Goal: Transaction & Acquisition: Obtain resource

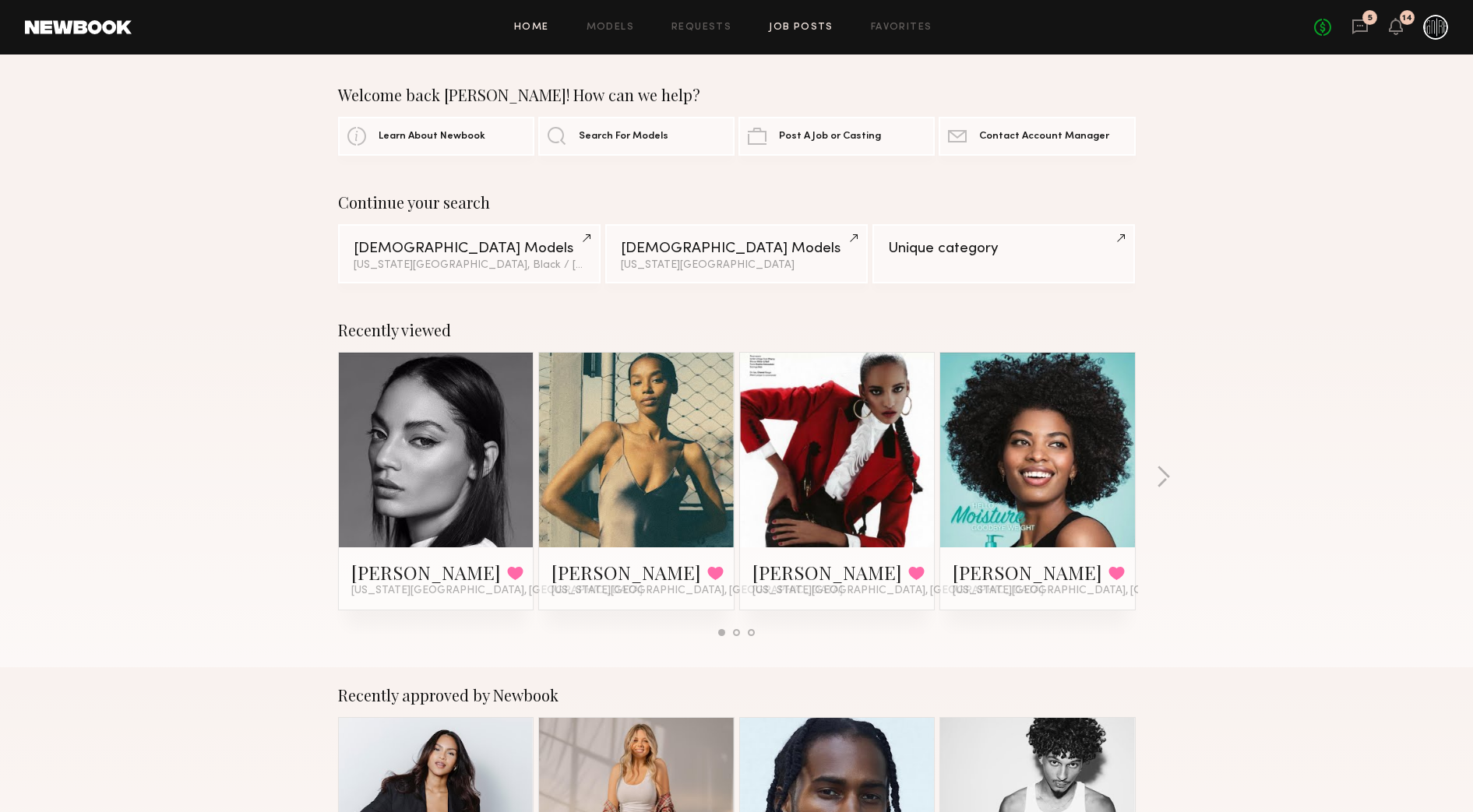
click at [788, 28] on link "Job Posts" at bounding box center [801, 27] width 65 height 10
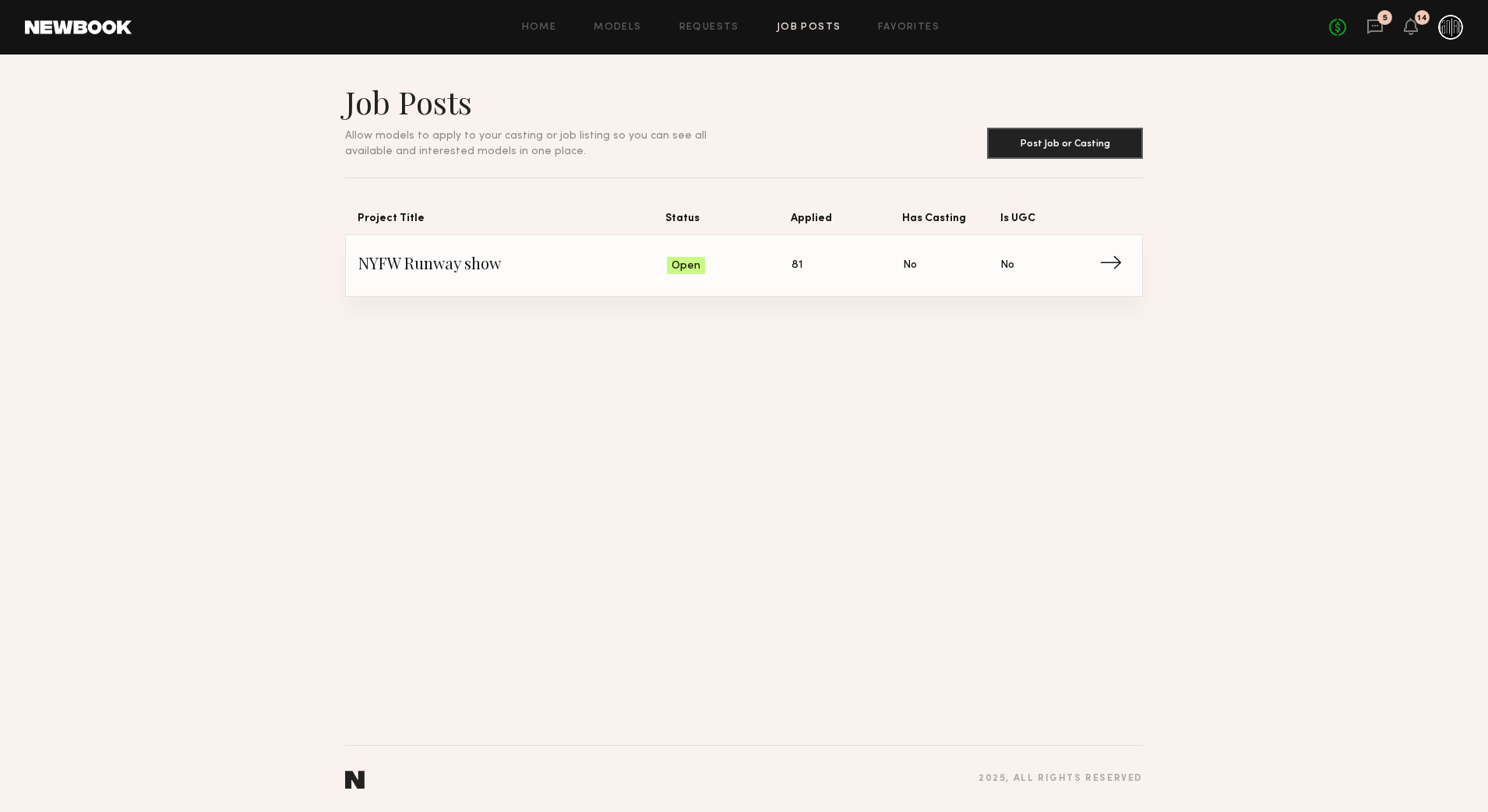
click at [1108, 270] on span "→" at bounding box center [1115, 265] width 32 height 23
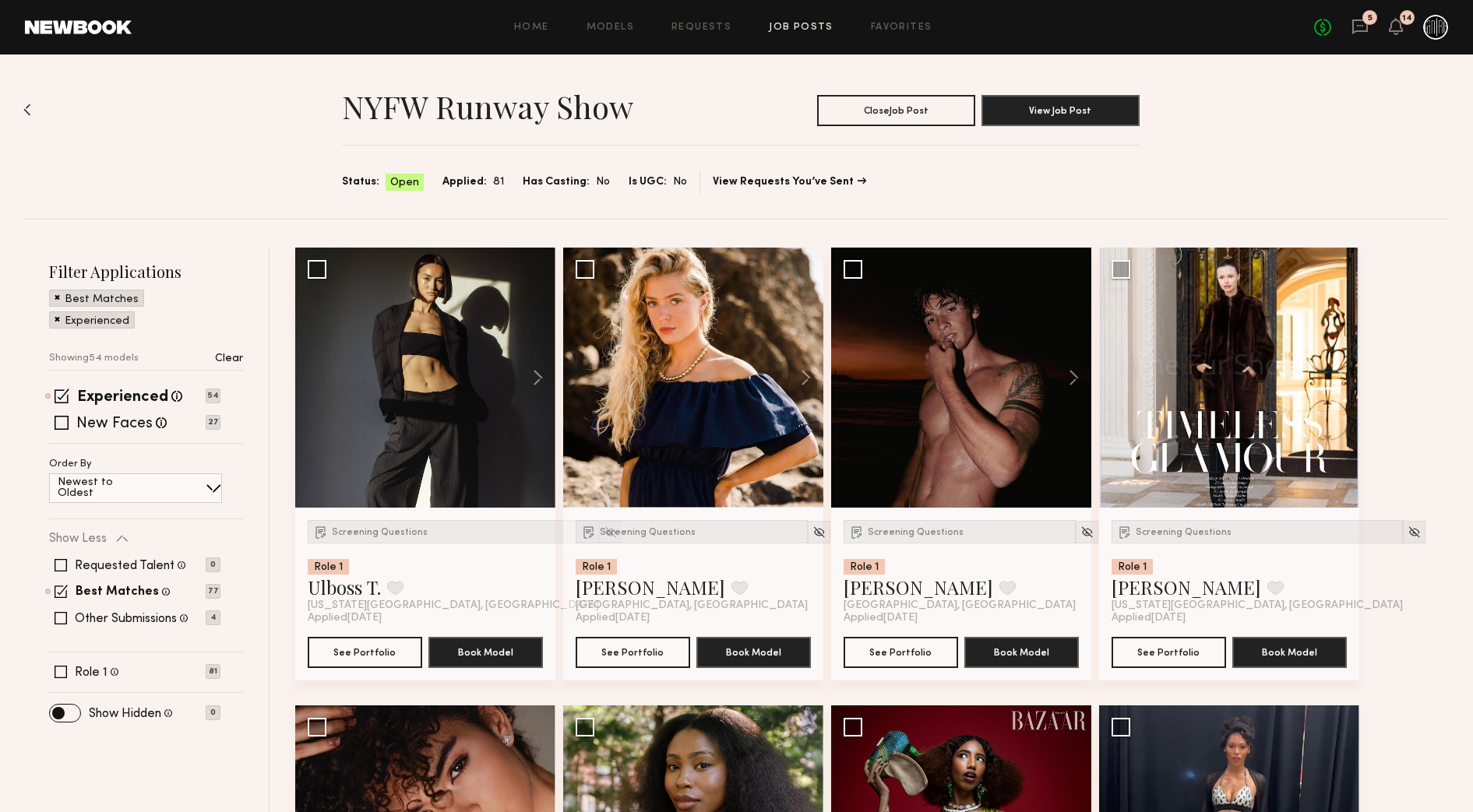
click at [474, 182] on span "Applied:" at bounding box center [464, 181] width 44 height 17
click at [1040, 111] on button "View Job Post" at bounding box center [1060, 110] width 158 height 31
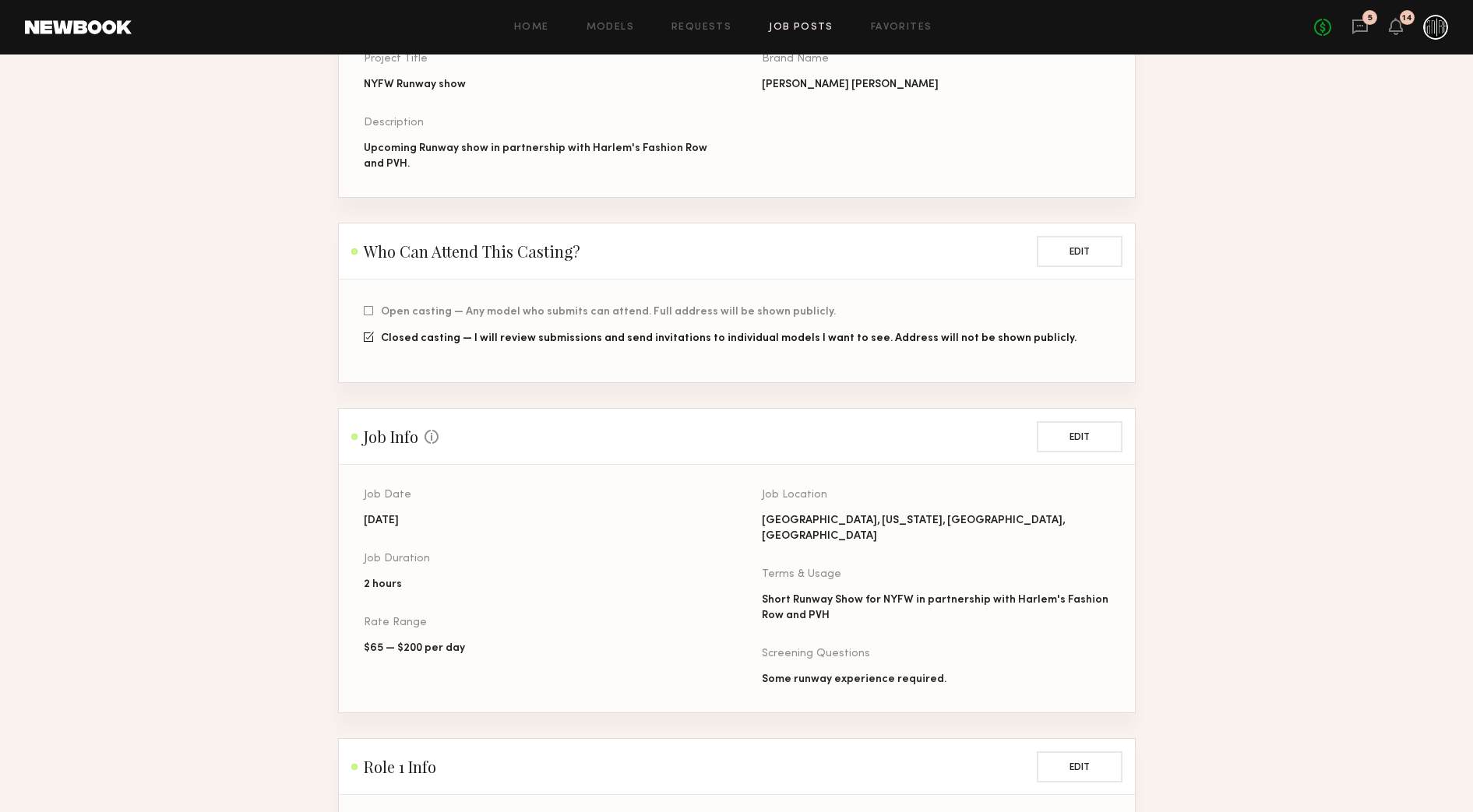
scroll to position [195, 0]
click at [1064, 446] on button "Edit" at bounding box center [1079, 435] width 86 height 31
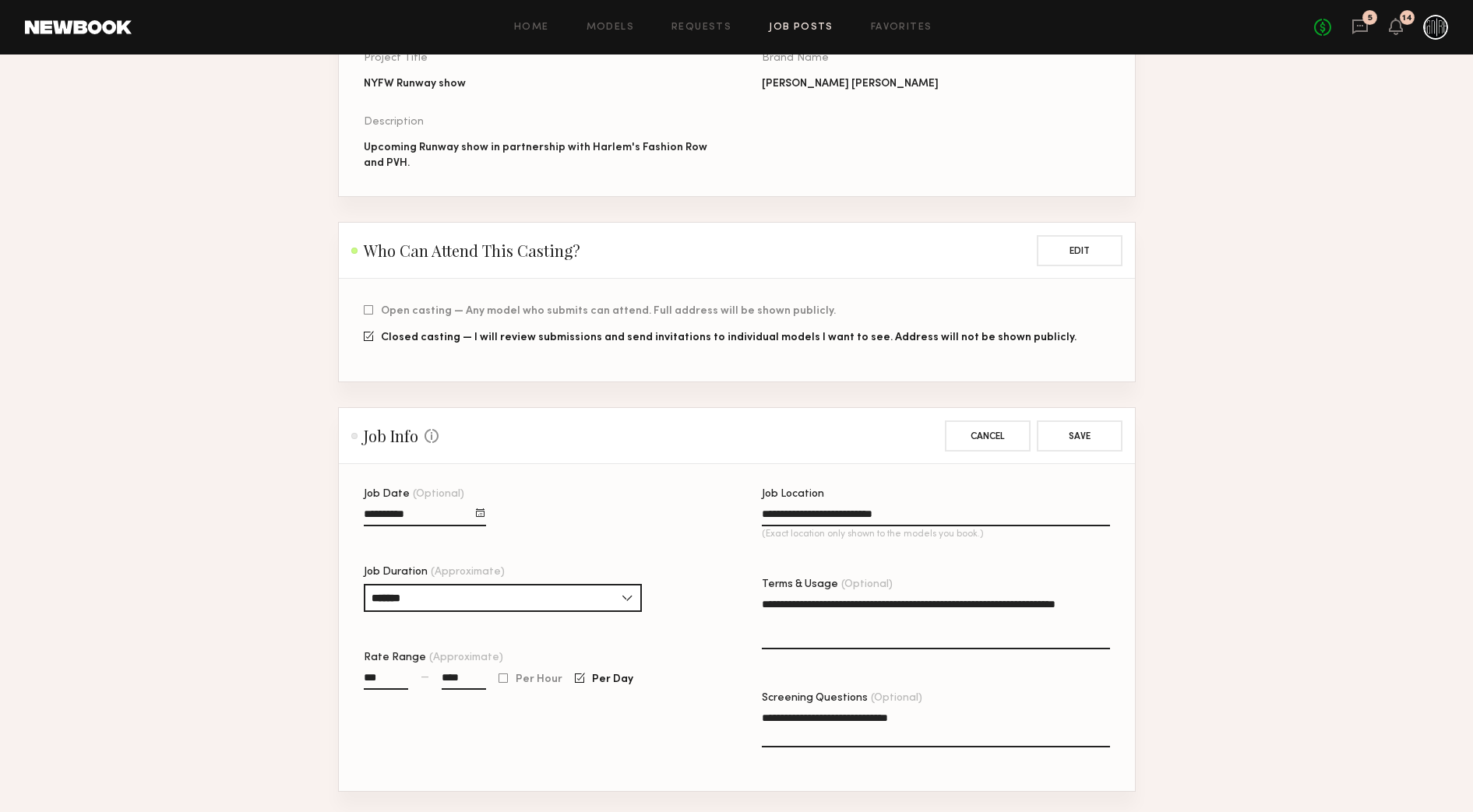
drag, startPoint x: 403, startPoint y: 520, endPoint x: 349, endPoint y: 522, distance: 54.0
click at [349, 522] on section "**********" at bounding box center [737, 628] width 796 height 327
click at [479, 517] on div at bounding box center [480, 513] width 9 height 9
click at [538, 547] on button "button" at bounding box center [541, 541] width 10 height 10
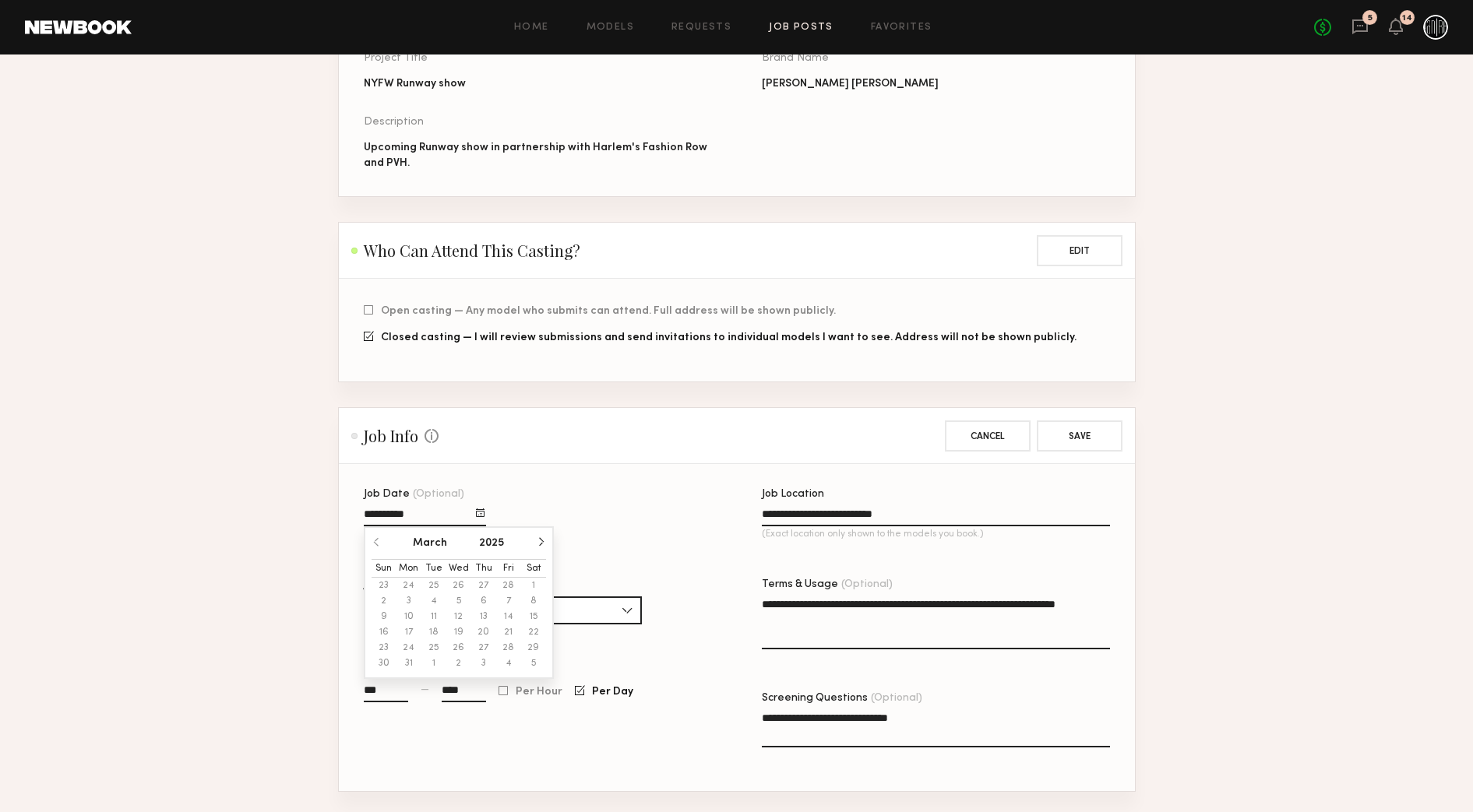
click at [538, 547] on button "button" at bounding box center [541, 541] width 10 height 10
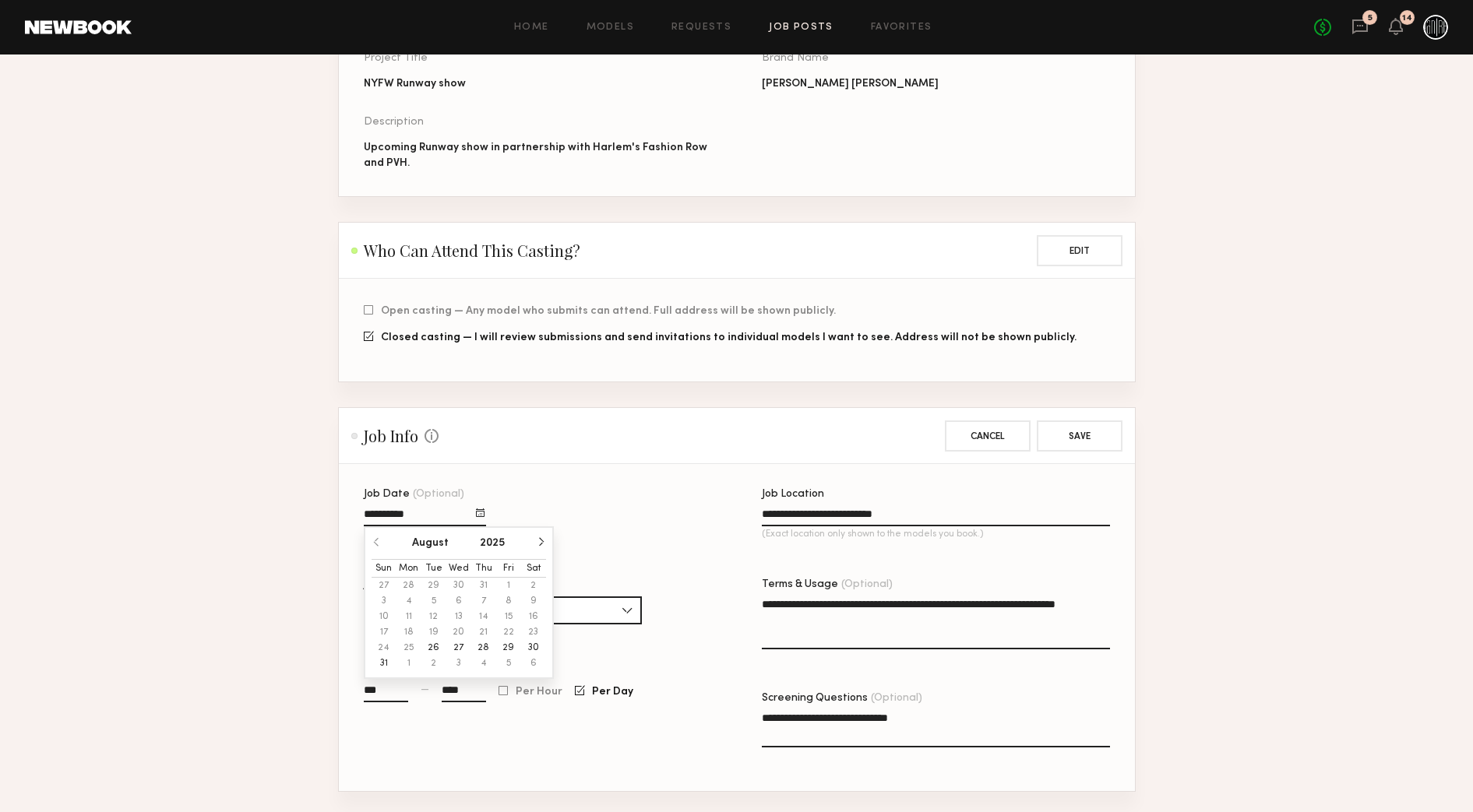
click at [538, 547] on button "button" at bounding box center [541, 541] width 10 height 10
click at [434, 624] on button "16" at bounding box center [433, 617] width 25 height 16
type input "**********"
drag, startPoint x: 786, startPoint y: 612, endPoint x: 757, endPoint y: 612, distance: 29.0
click at [757, 612] on div "**********" at bounding box center [762, 640] width 796 height 303
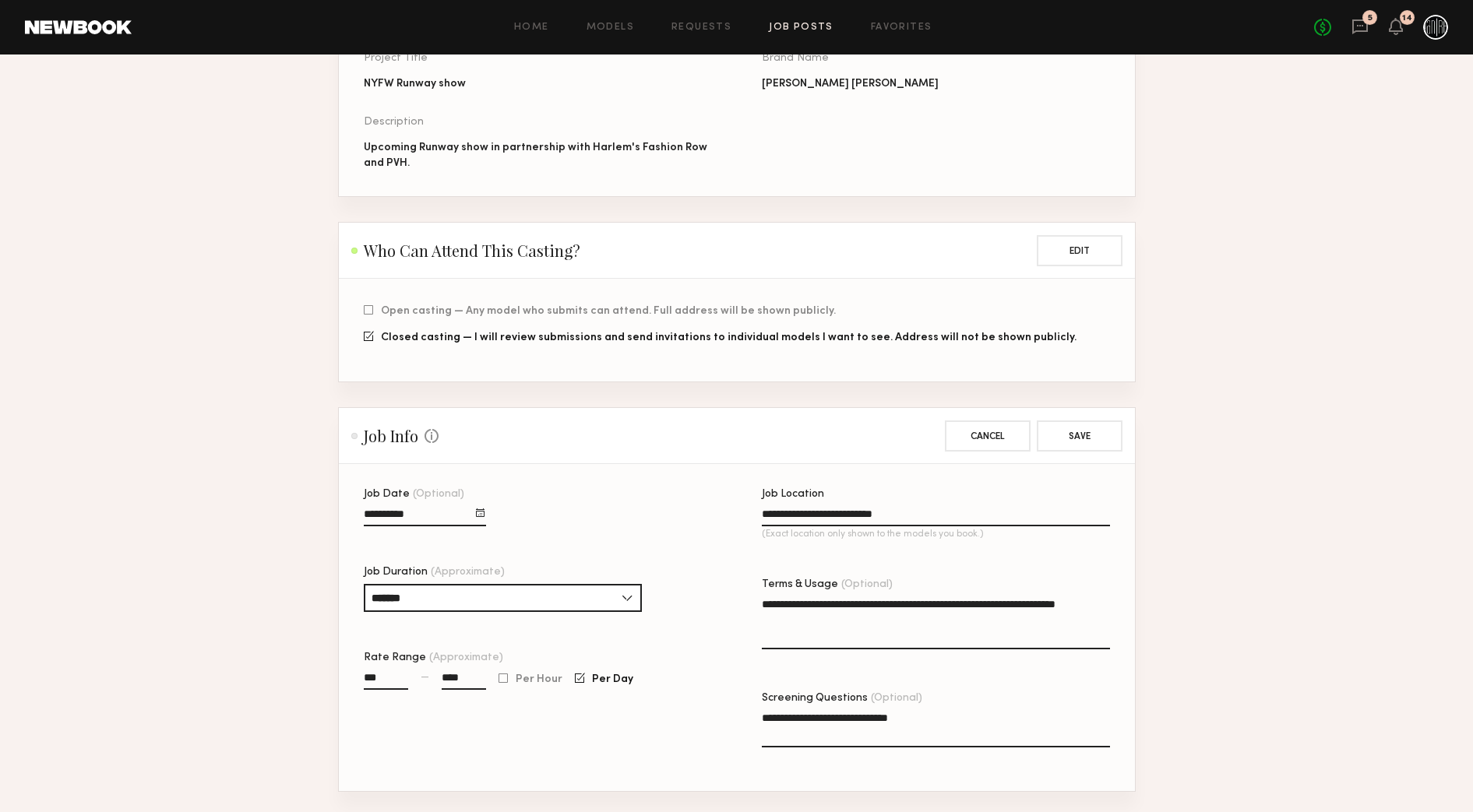
drag, startPoint x: 843, startPoint y: 630, endPoint x: 754, endPoint y: 612, distance: 90.8
click at [755, 613] on div "**********" at bounding box center [762, 640] width 796 height 303
click at [752, 612] on div "**********" at bounding box center [762, 640] width 796 height 303
click at [817, 620] on textarea "******" at bounding box center [936, 623] width 349 height 53
type textarea "**********"
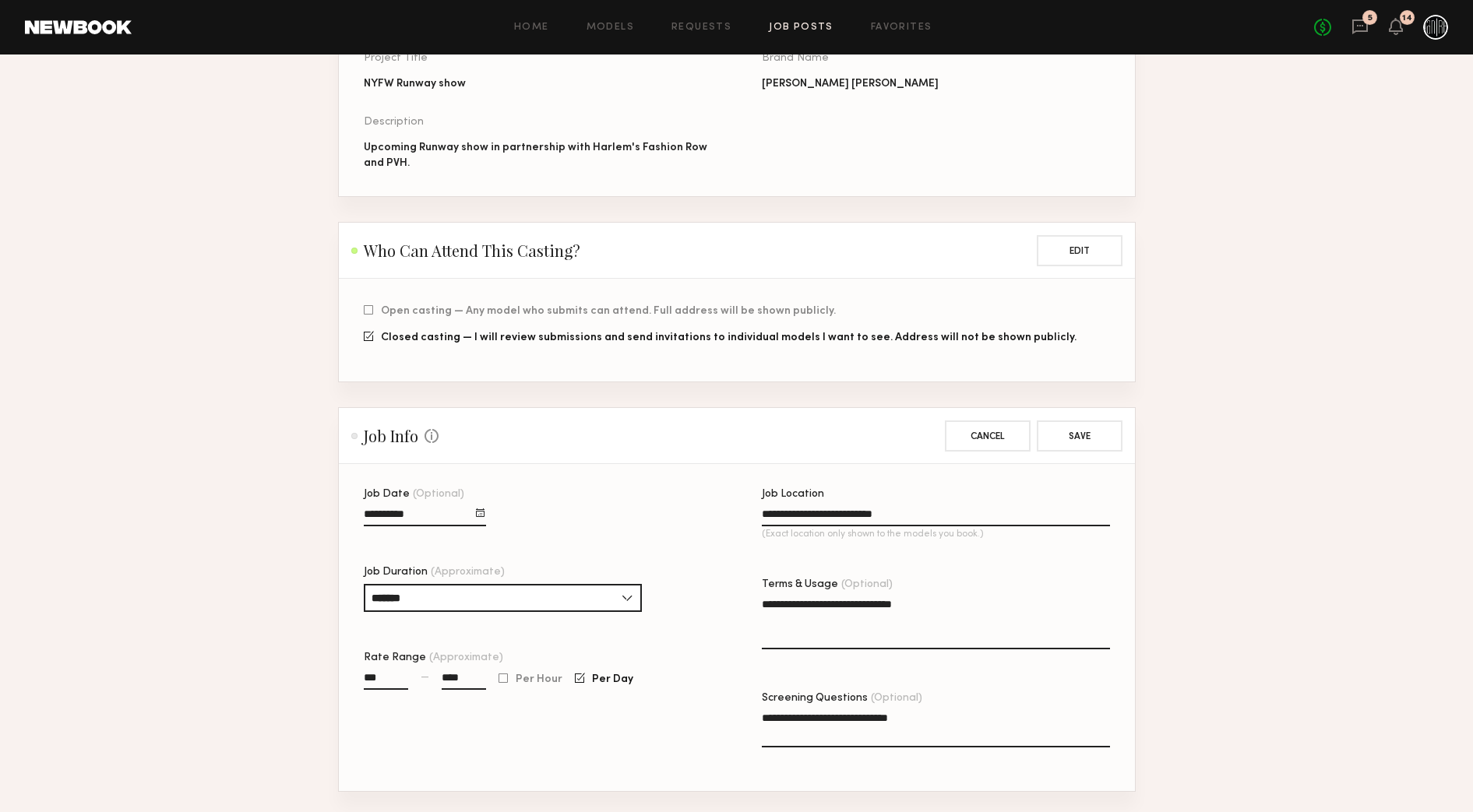
drag, startPoint x: 466, startPoint y: 693, endPoint x: 441, endPoint y: 693, distance: 25.0
click at [441, 690] on input "****" at bounding box center [464, 681] width 44 height 18
drag, startPoint x: 388, startPoint y: 684, endPoint x: 356, endPoint y: 684, distance: 32.0
click at [356, 684] on section "**********" at bounding box center [737, 628] width 796 height 327
click at [450, 689] on input at bounding box center [464, 681] width 44 height 18
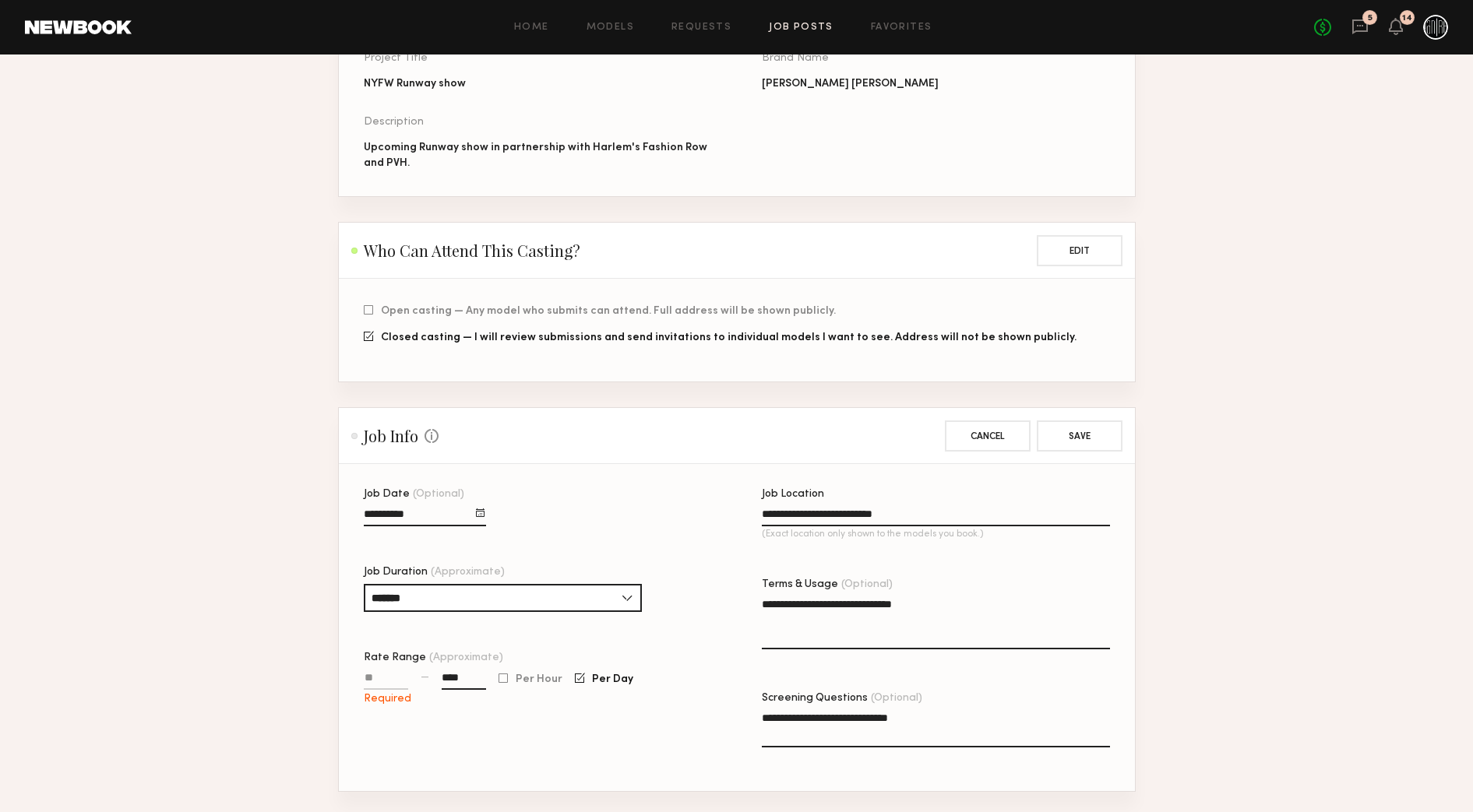
type input "****"
click at [644, 739] on div "**********" at bounding box center [538, 640] width 349 height 303
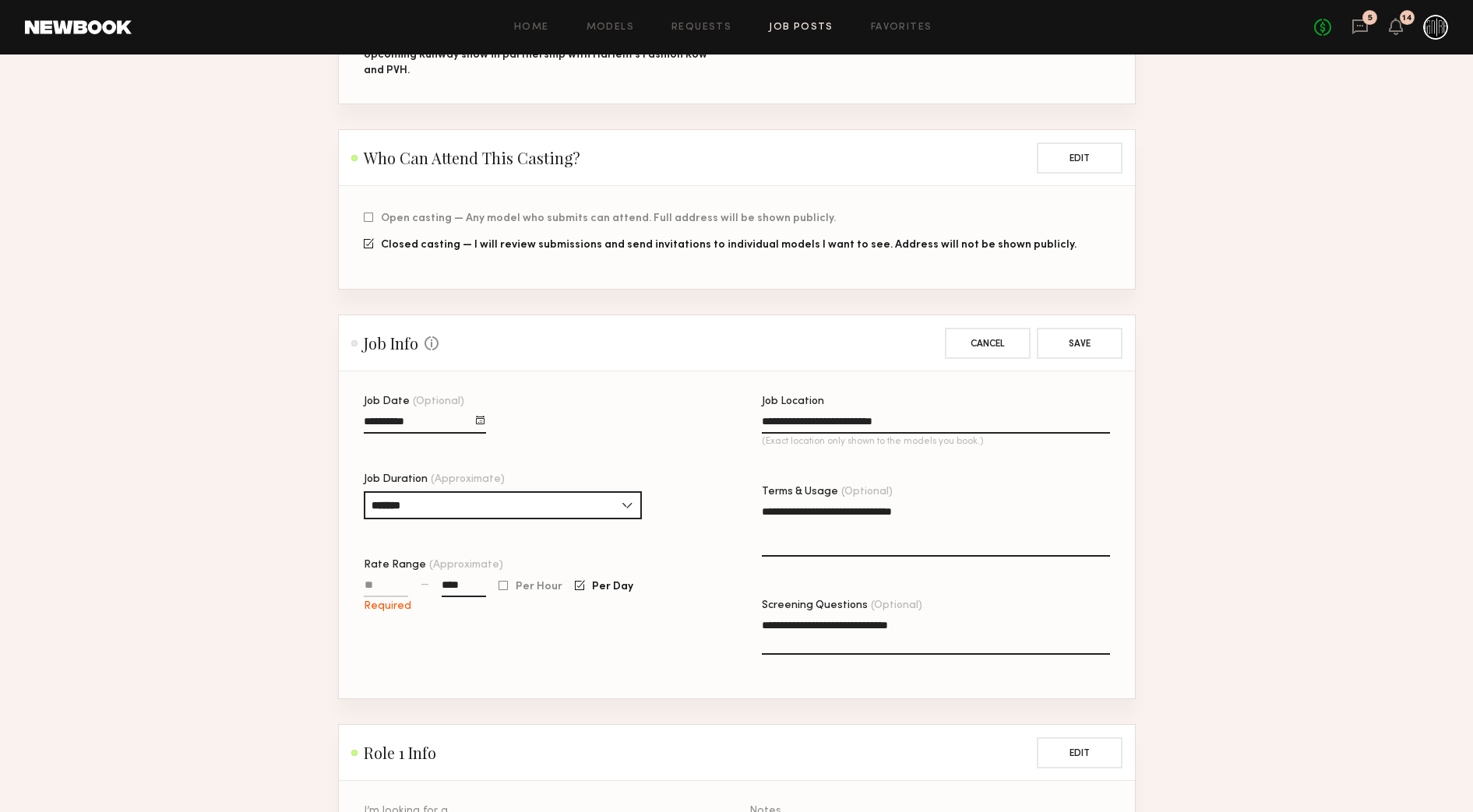
scroll to position [292, 0]
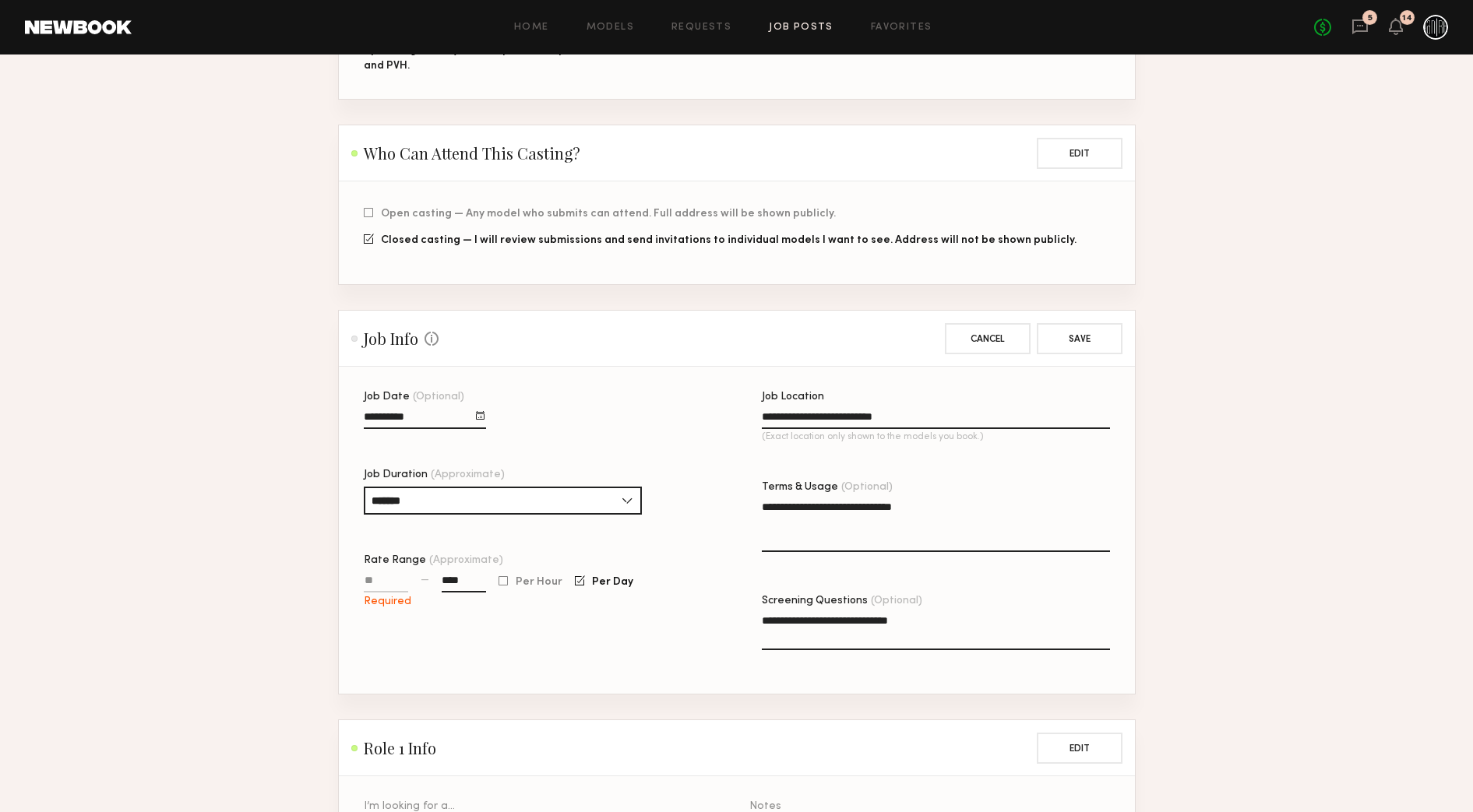
drag, startPoint x: 387, startPoint y: 592, endPoint x: 363, endPoint y: 589, distance: 24.2
click at [364, 589] on input "Rate Range (Approximate)" at bounding box center [386, 584] width 44 height 18
type input "****"
click at [472, 635] on div "**********" at bounding box center [538, 543] width 349 height 303
click at [367, 218] on div at bounding box center [368, 212] width 10 height 10
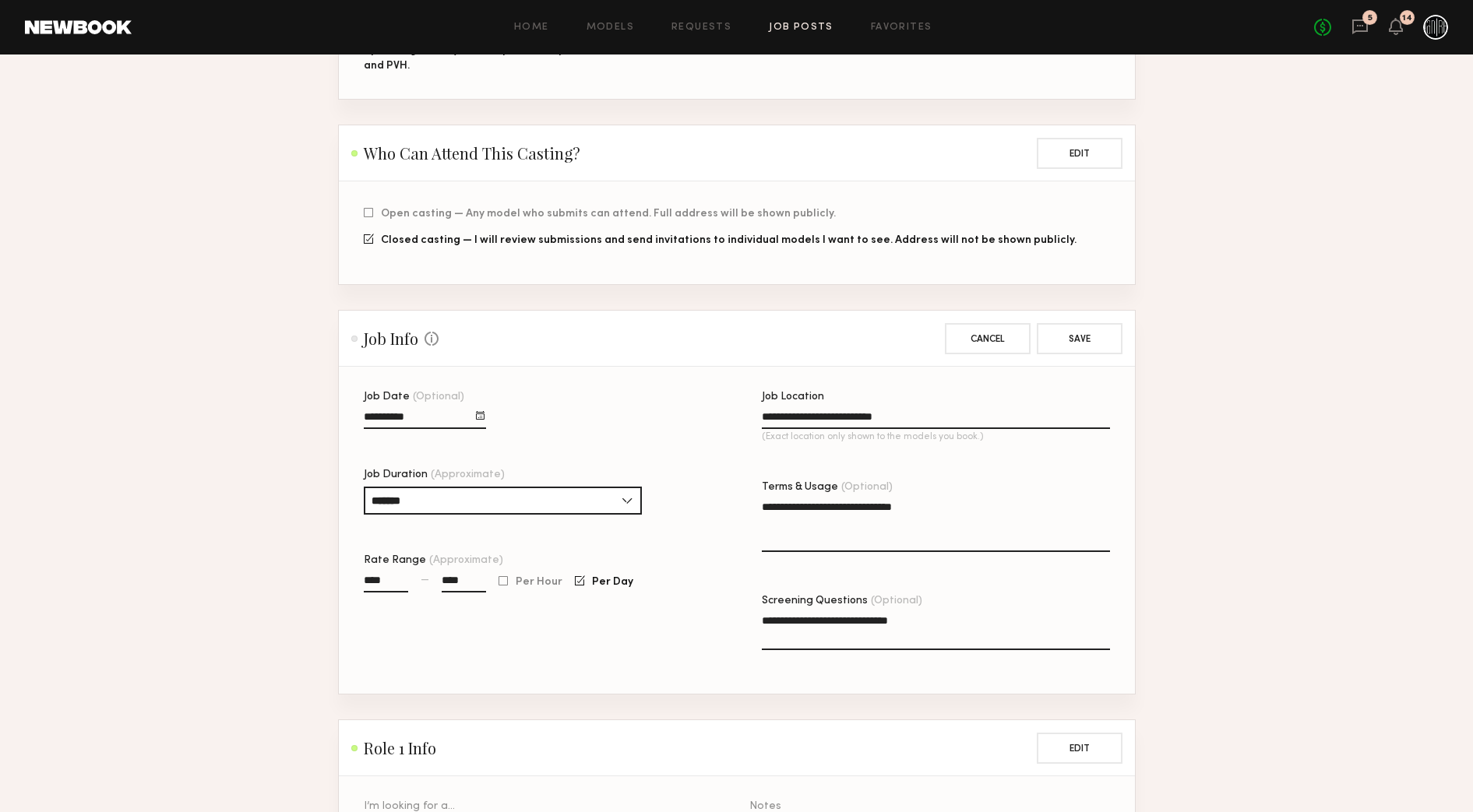
click at [379, 218] on label "Open casting — Any model who submits can attend. Full address will be shown pub…" at bounding box center [600, 213] width 472 height 11
click at [626, 508] on input "*******" at bounding box center [503, 501] width 278 height 28
click at [479, 603] on div "4 hours" at bounding box center [503, 601] width 275 height 25
type input "*******"
click at [945, 629] on textarea "**********" at bounding box center [936, 632] width 349 height 37
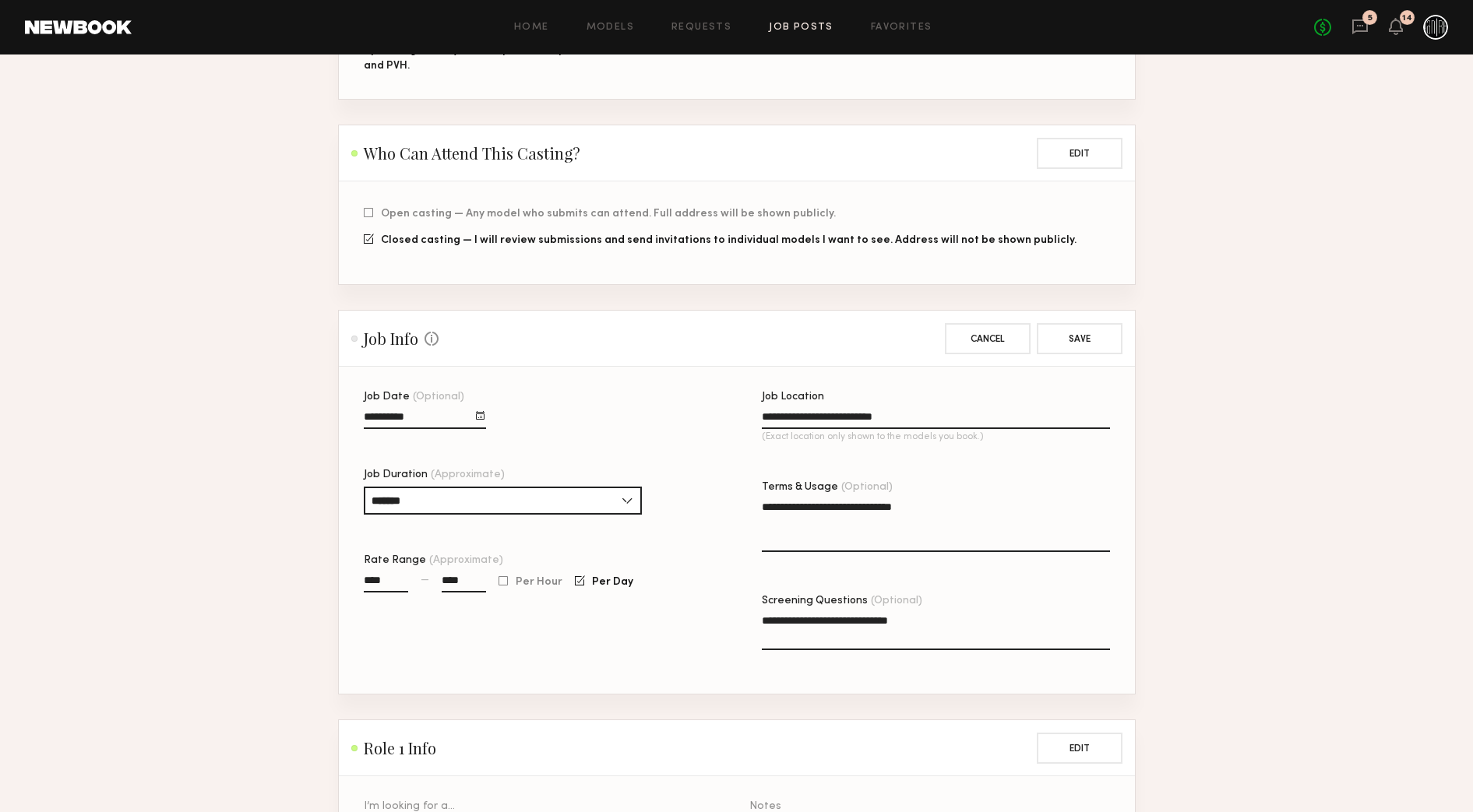
click at [947, 520] on textarea "**********" at bounding box center [936, 525] width 349 height 53
type textarea "**********"
click at [1065, 588] on div "**********" at bounding box center [936, 543] width 349 height 303
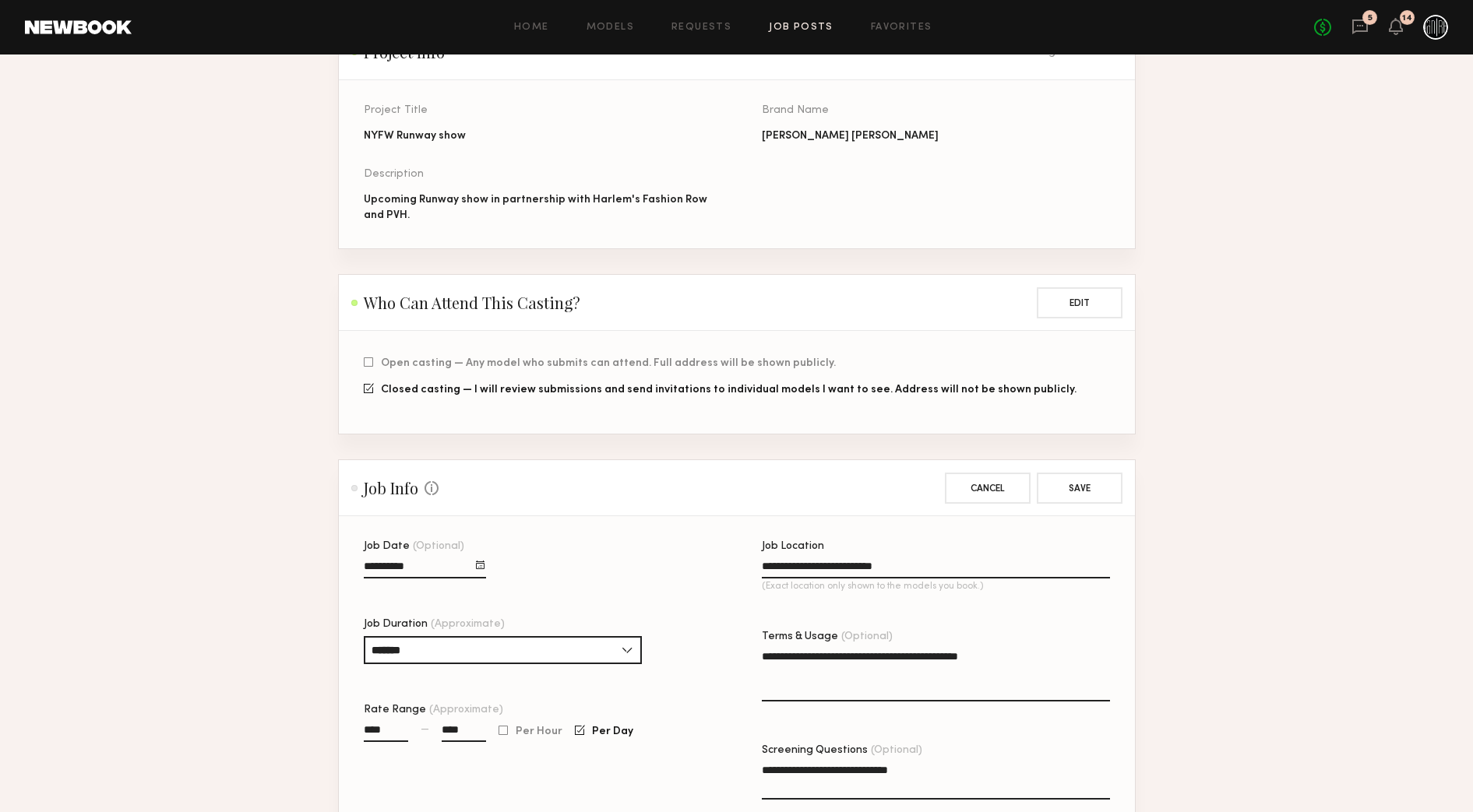
scroll to position [97, 0]
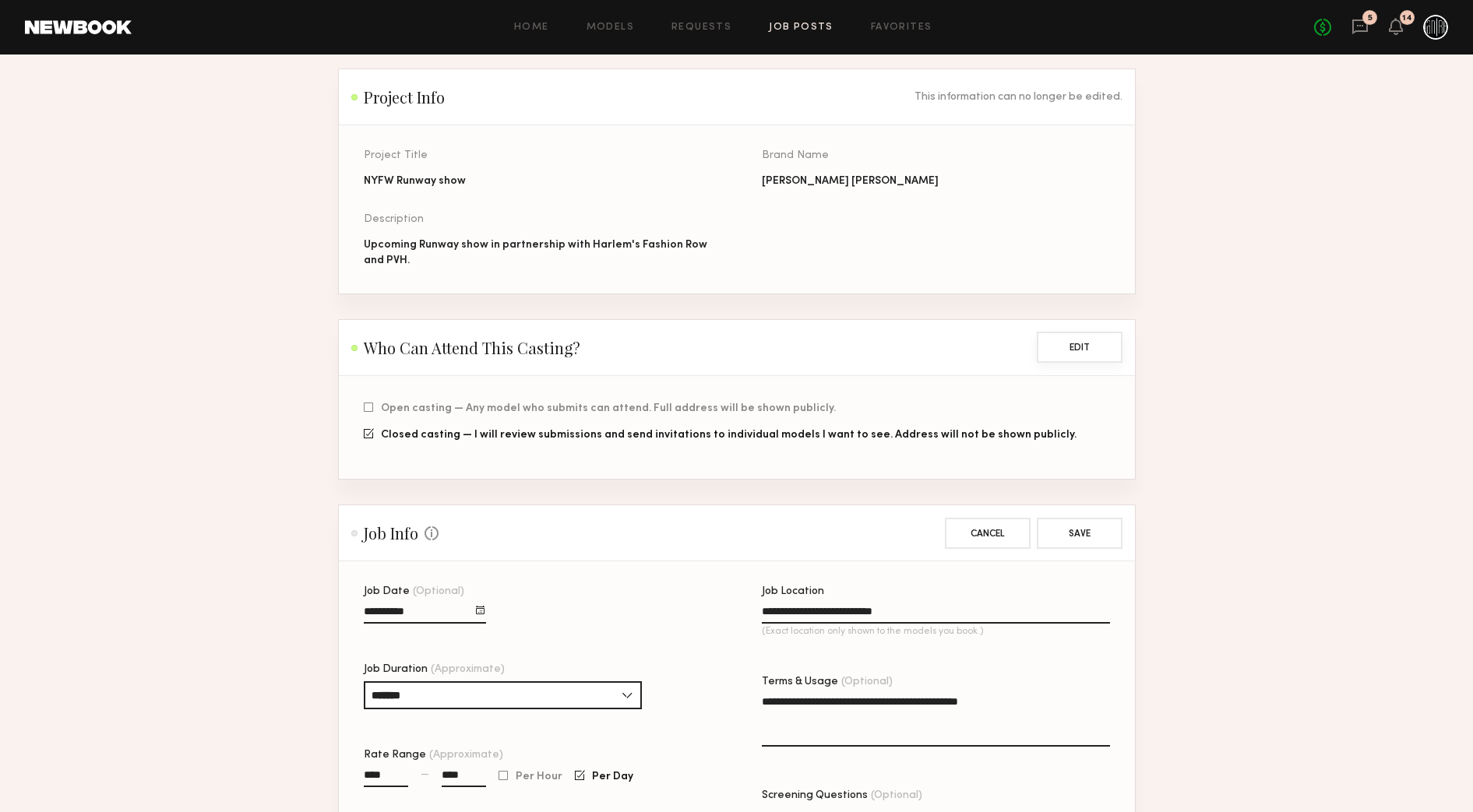
click at [1076, 360] on button "Edit" at bounding box center [1079, 347] width 86 height 31
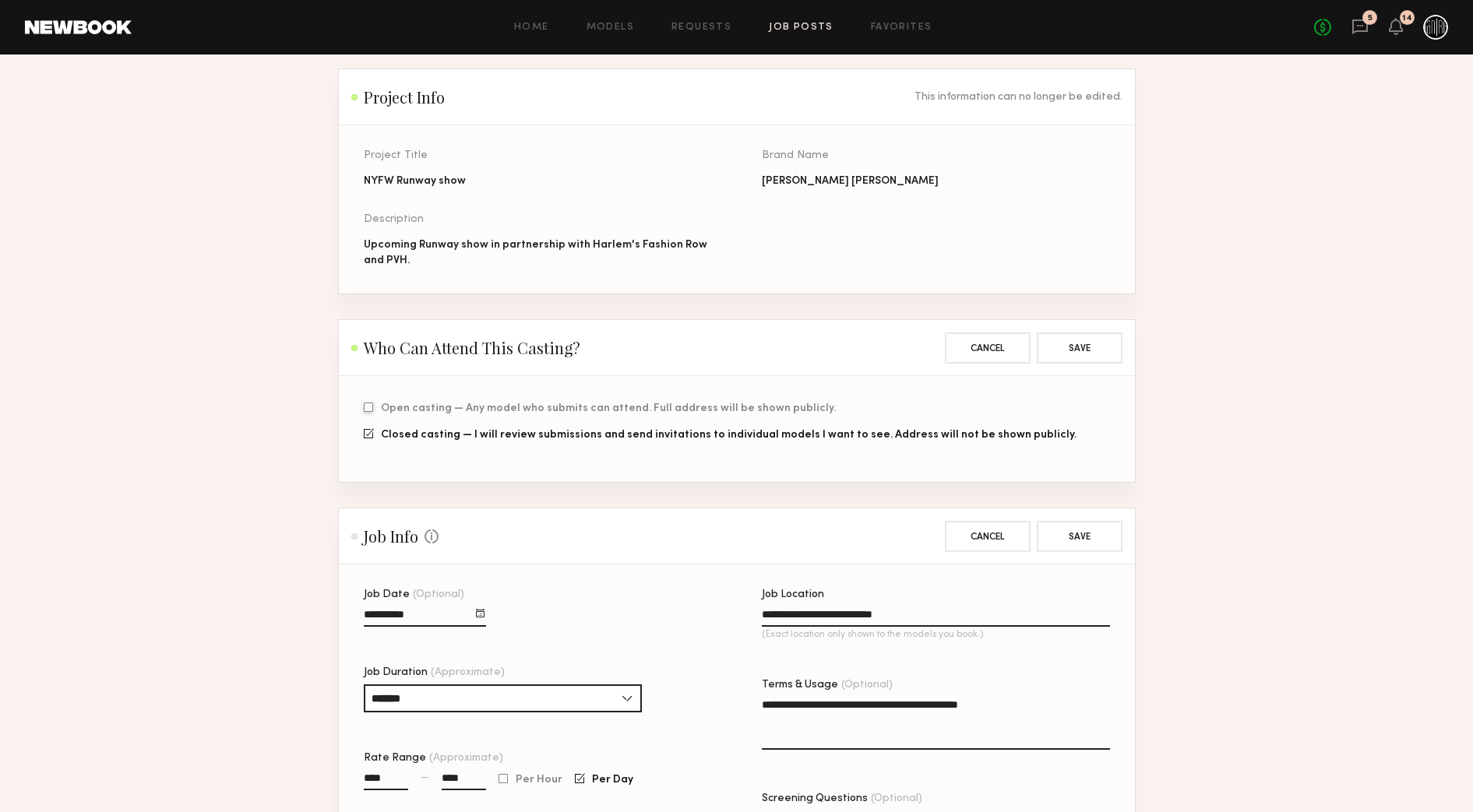
click at [455, 414] on span "Open casting — Any model who submits can attend. Full address will be shown pub…" at bounding box center [609, 409] width 455 height 10
click at [451, 440] on span "Closed casting — I will review submissions and send invitations to individual m…" at bounding box center [729, 435] width 695 height 10
click at [1078, 369] on header "Who Can Attend This Casting? Cancel Save" at bounding box center [737, 348] width 796 height 56
click at [1078, 357] on button "Save" at bounding box center [1079, 347] width 86 height 31
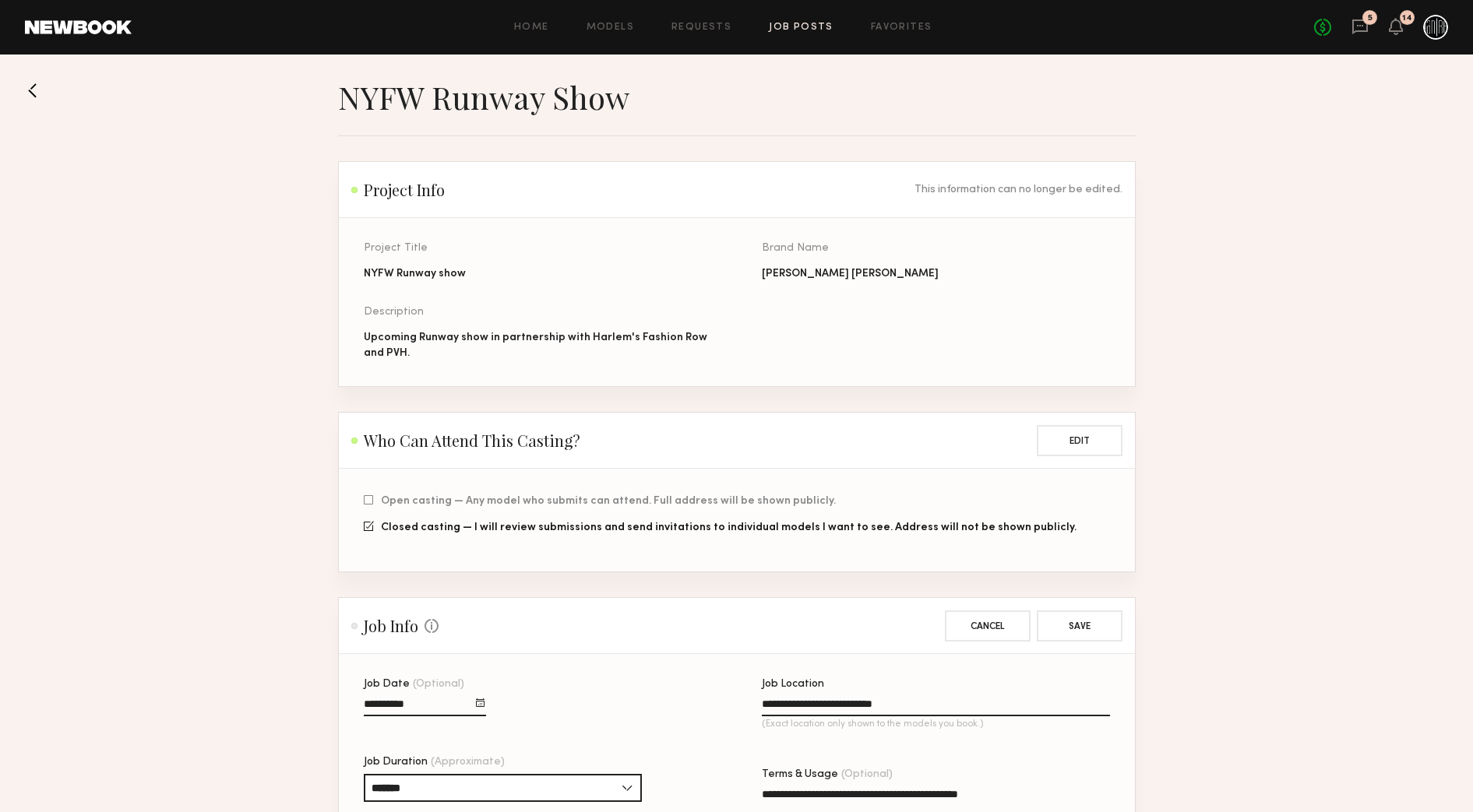
scroll to position [0, 0]
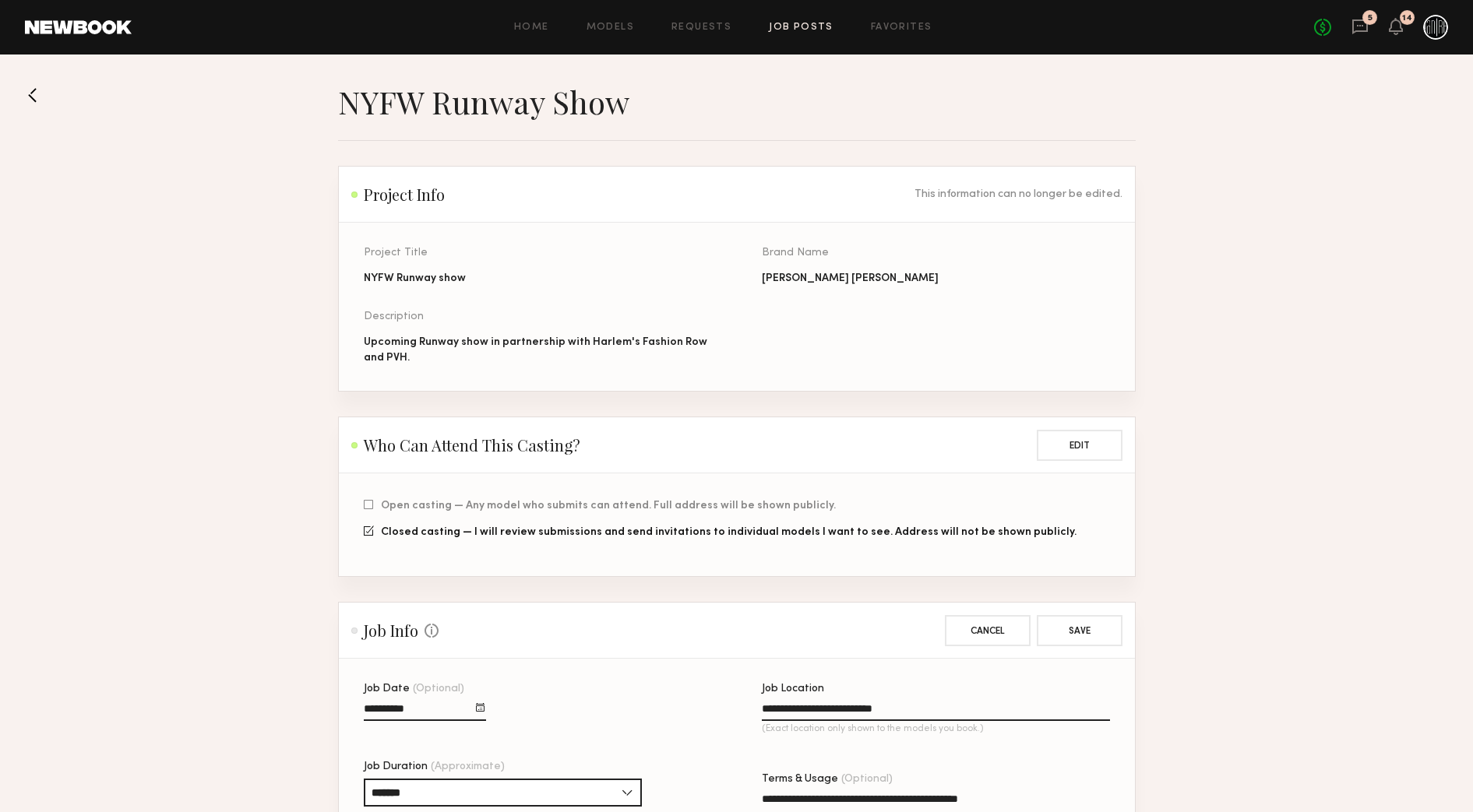
click at [541, 349] on div "Upcoming Runway show in partnership with Harlem's Fashion Row and PVH." at bounding box center [538, 350] width 349 height 31
drag, startPoint x: 495, startPoint y: 349, endPoint x: 607, endPoint y: 345, distance: 112.1
click at [607, 345] on div "Upcoming Runway show in partnership with Harlem's Fashion Row and PVH." at bounding box center [538, 350] width 349 height 31
drag, startPoint x: 607, startPoint y: 345, endPoint x: 837, endPoint y: 343, distance: 230.0
click at [838, 343] on div "Project Title NYFW Runway show Brand Name Megan Renee Description Upcoming Runw…" at bounding box center [762, 319] width 796 height 143
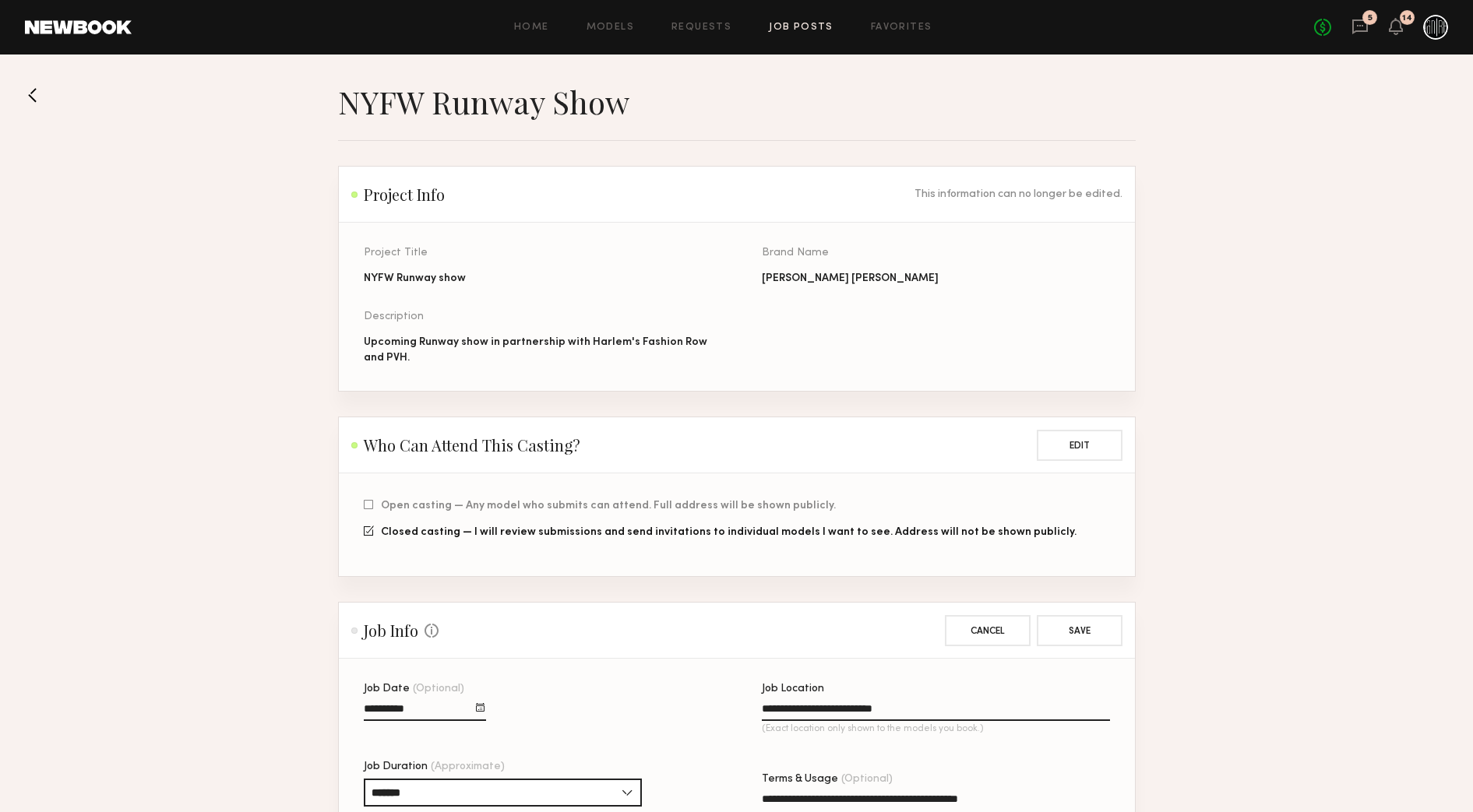
click at [538, 35] on div "Home Models Requests Job Posts Favorites Sign Out No fees up to $5,000 5 14" at bounding box center [790, 27] width 1316 height 25
click at [541, 29] on link "Home" at bounding box center [532, 27] width 35 height 10
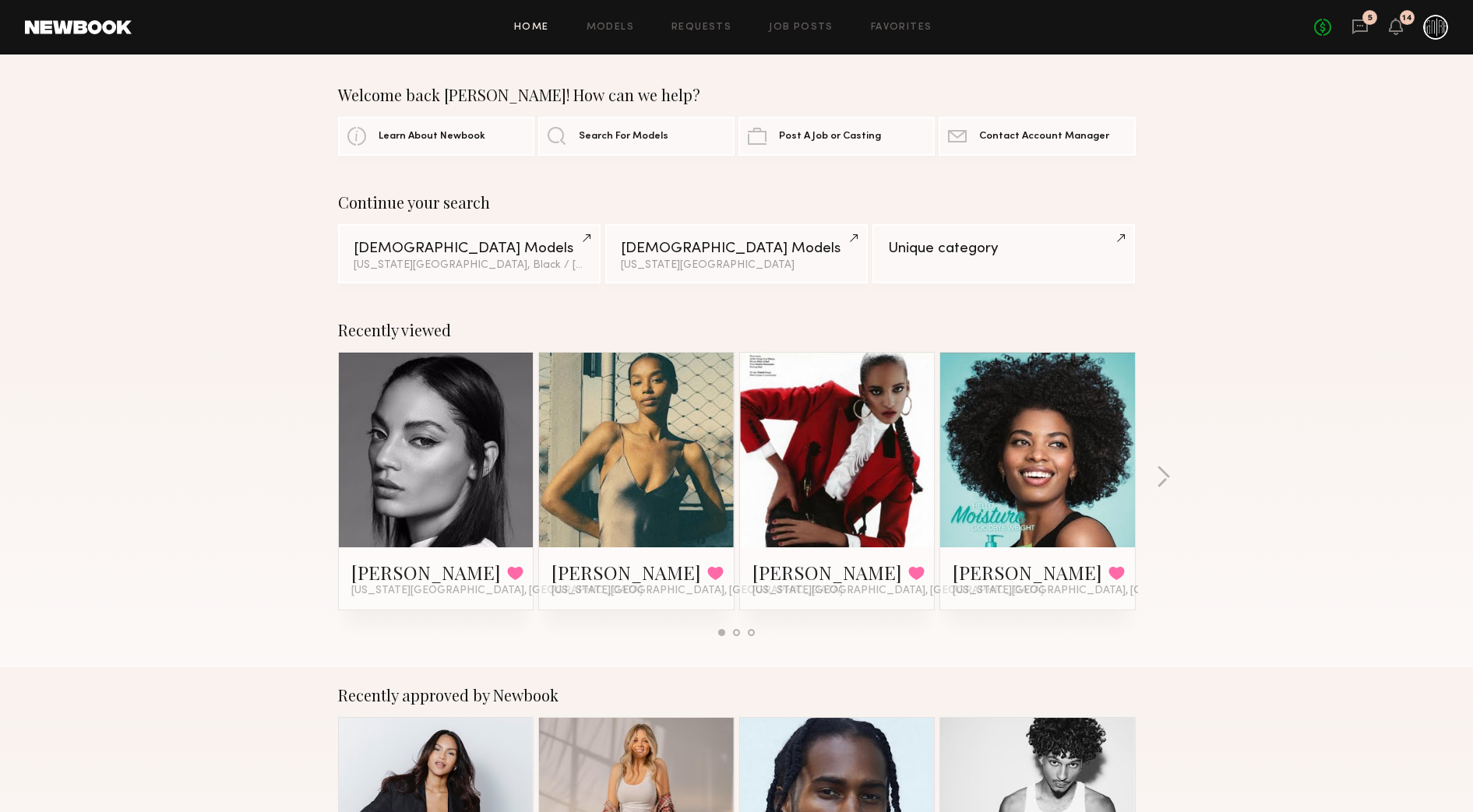
click at [797, 35] on div "Home Models Requests Job Posts Favorites Sign Out No fees up to $5,000 5 14" at bounding box center [790, 27] width 1316 height 25
click at [798, 29] on link "Job Posts" at bounding box center [801, 27] width 65 height 10
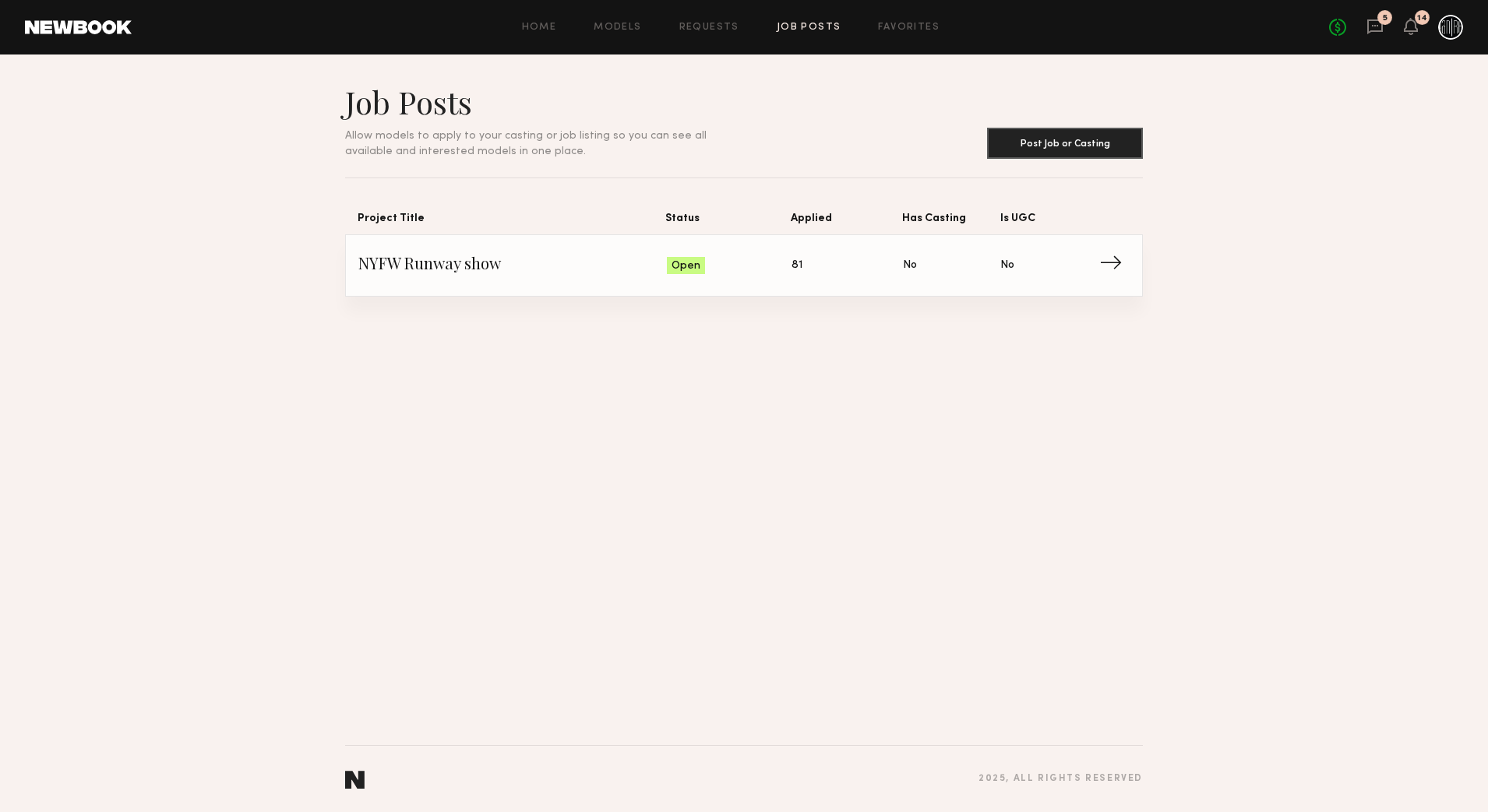
click at [1110, 266] on span "→" at bounding box center [1115, 265] width 32 height 23
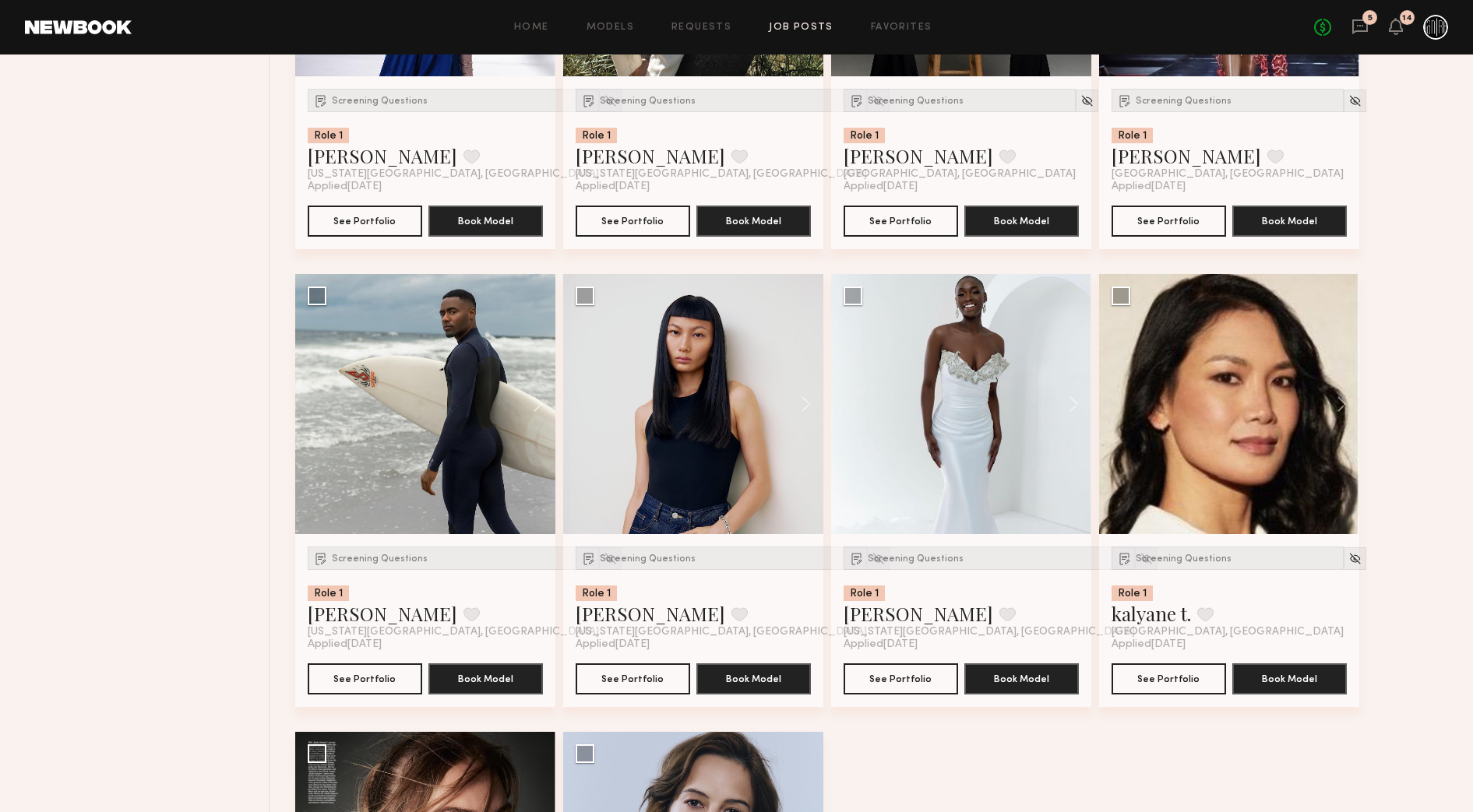
scroll to position [2725, 0]
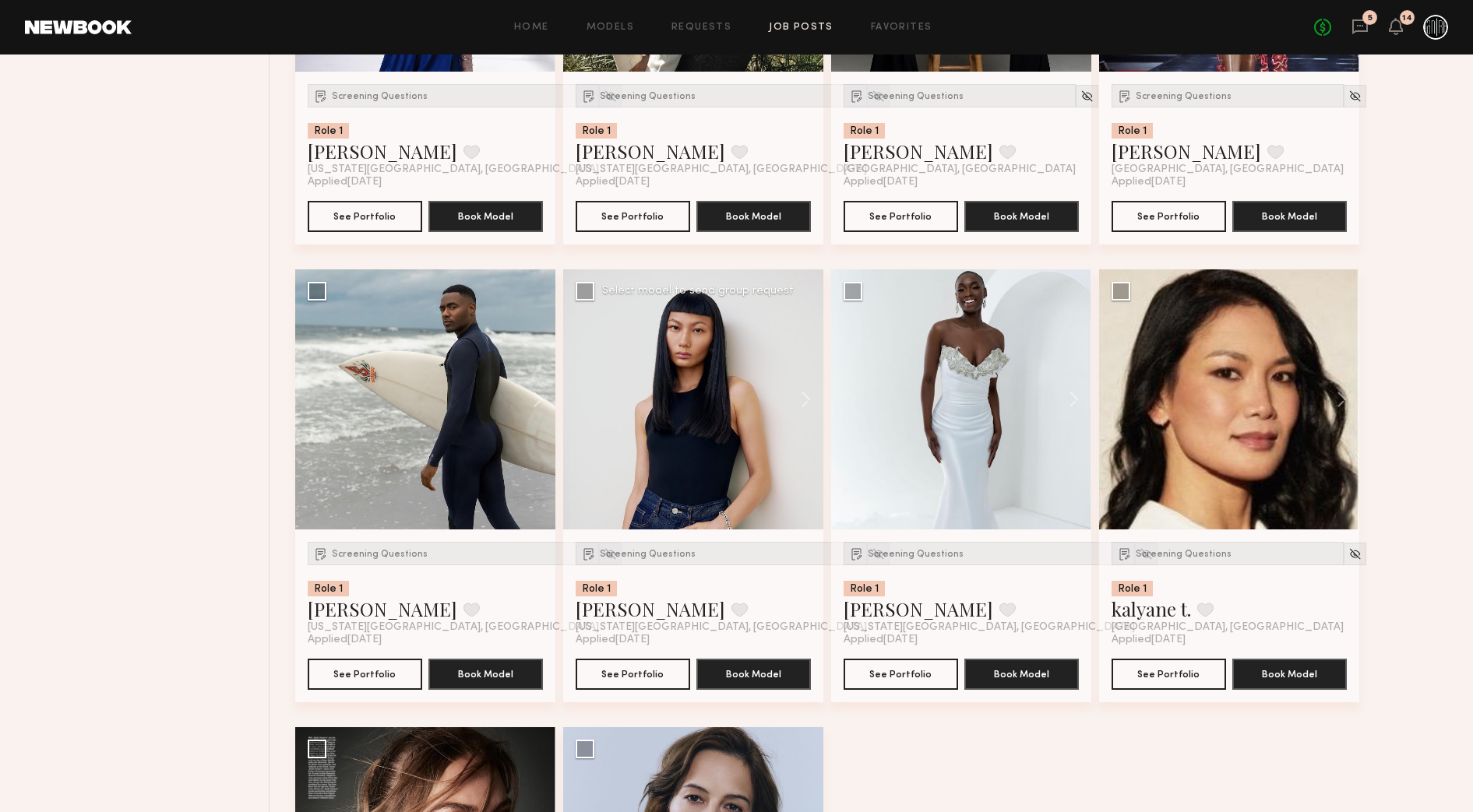
click at [723, 391] on div at bounding box center [694, 400] width 260 height 260
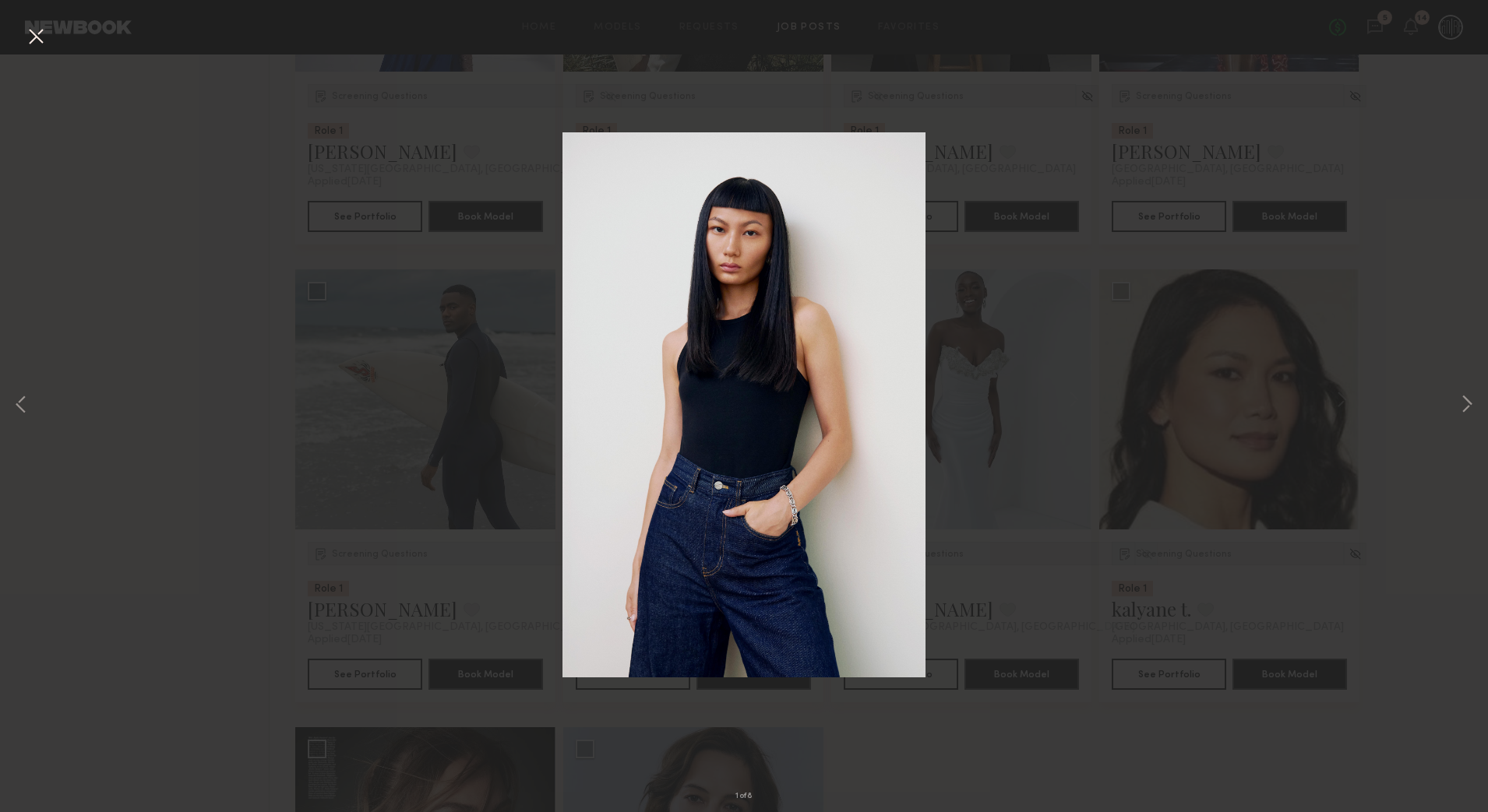
click at [747, 494] on img at bounding box center [744, 405] width 364 height 545
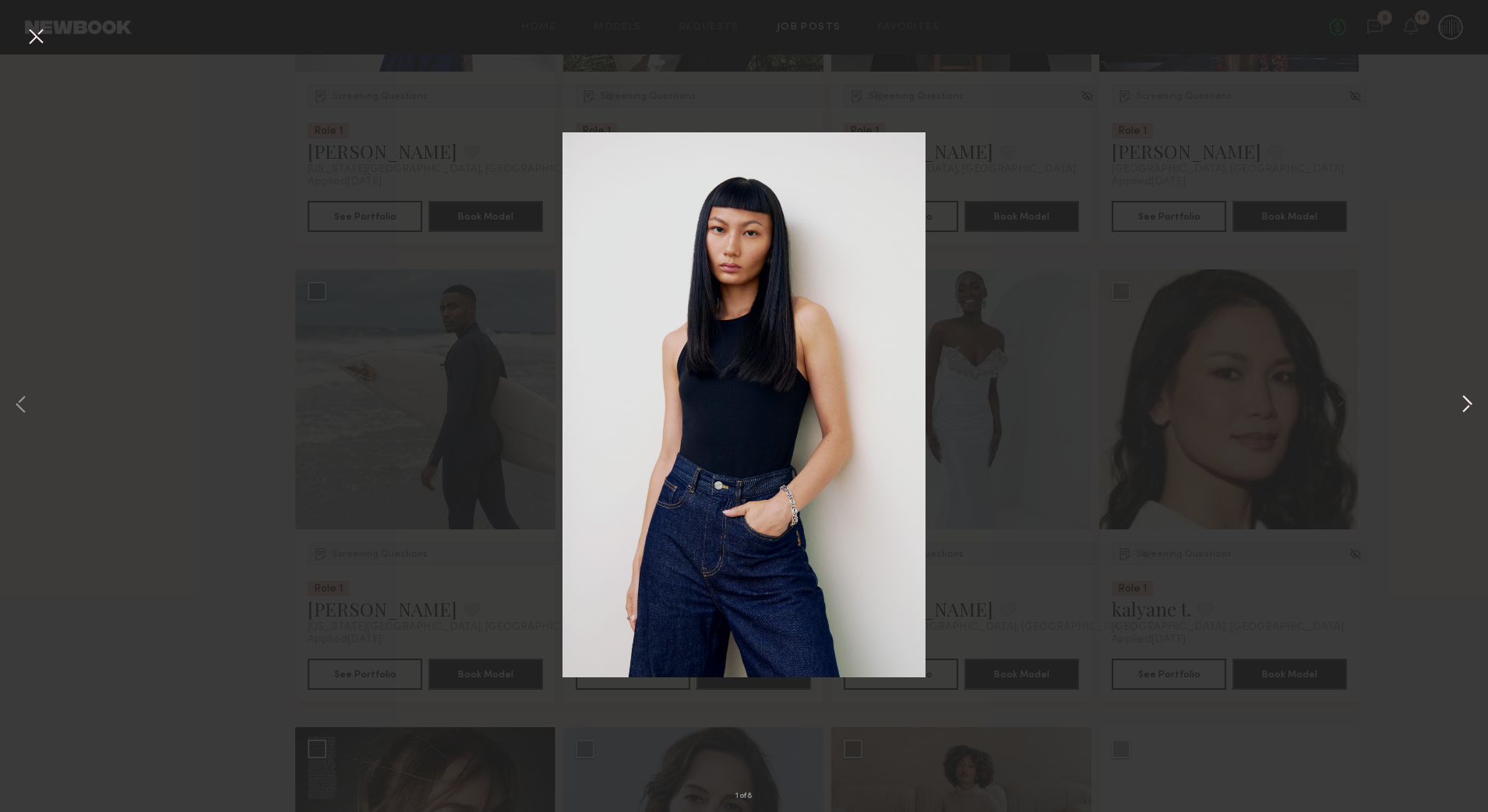
click at [1458, 387] on button at bounding box center [1466, 406] width 19 height 649
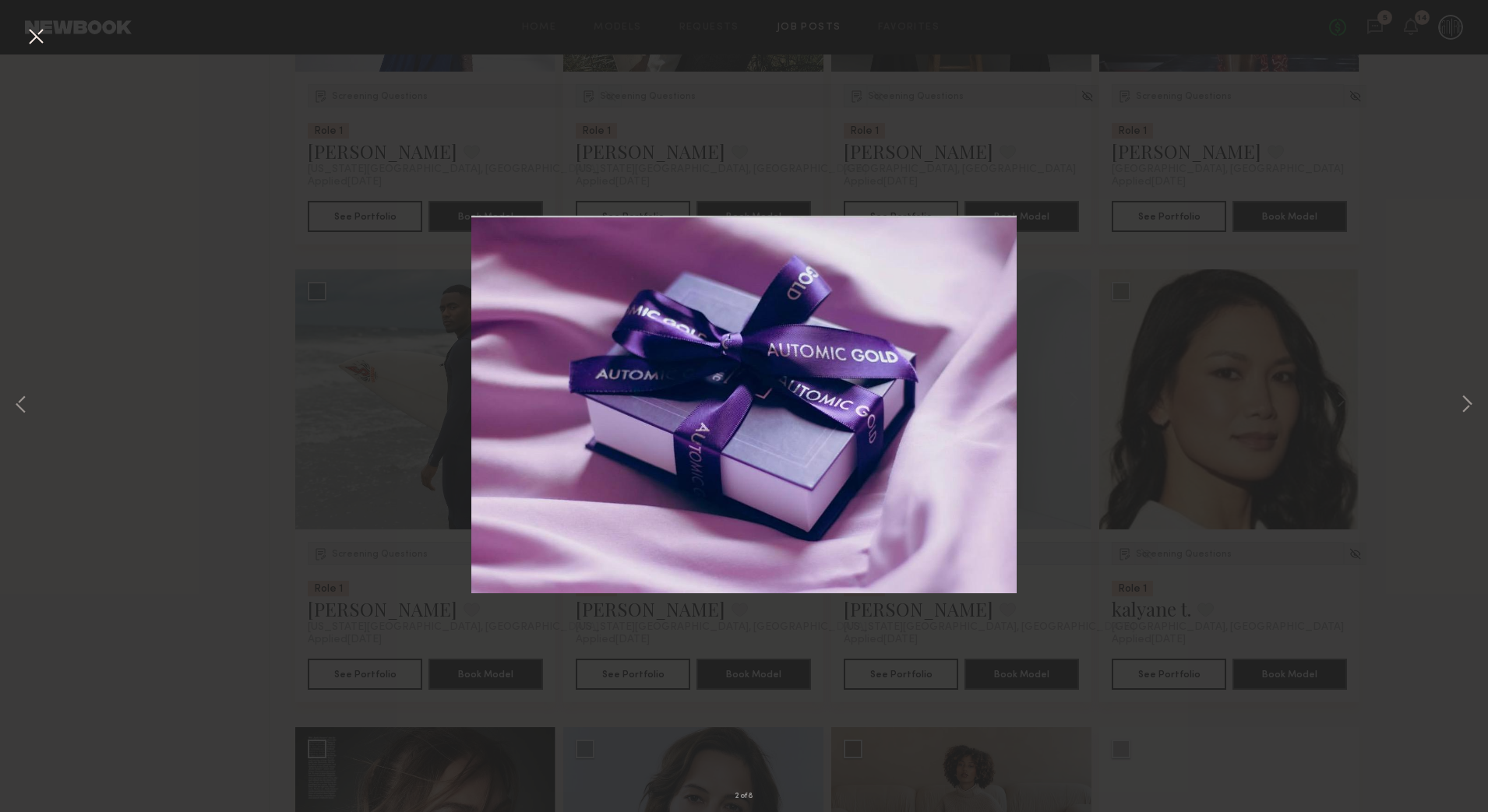
click at [1437, 377] on div "2 of 8" at bounding box center [744, 406] width 1488 height 812
click at [48, 37] on button at bounding box center [35, 37] width 25 height 28
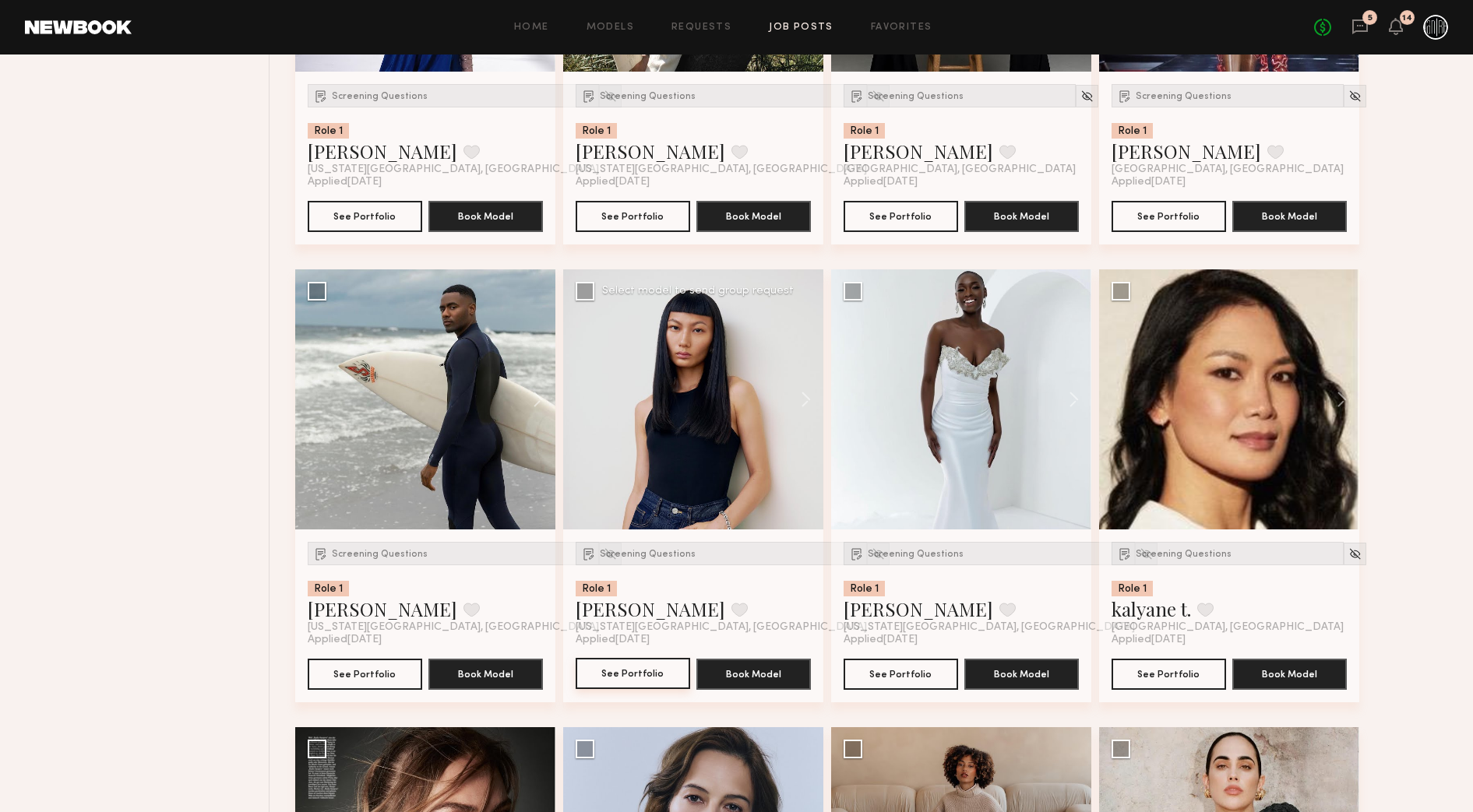
click at [662, 665] on button "See Portfolio" at bounding box center [633, 673] width 114 height 31
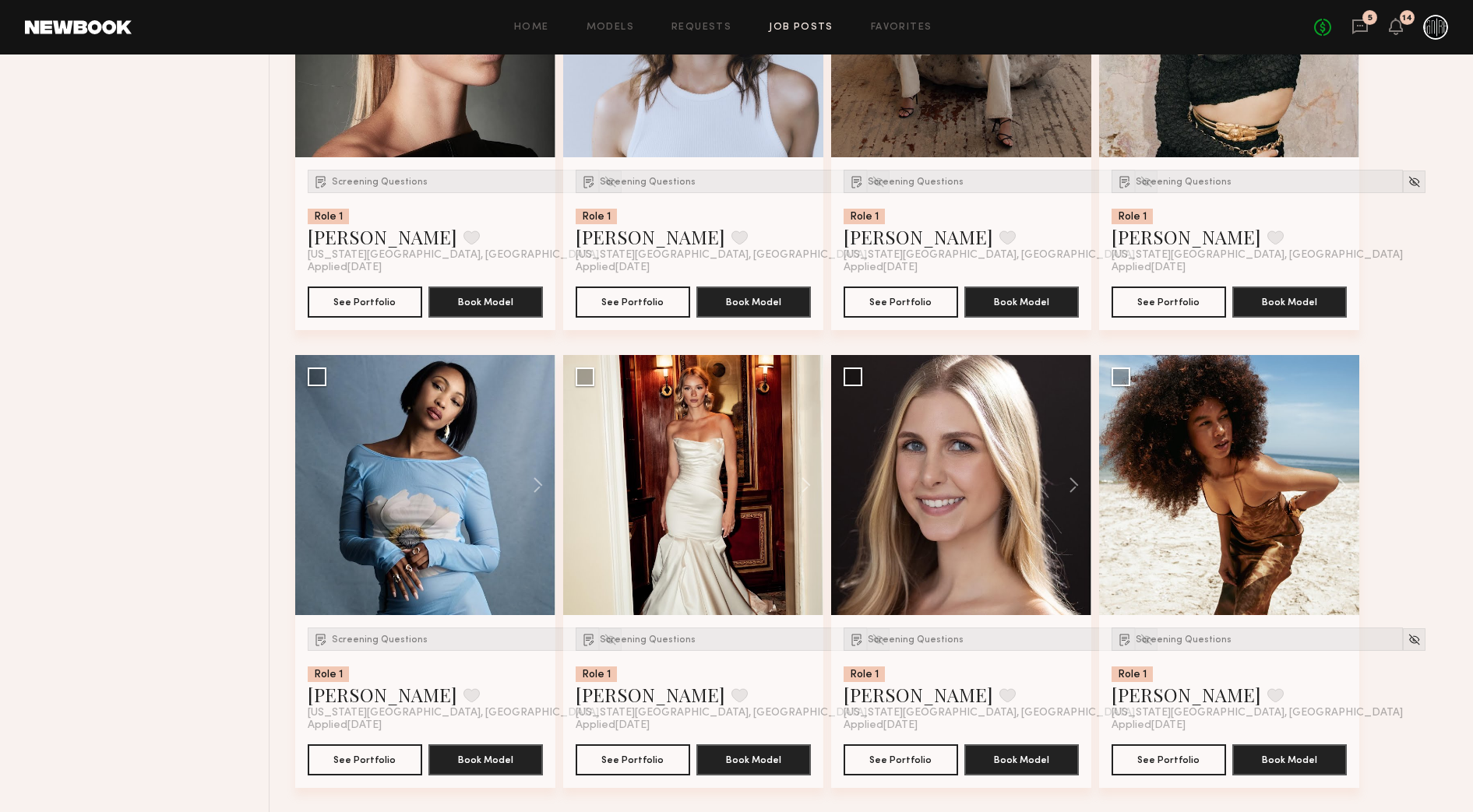
scroll to position [3602, 0]
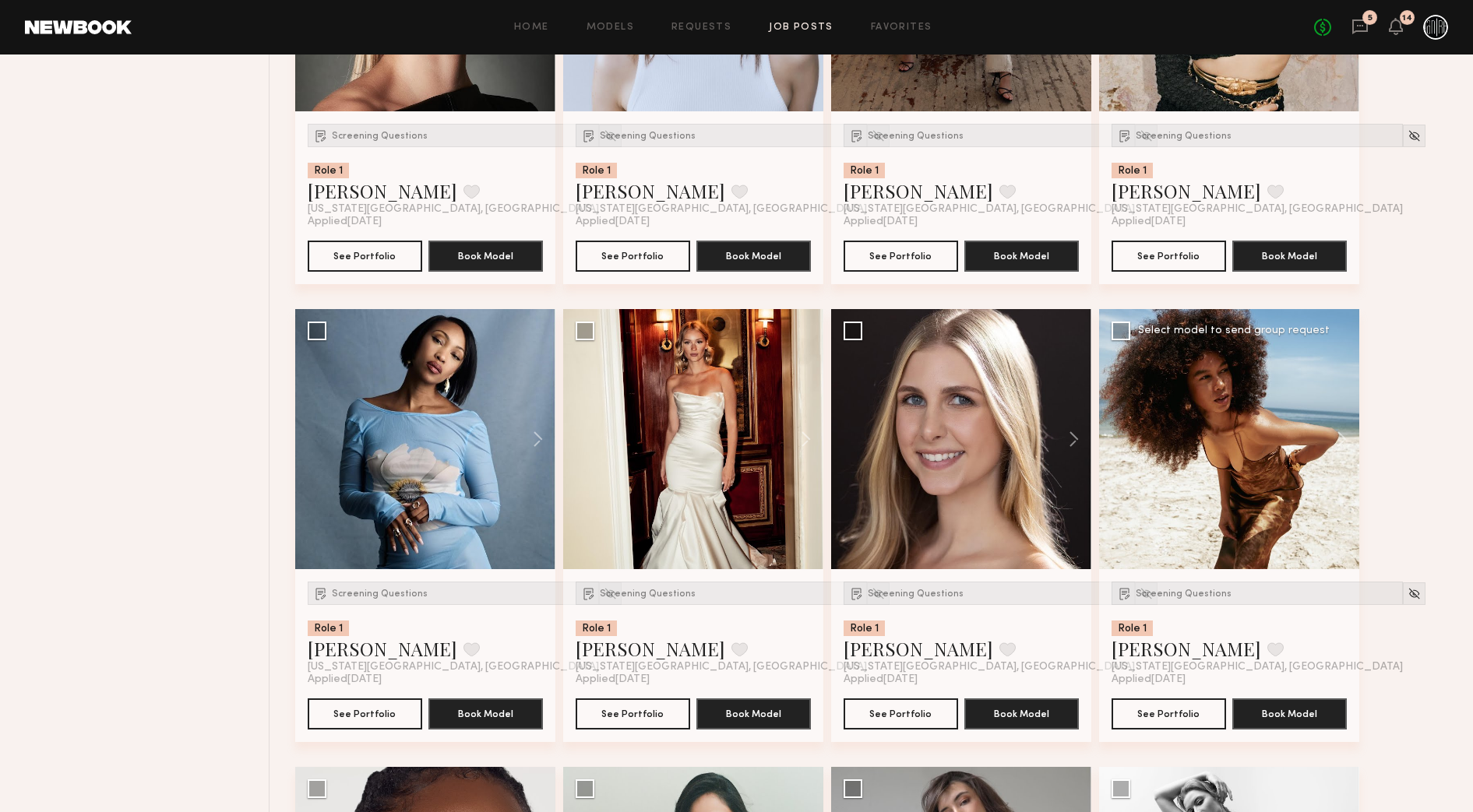
click at [1291, 426] on div at bounding box center [1229, 440] width 260 height 260
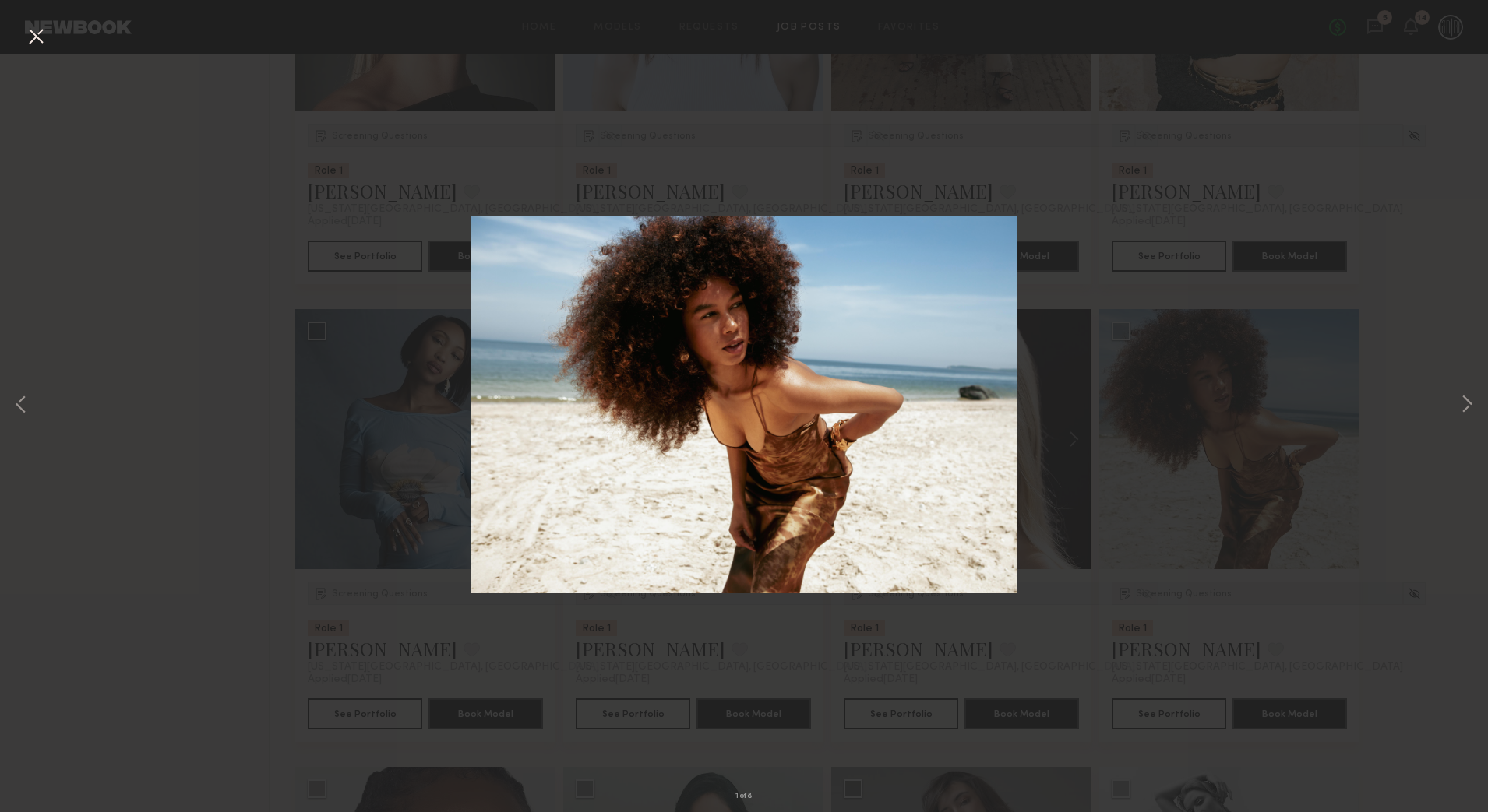
click at [1344, 410] on div "1 of 8" at bounding box center [744, 406] width 1488 height 812
click at [35, 39] on button at bounding box center [35, 37] width 25 height 28
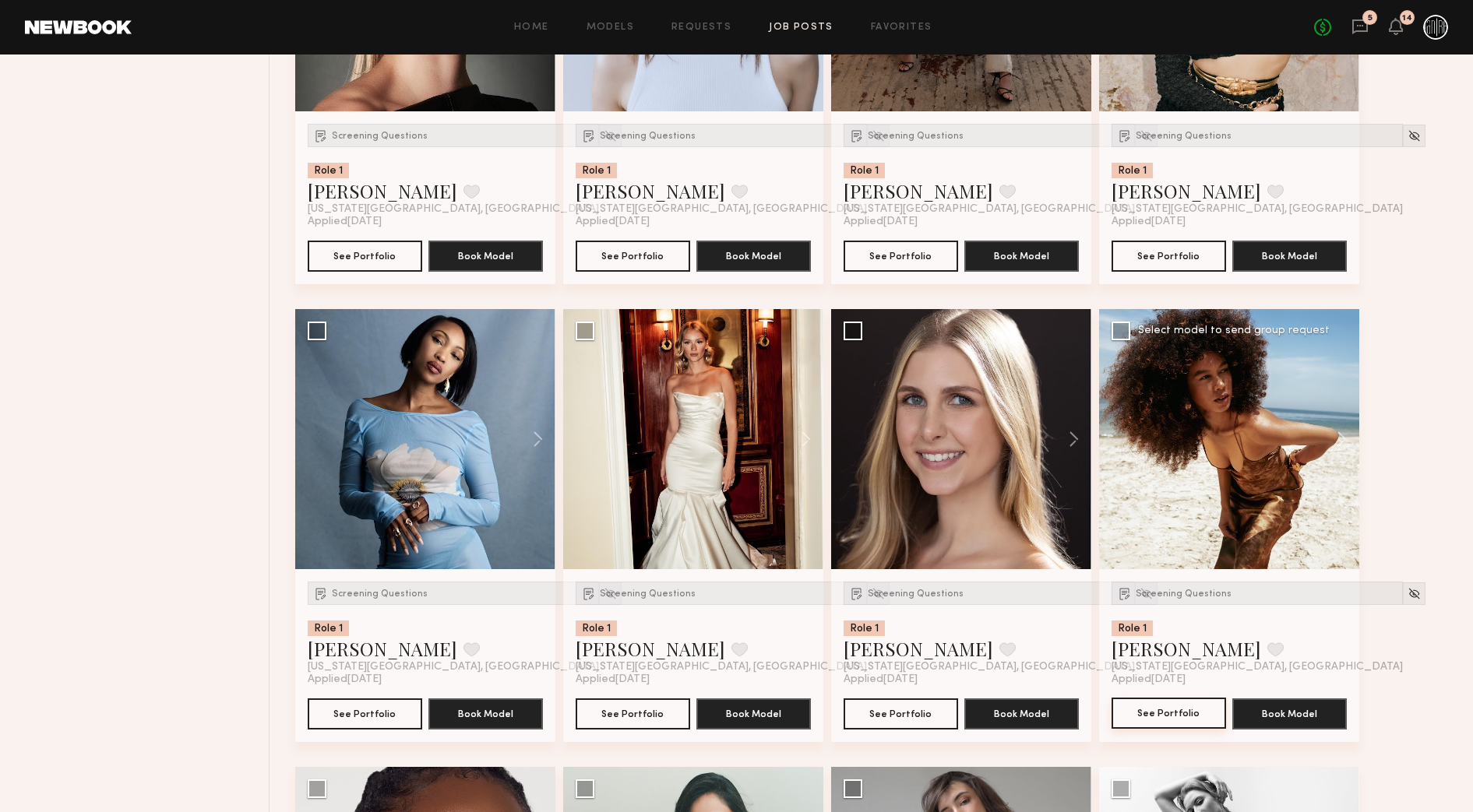
click at [1207, 717] on button "See Portfolio" at bounding box center [1168, 713] width 114 height 31
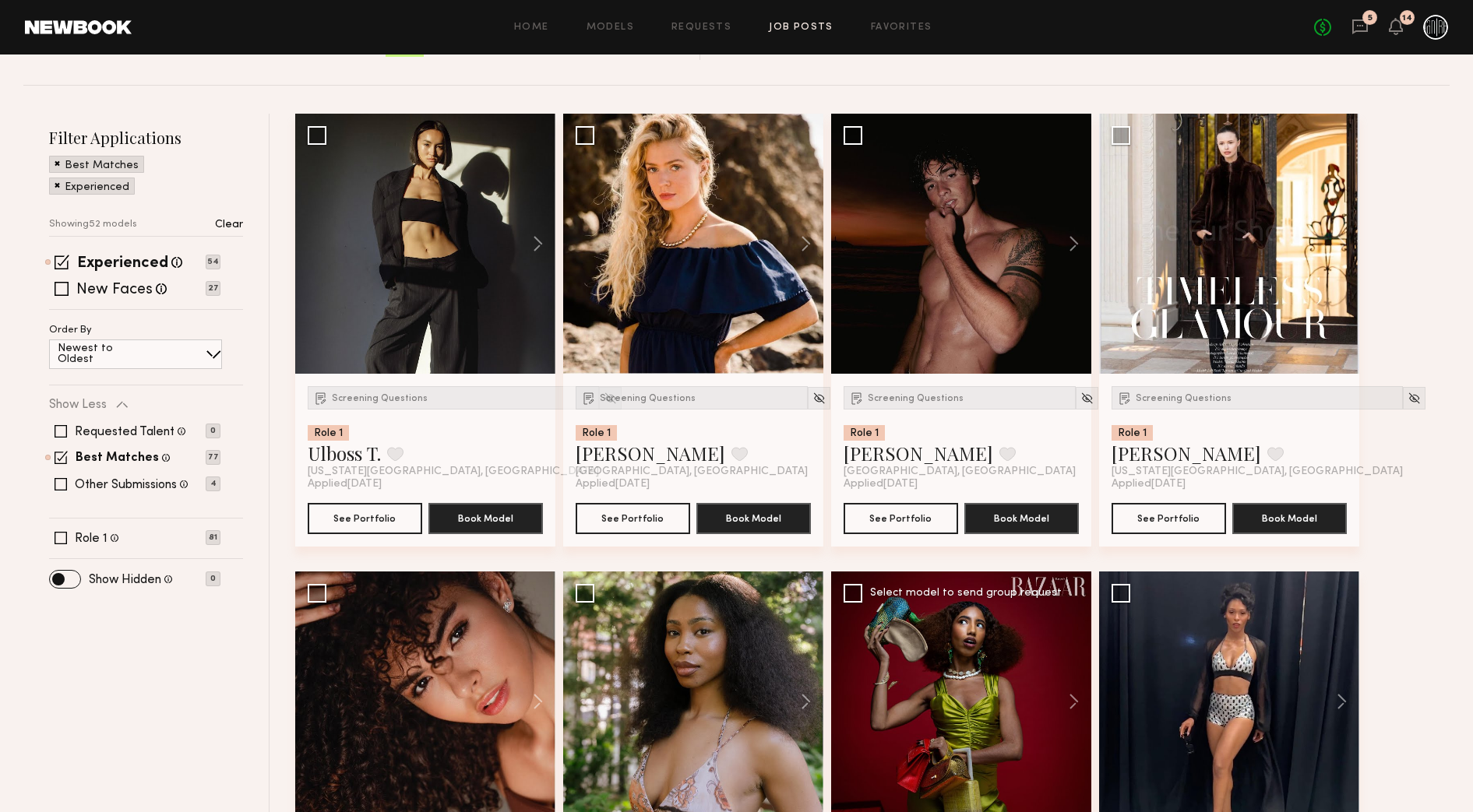
scroll to position [132, 0]
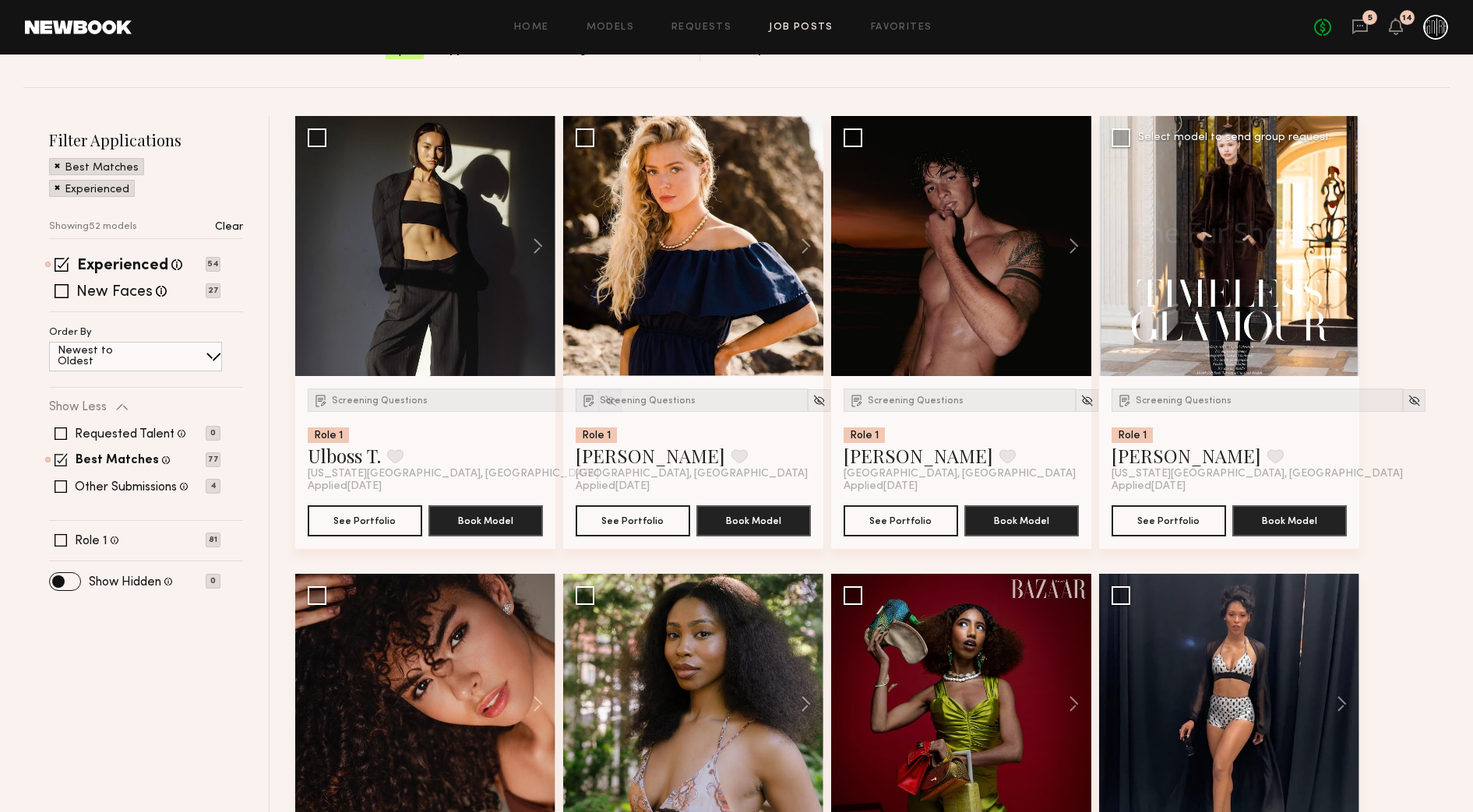
click at [1234, 277] on div at bounding box center [1229, 246] width 260 height 260
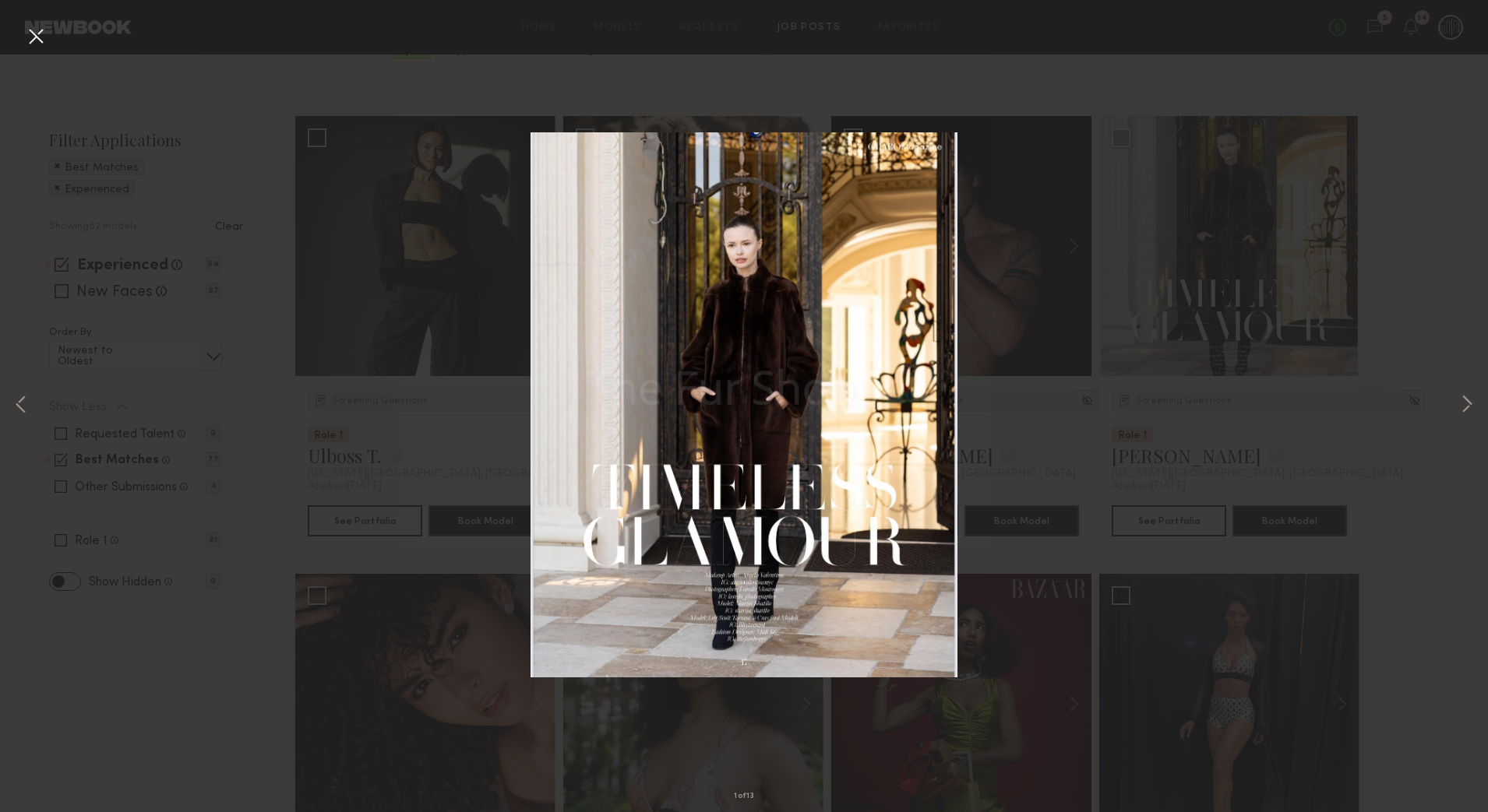
click at [1234, 277] on div "1 of 13" at bounding box center [744, 406] width 1488 height 812
click at [35, 38] on button at bounding box center [35, 37] width 25 height 28
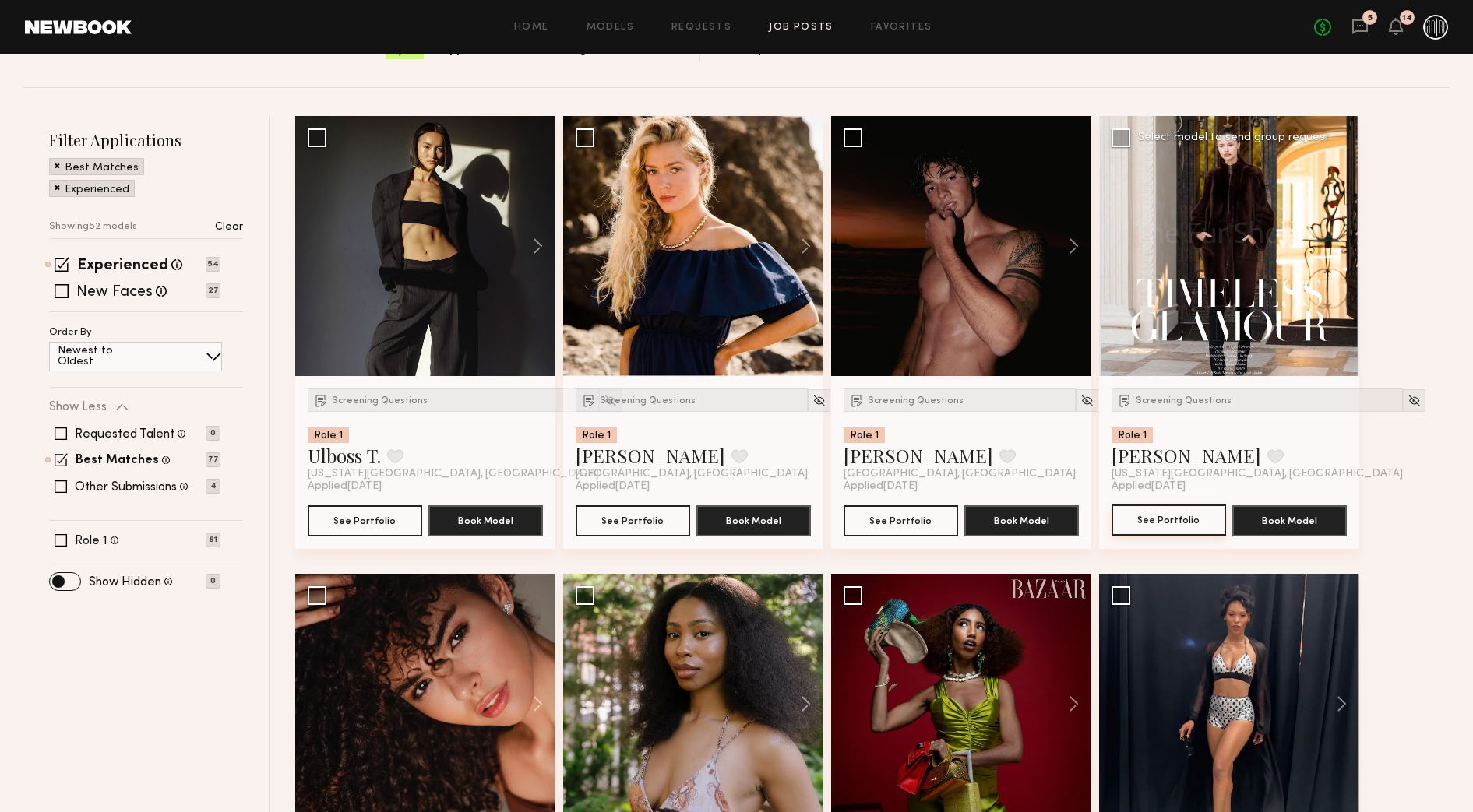
click at [1205, 521] on button "See Portfolio" at bounding box center [1168, 520] width 114 height 31
click at [375, 309] on div at bounding box center [426, 246] width 260 height 260
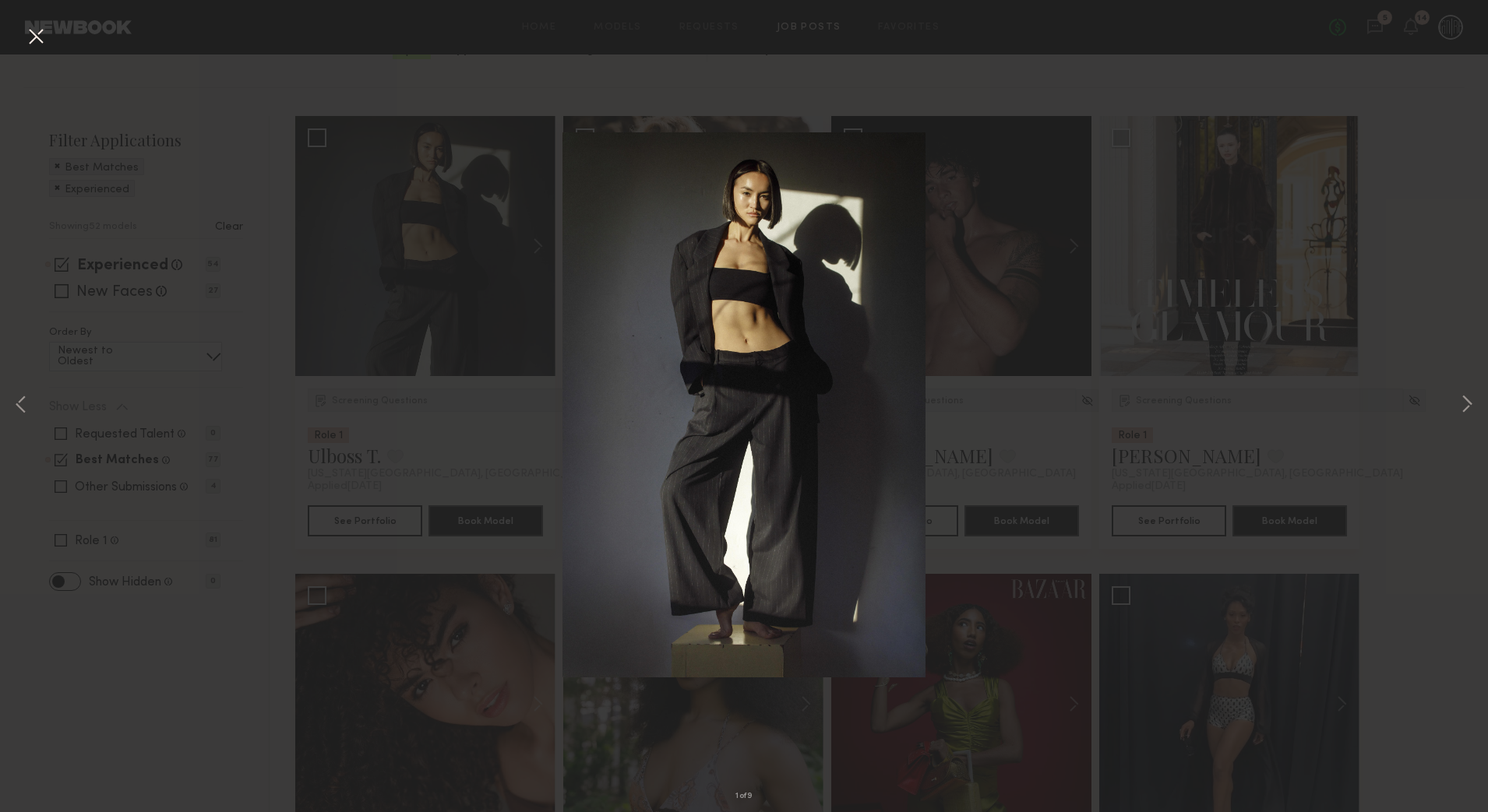
click at [377, 311] on div "1 of 9" at bounding box center [744, 406] width 1488 height 812
click at [34, 37] on button at bounding box center [35, 37] width 25 height 28
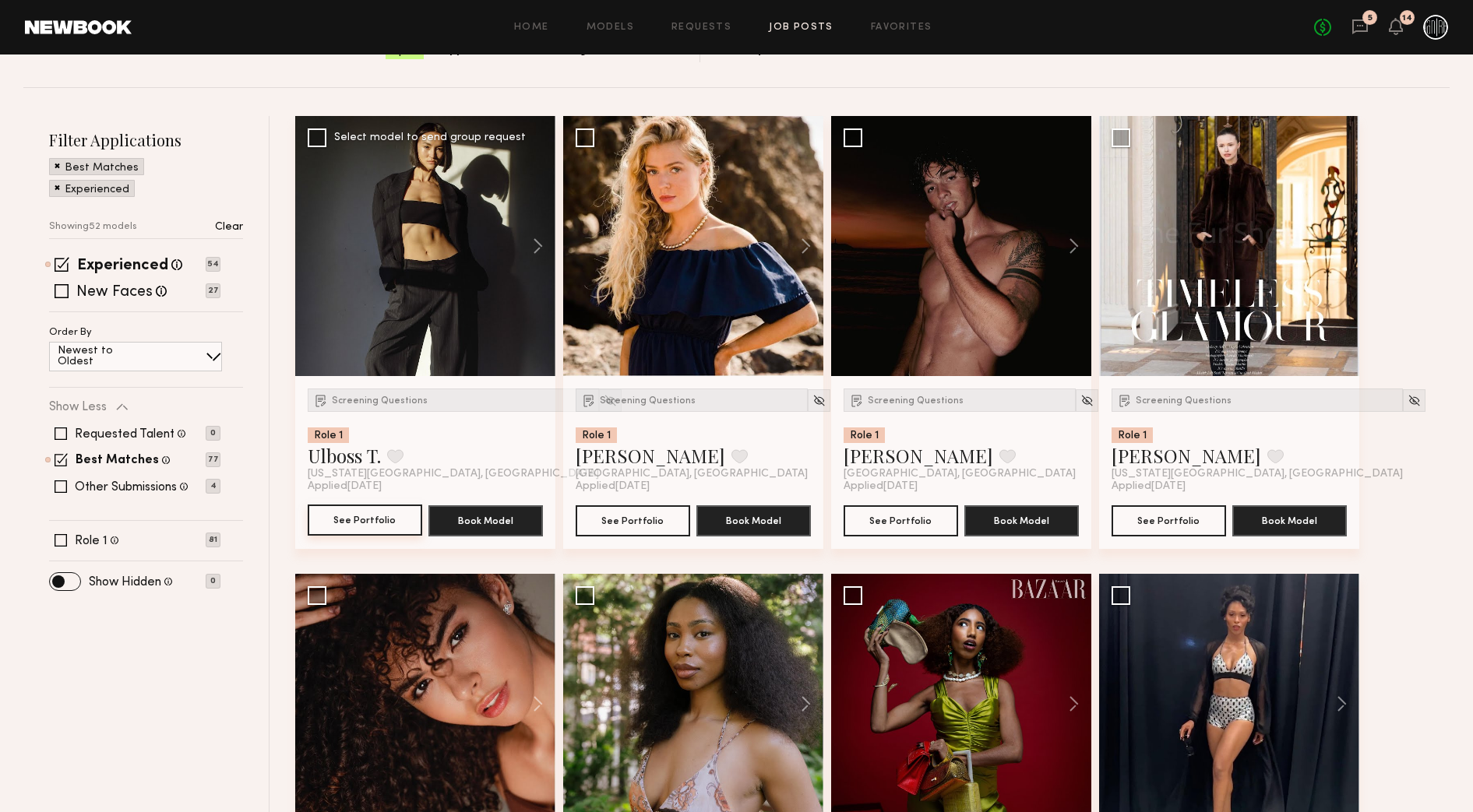
click at [374, 529] on button "See Portfolio" at bounding box center [364, 520] width 114 height 31
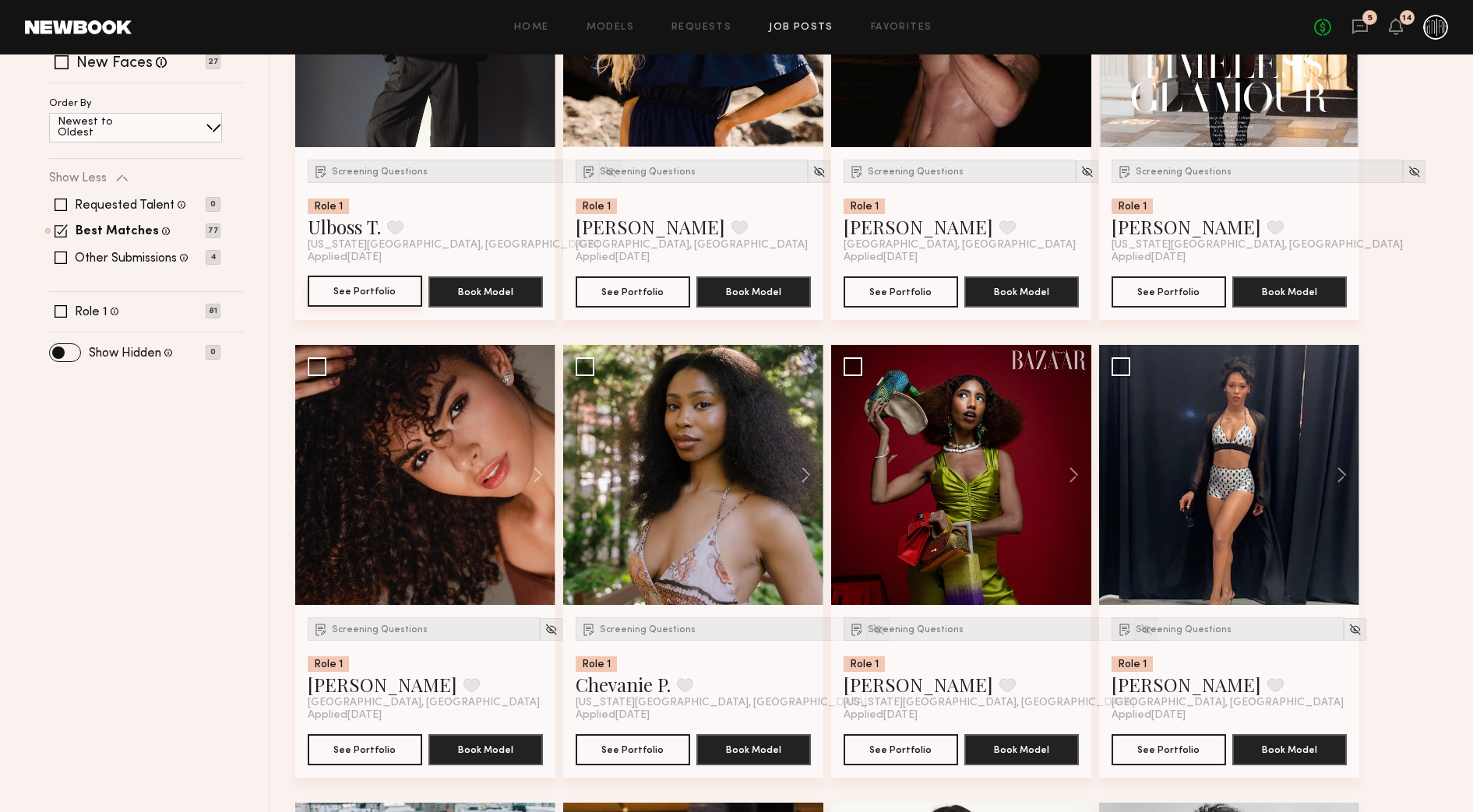
scroll to position [584, 0]
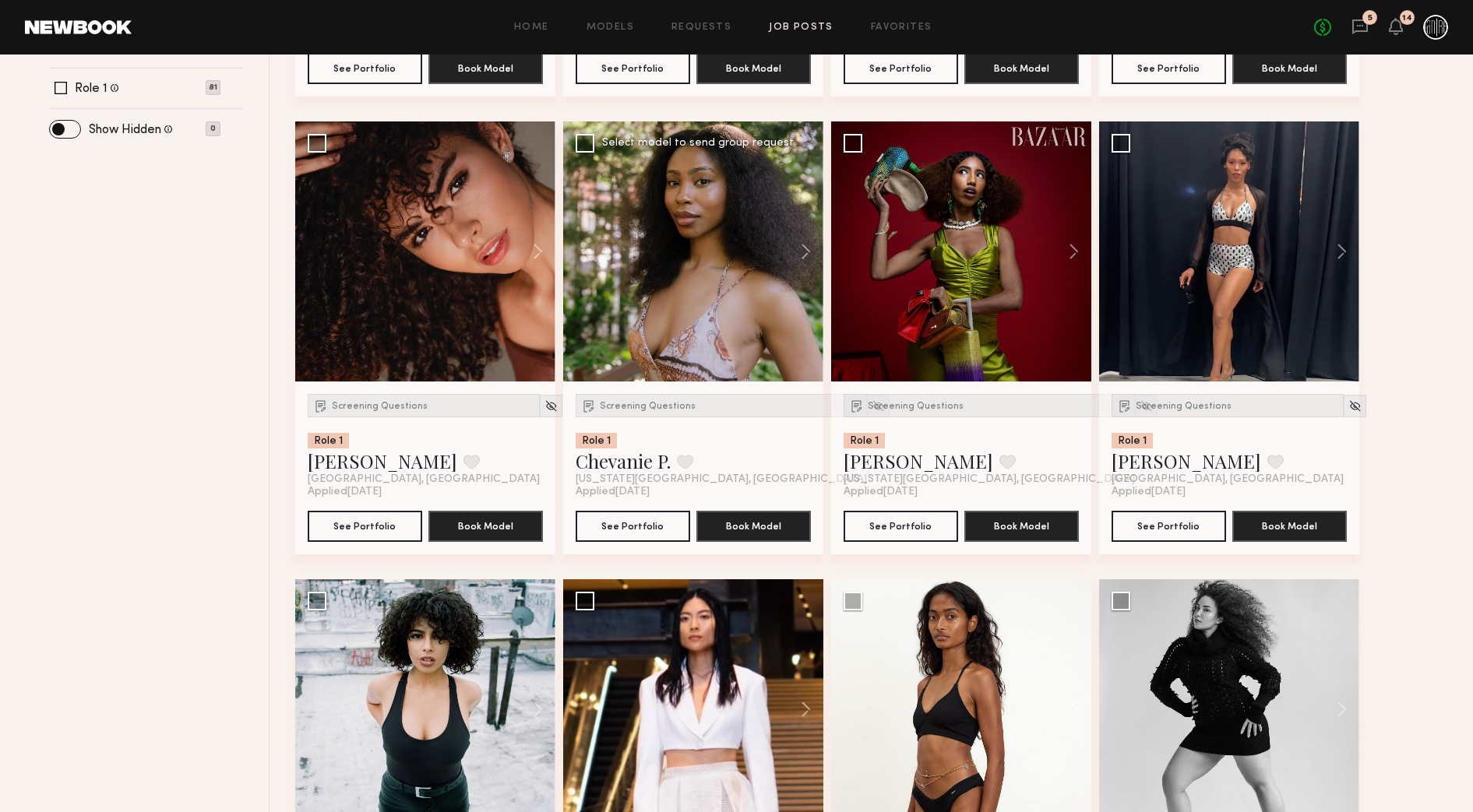
click at [750, 293] on div at bounding box center [694, 251] width 260 height 260
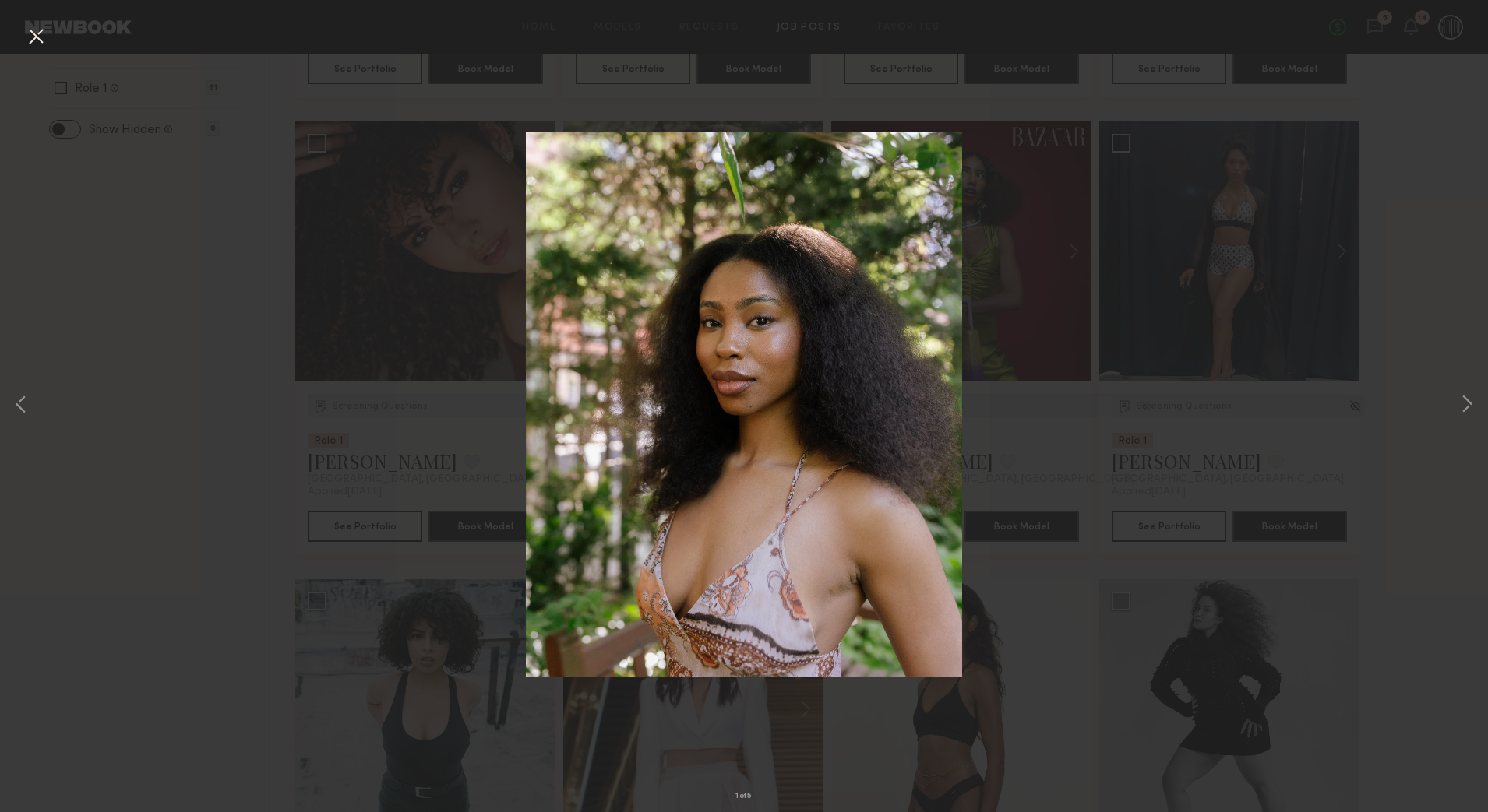
click at [749, 291] on img at bounding box center [743, 405] width 436 height 545
click at [30, 42] on button at bounding box center [35, 37] width 25 height 28
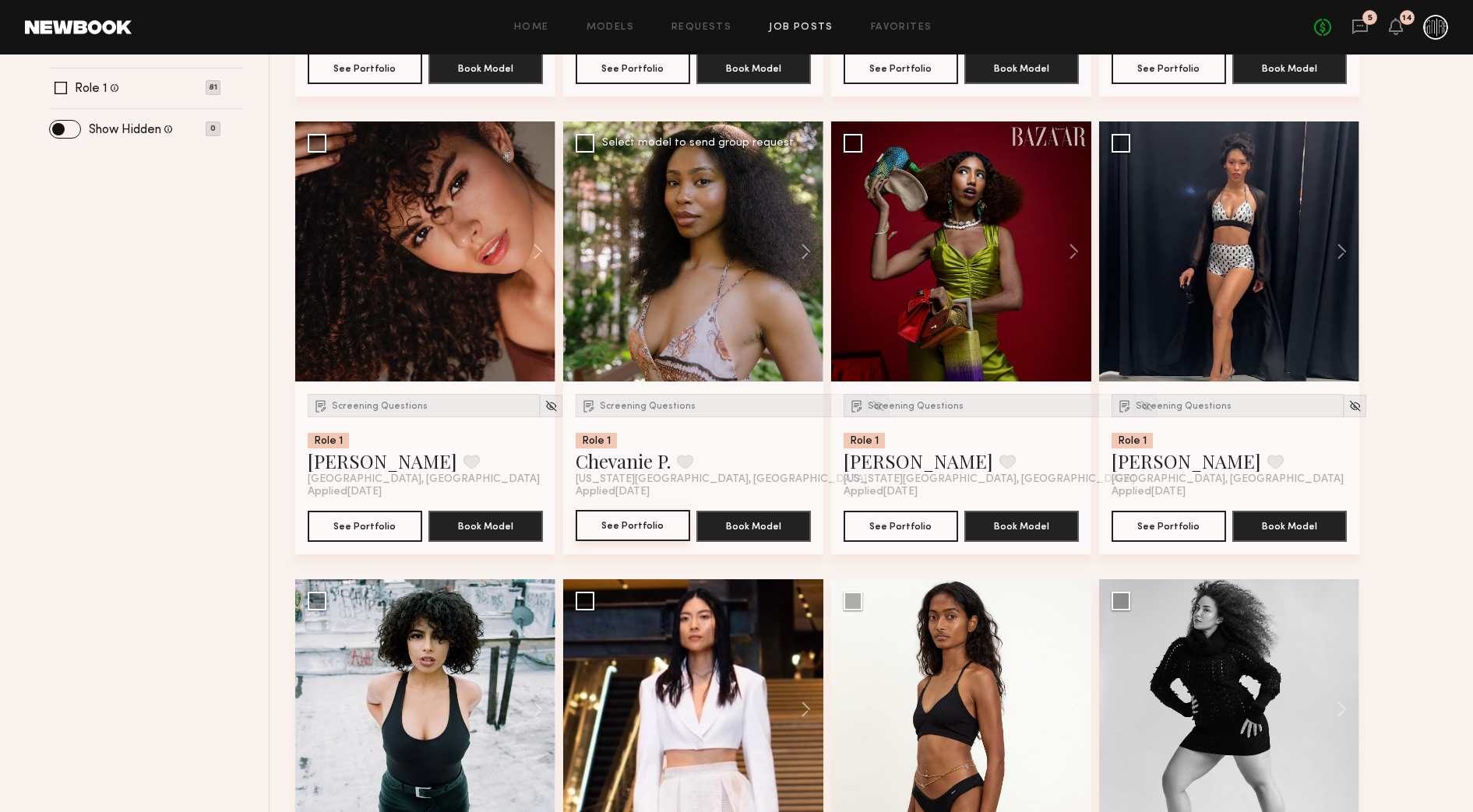
click at [667, 525] on button "See Portfolio" at bounding box center [633, 525] width 114 height 31
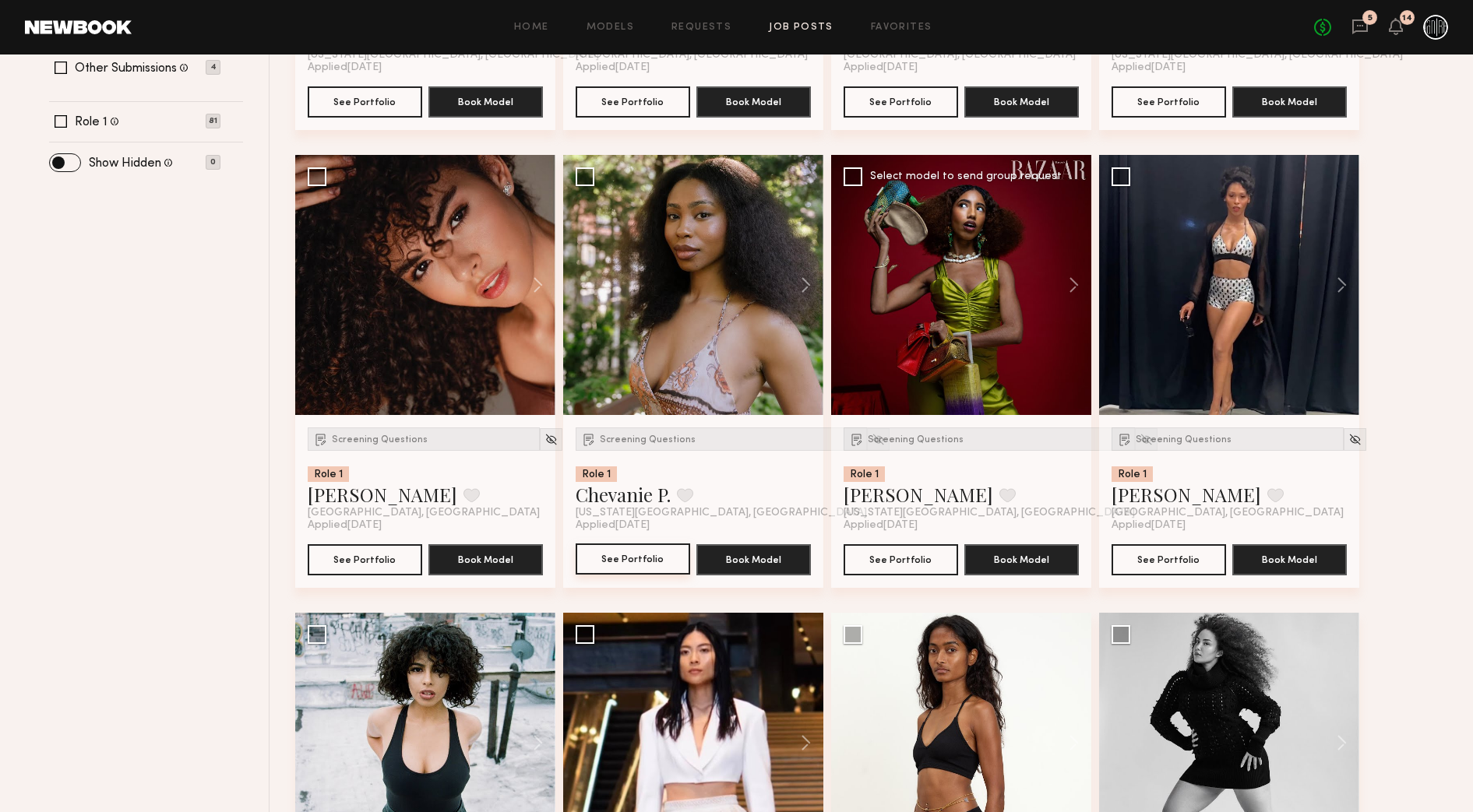
scroll to position [486, 0]
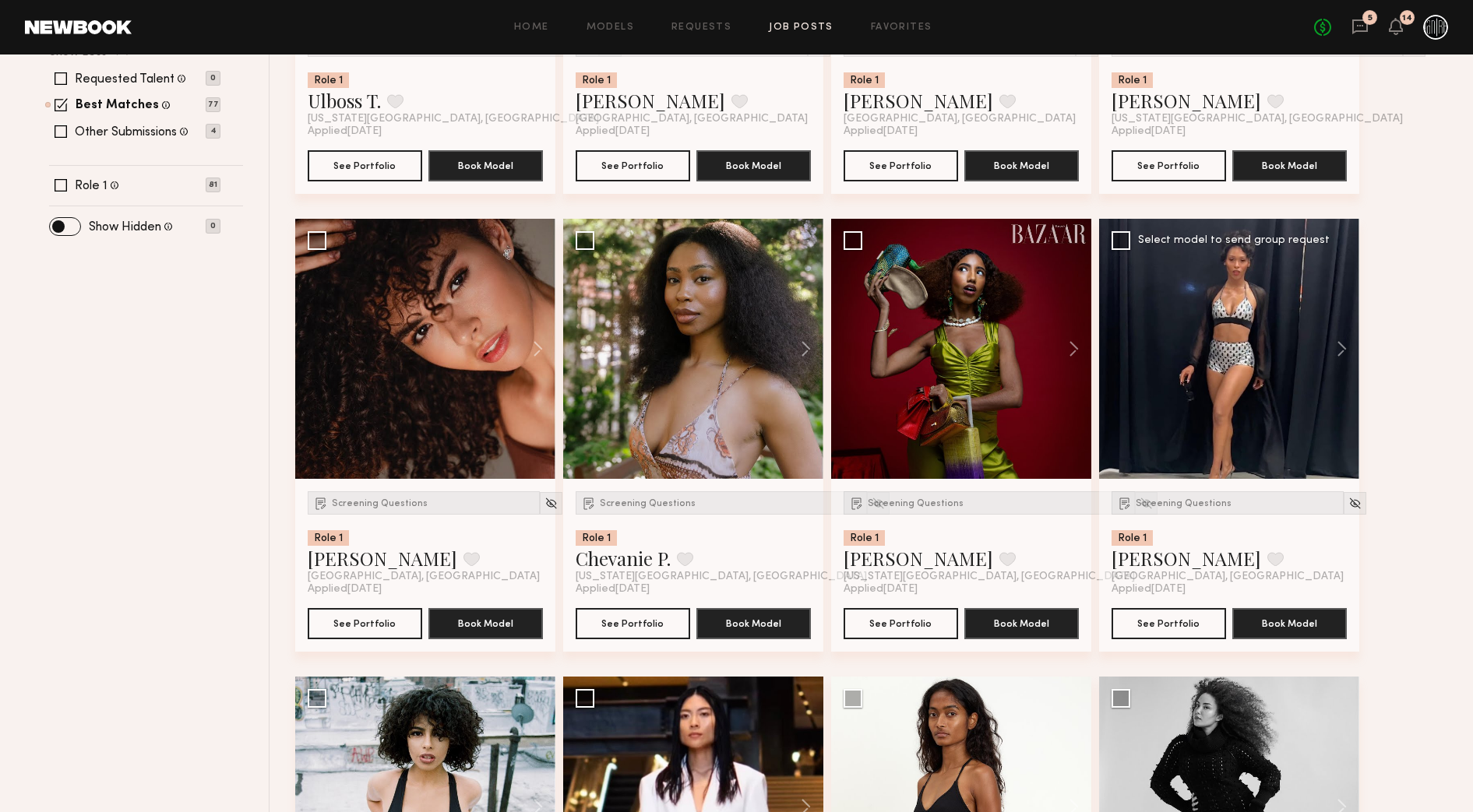
click at [1249, 327] on div at bounding box center [1229, 349] width 260 height 260
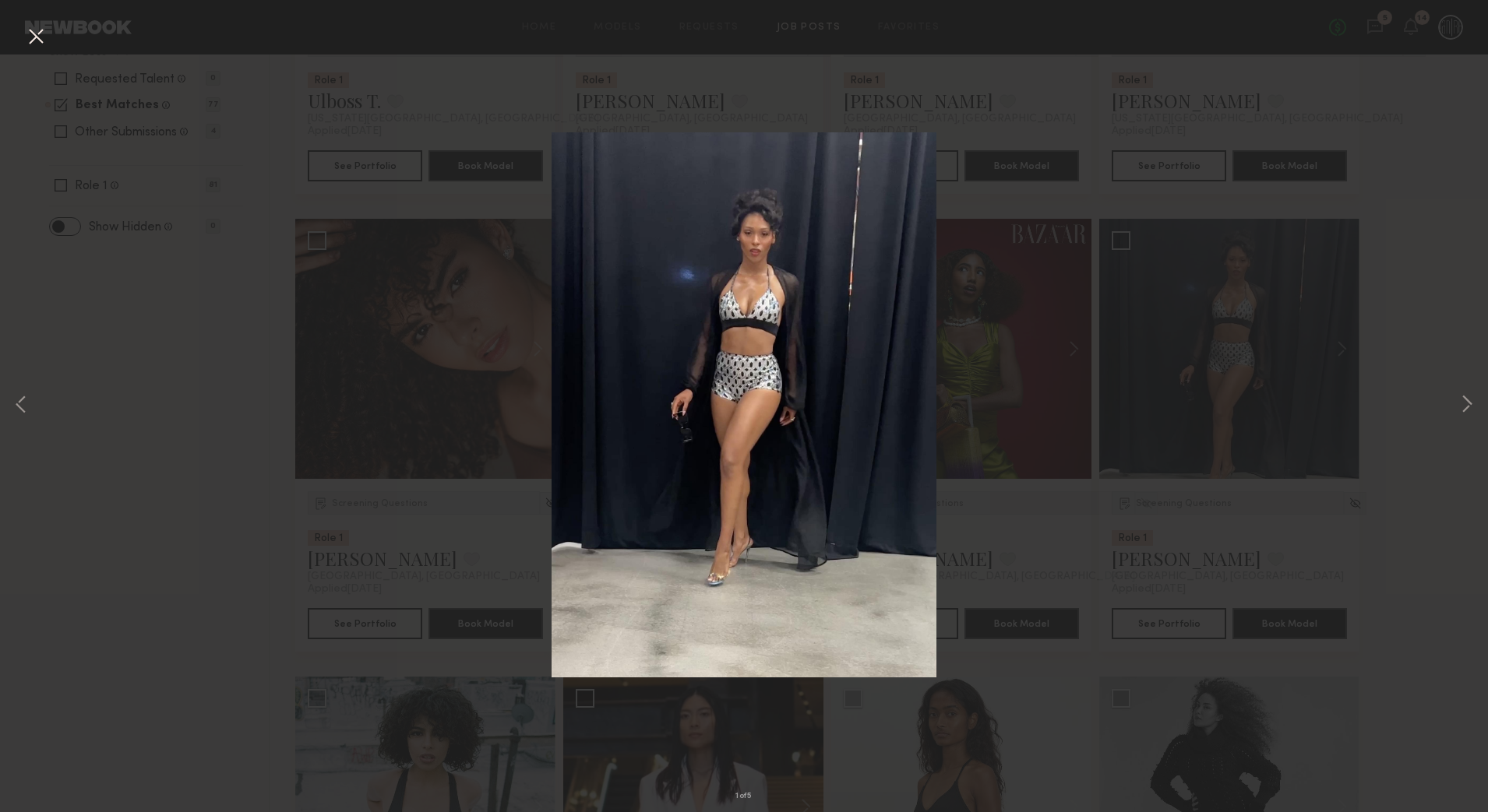
click at [1348, 350] on div "1 of 5" at bounding box center [744, 406] width 1488 height 812
click at [1354, 368] on div "1 of 5" at bounding box center [744, 406] width 1488 height 812
click at [42, 42] on button at bounding box center [35, 37] width 25 height 28
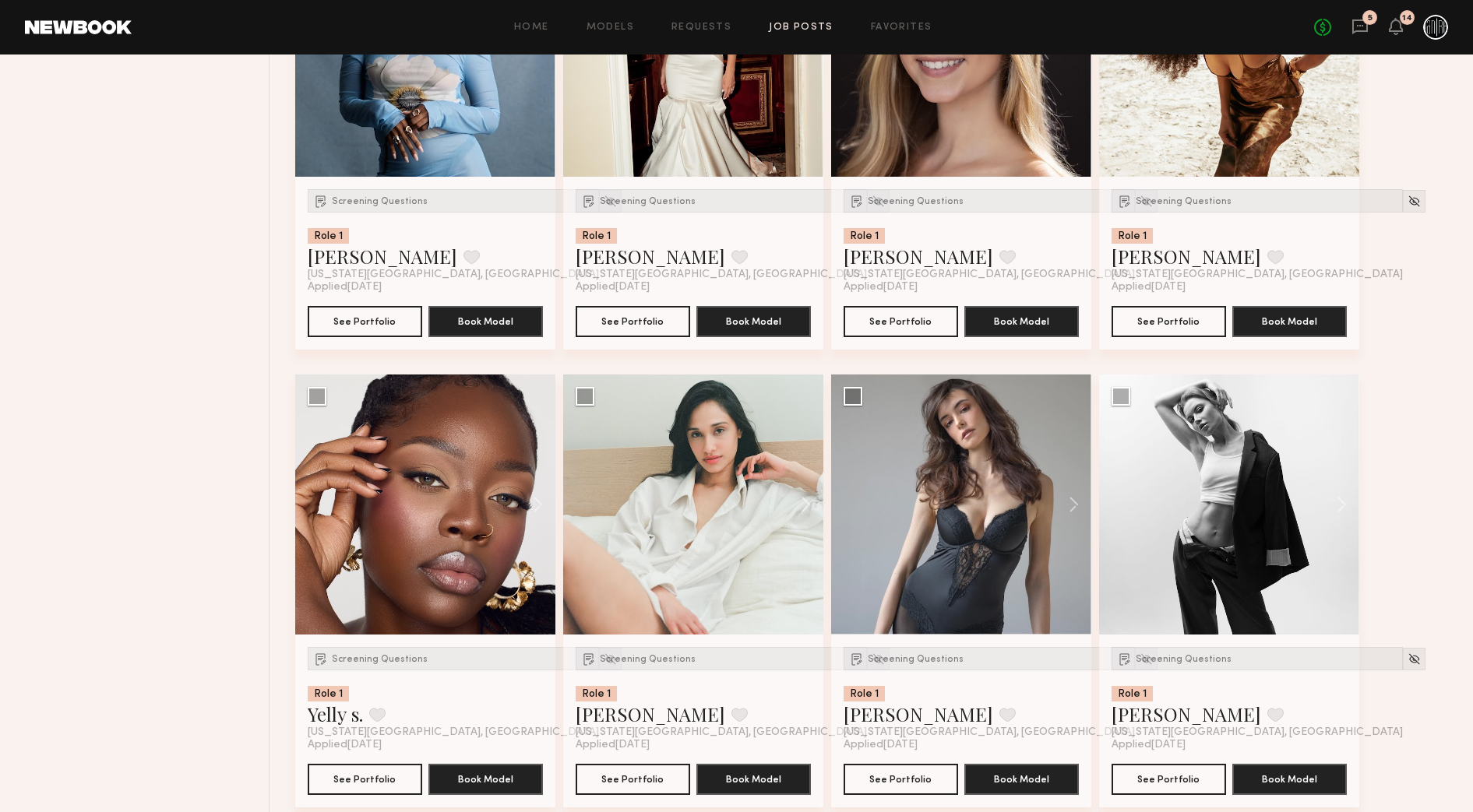
scroll to position [4088, 0]
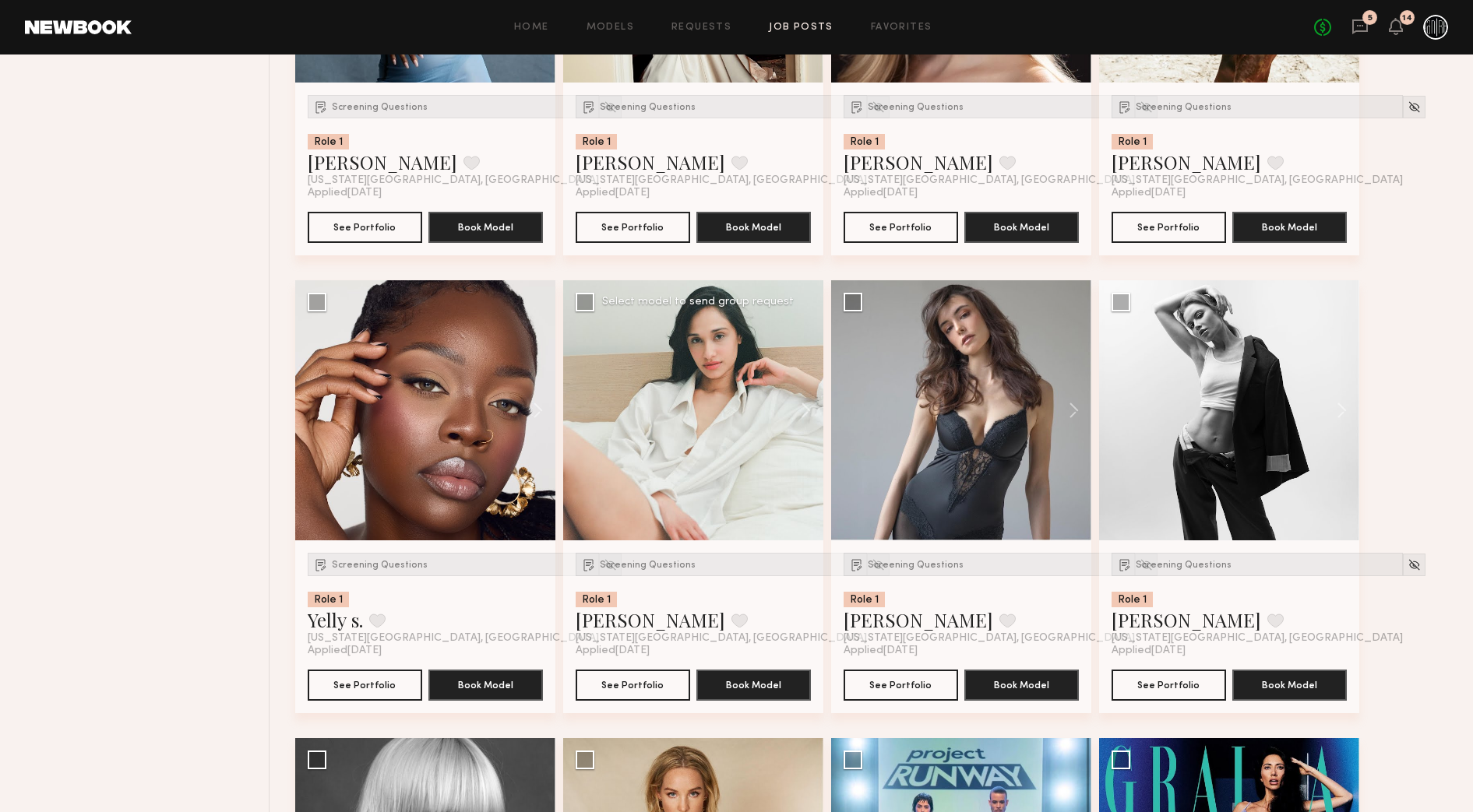
click at [646, 387] on div at bounding box center [694, 410] width 260 height 260
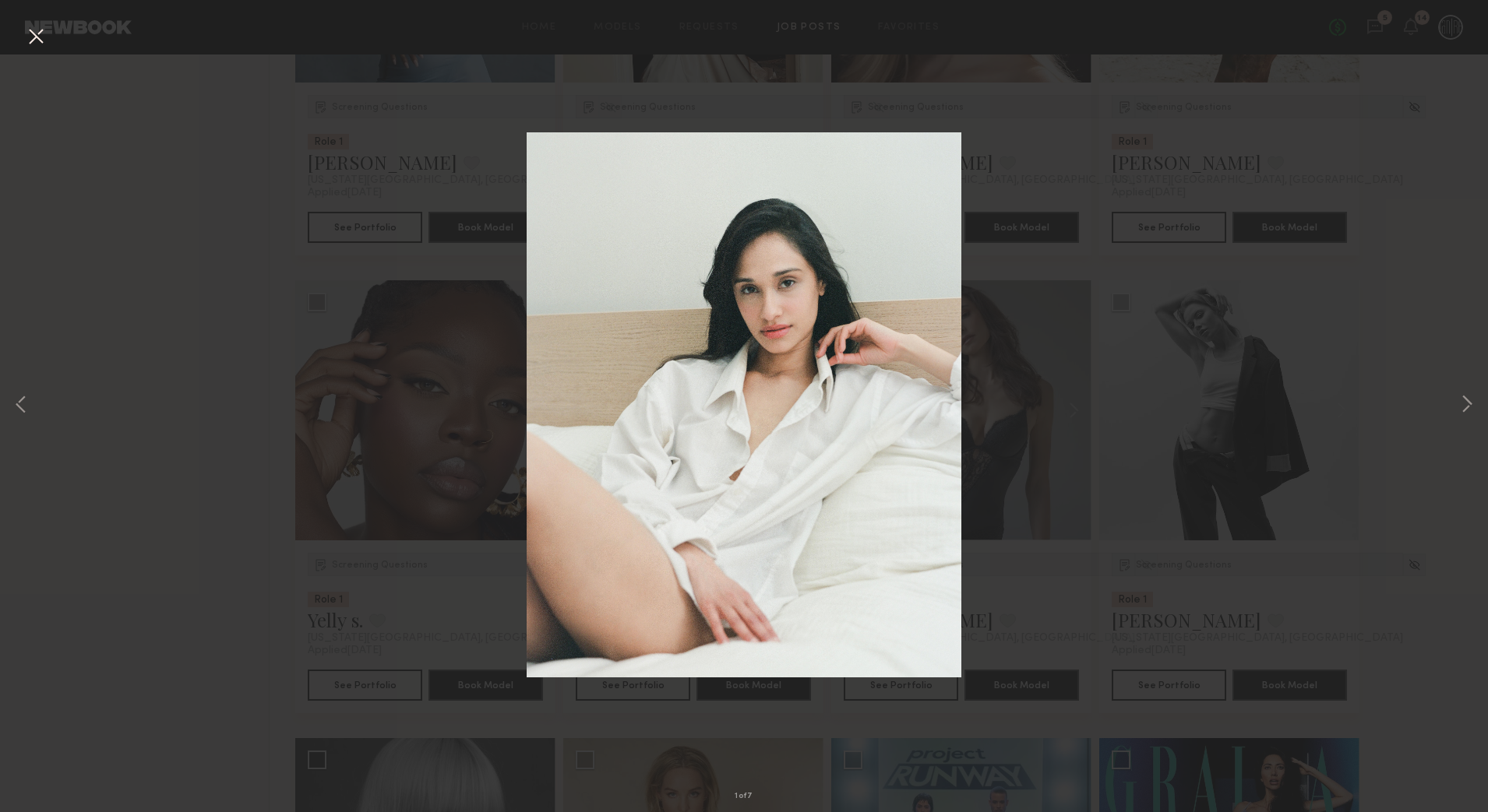
click at [226, 522] on div "1 of 7" at bounding box center [744, 406] width 1488 height 812
click at [42, 40] on button at bounding box center [35, 37] width 25 height 28
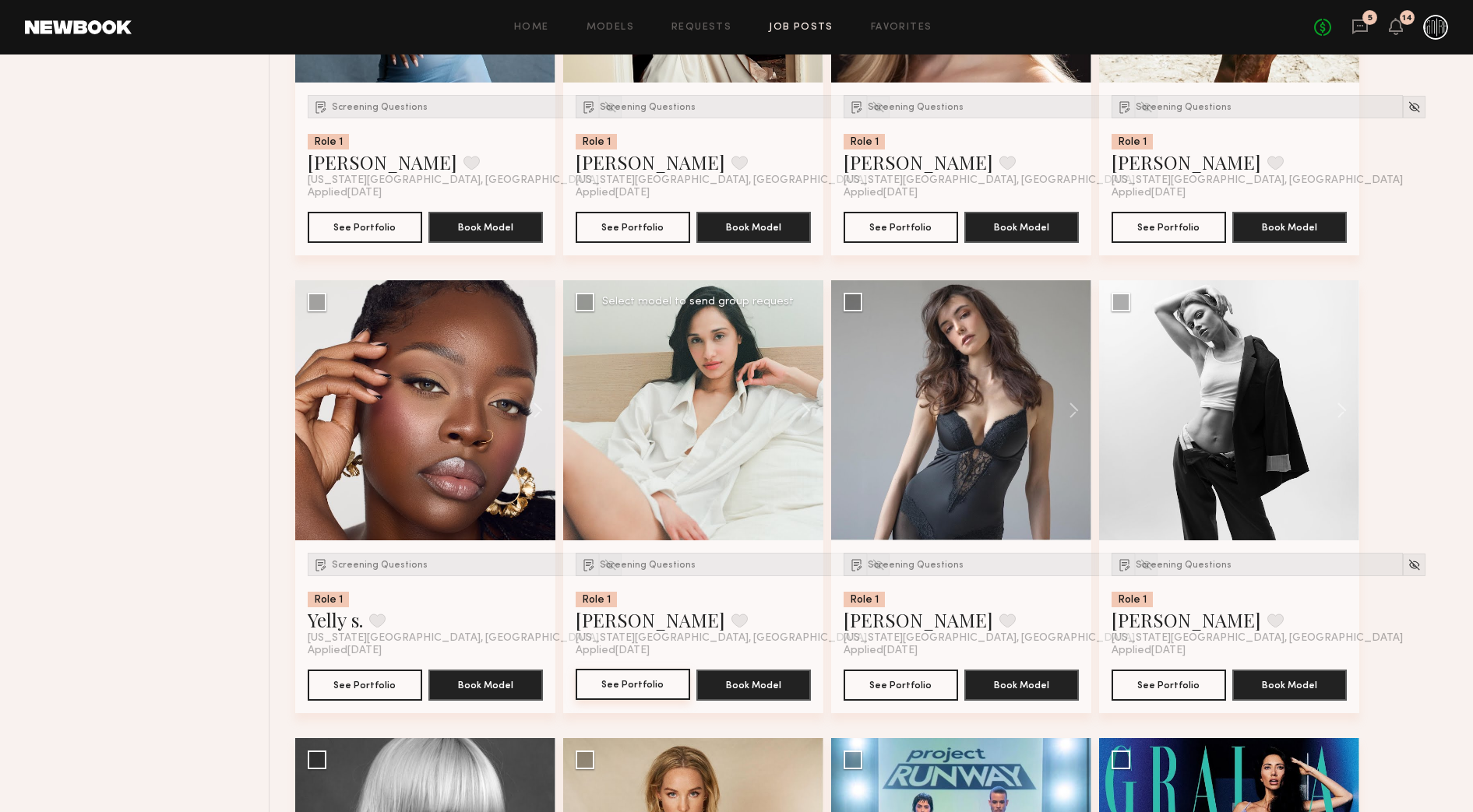
click at [648, 680] on button "See Portfolio" at bounding box center [633, 684] width 114 height 31
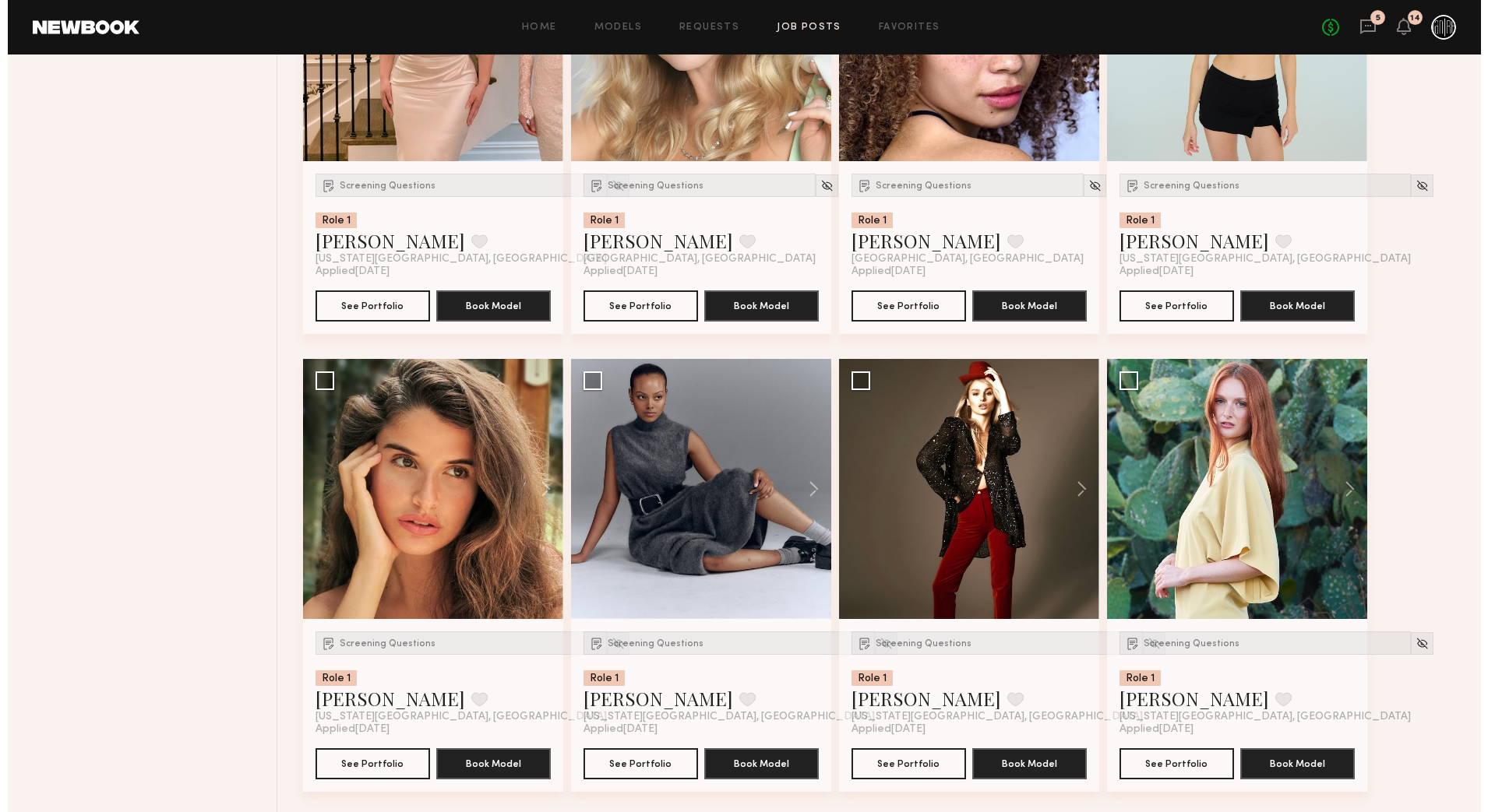
scroll to position [5389, 0]
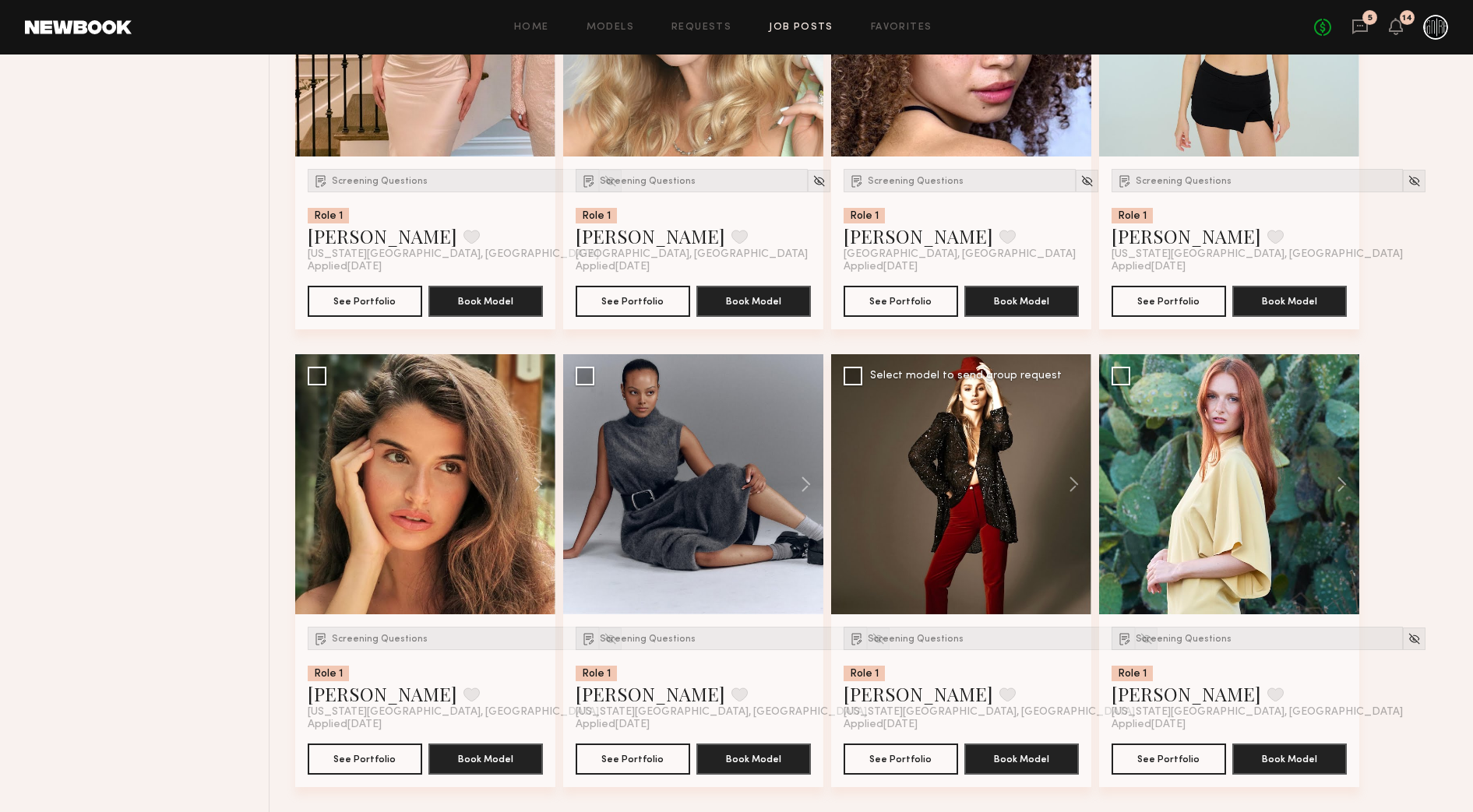
click at [898, 506] on div at bounding box center [961, 485] width 260 height 260
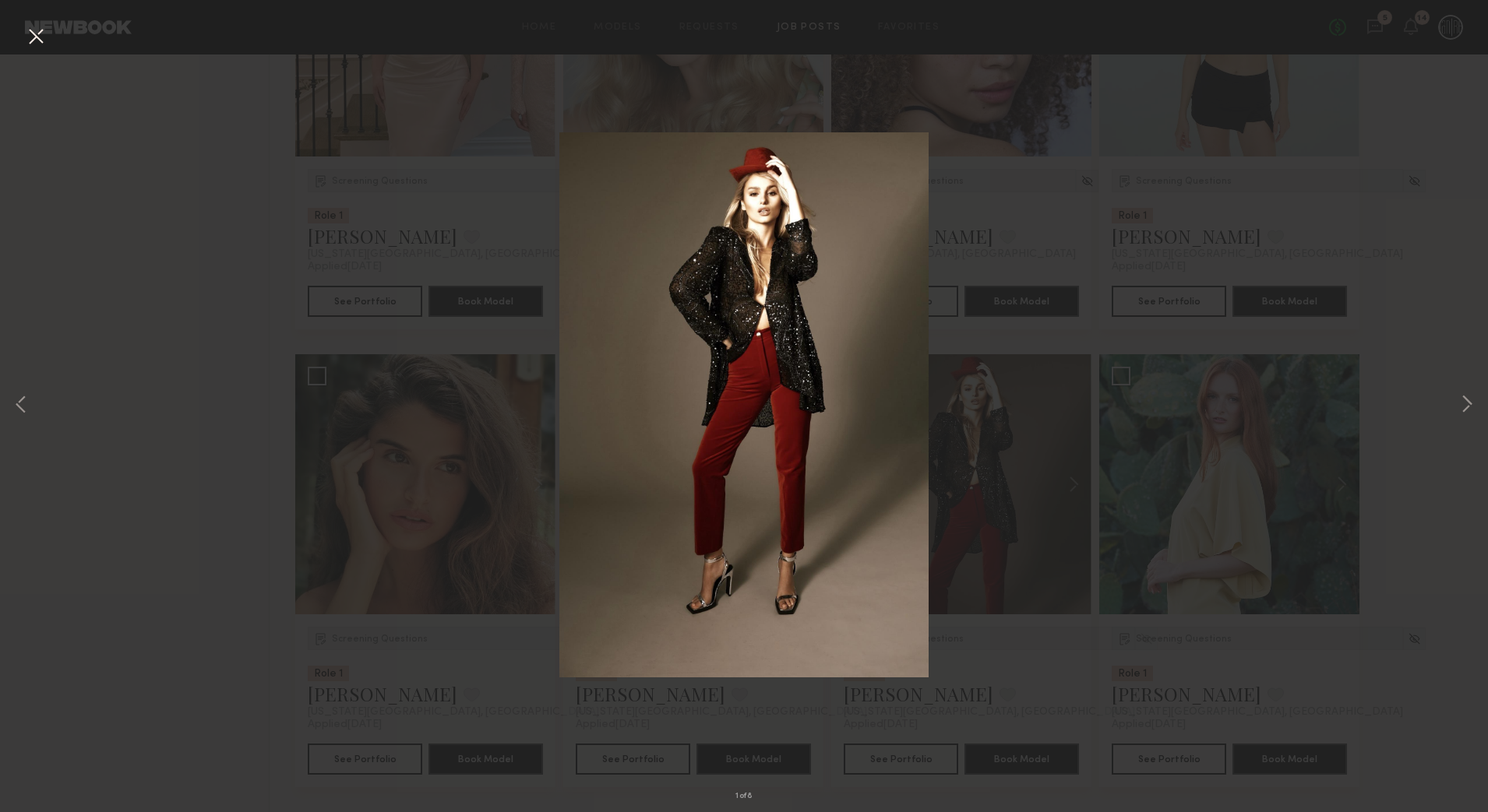
click at [134, 316] on div "1 of 8" at bounding box center [744, 406] width 1488 height 812
drag, startPoint x: 32, startPoint y: 35, endPoint x: 492, endPoint y: 128, distance: 469.3
click at [32, 34] on button at bounding box center [35, 37] width 25 height 28
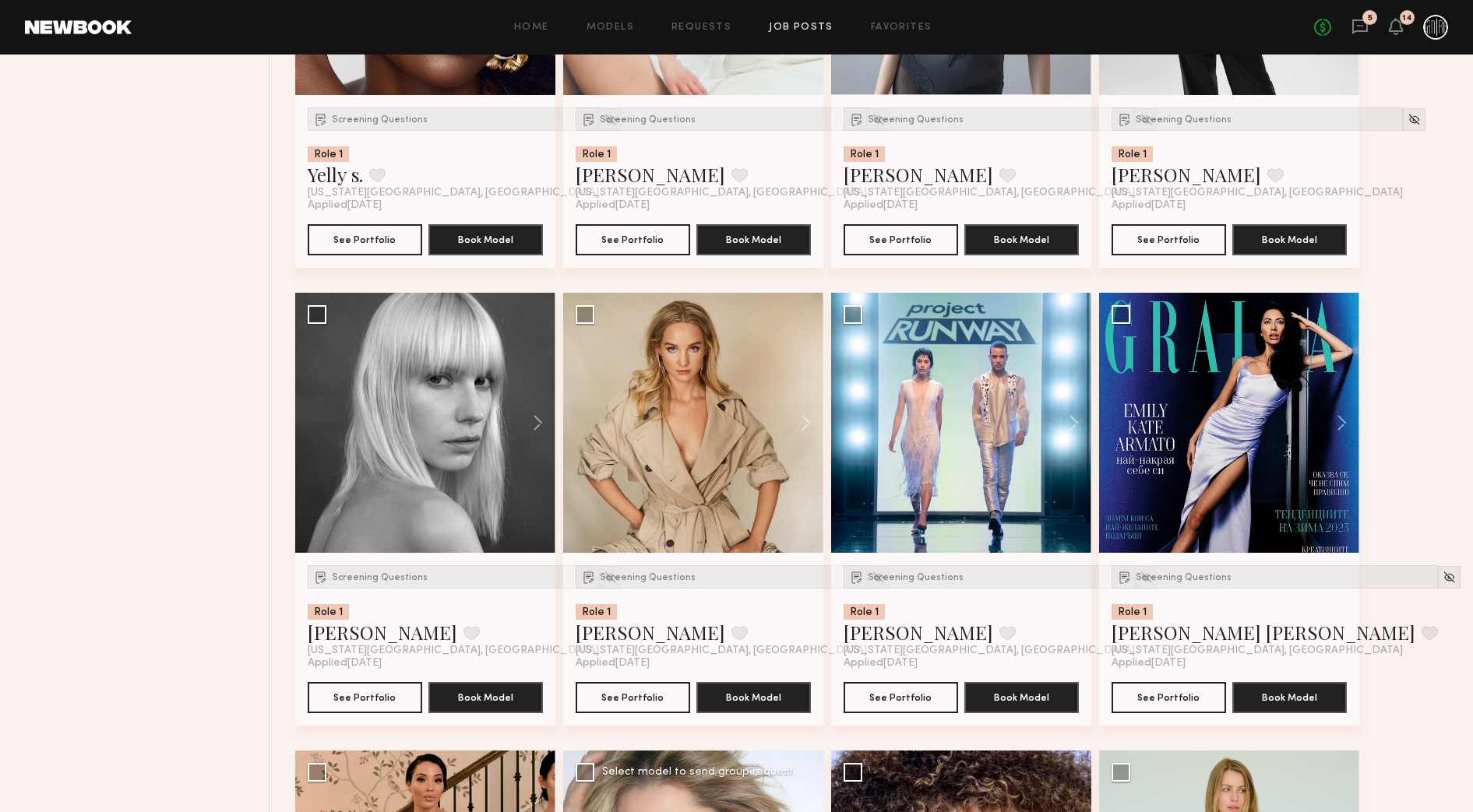
scroll to position [4512, 0]
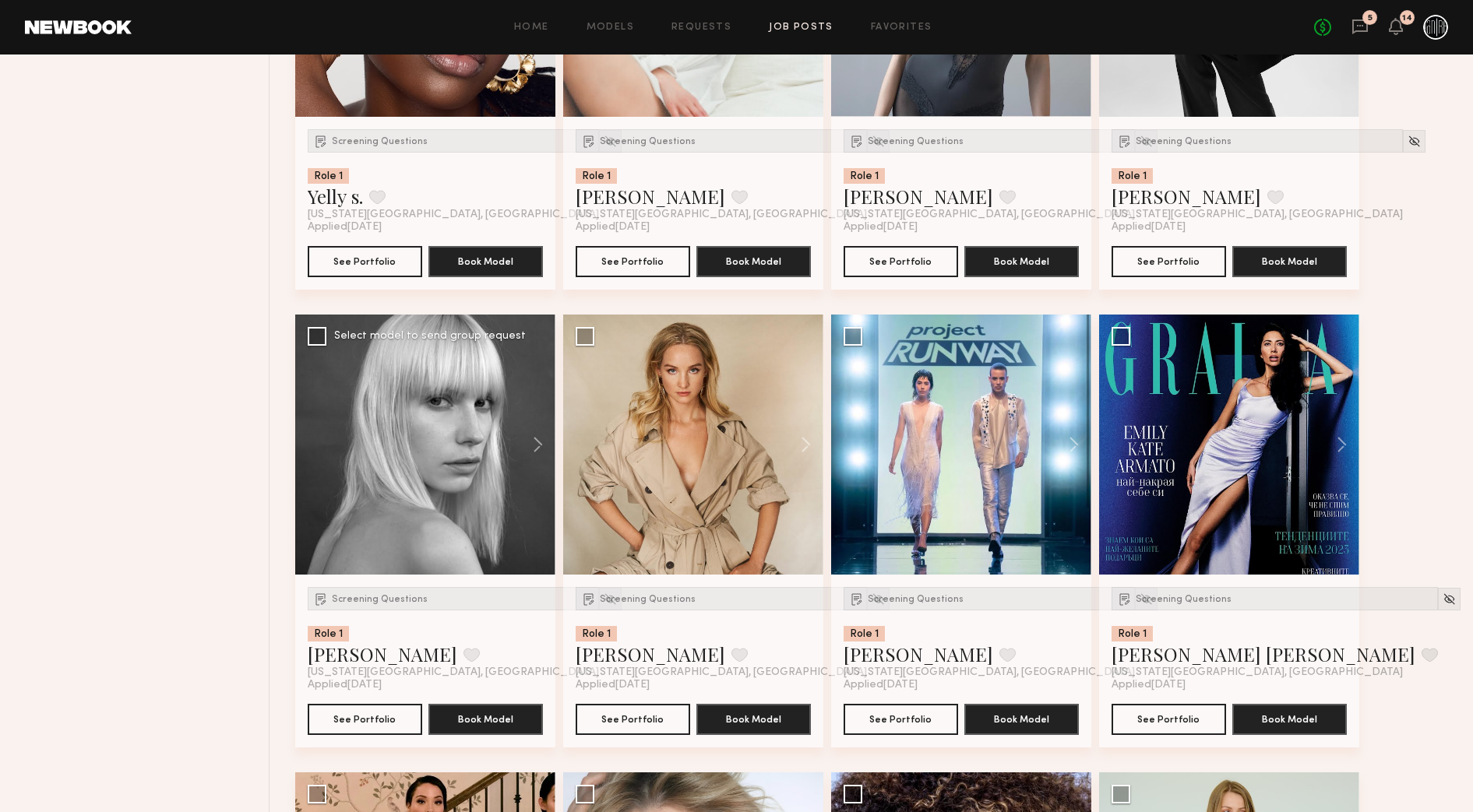
click at [424, 531] on div at bounding box center [426, 445] width 260 height 260
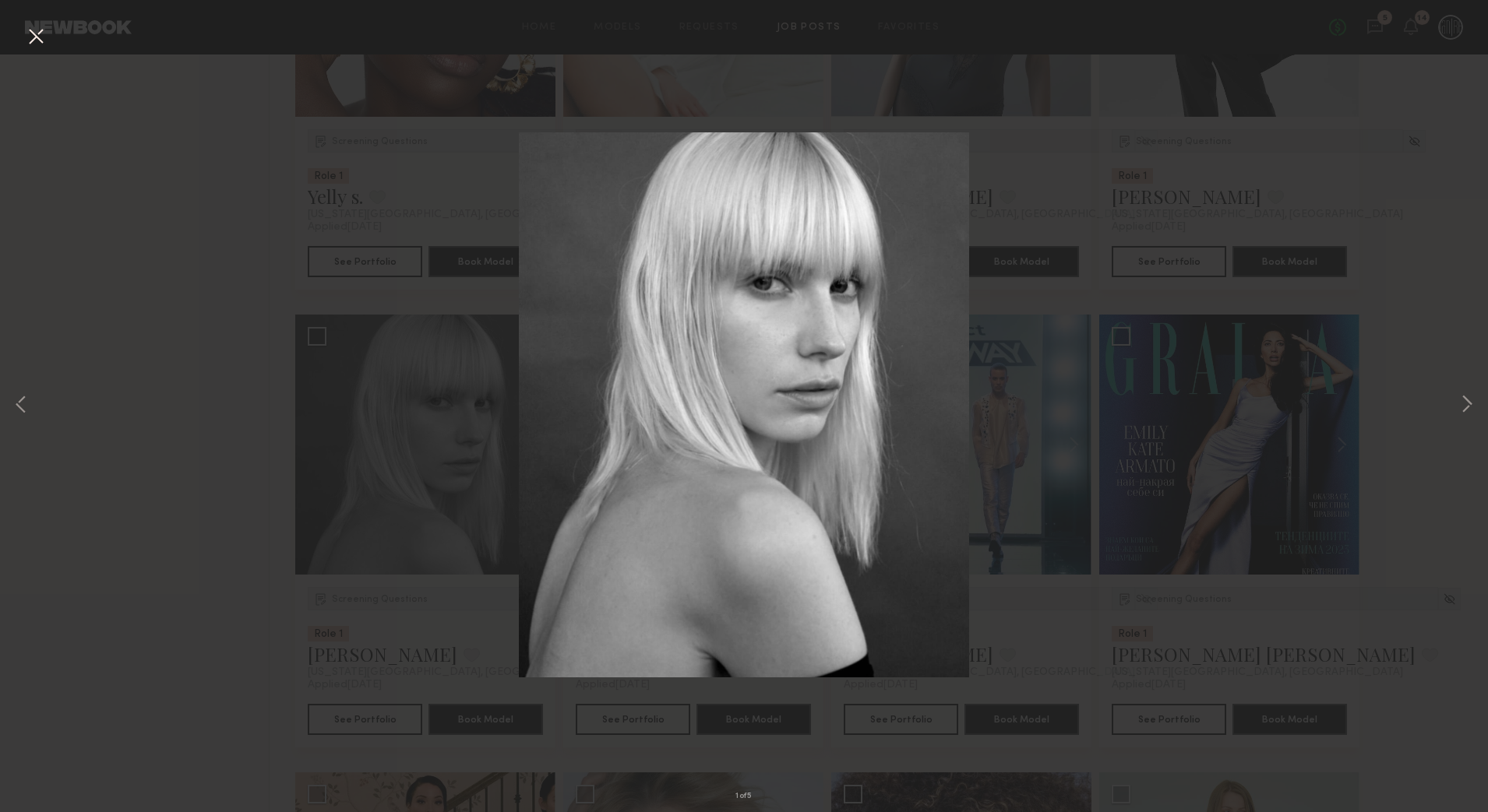
click at [424, 529] on div "1 of 5" at bounding box center [744, 406] width 1488 height 812
click at [26, 38] on button at bounding box center [35, 37] width 25 height 28
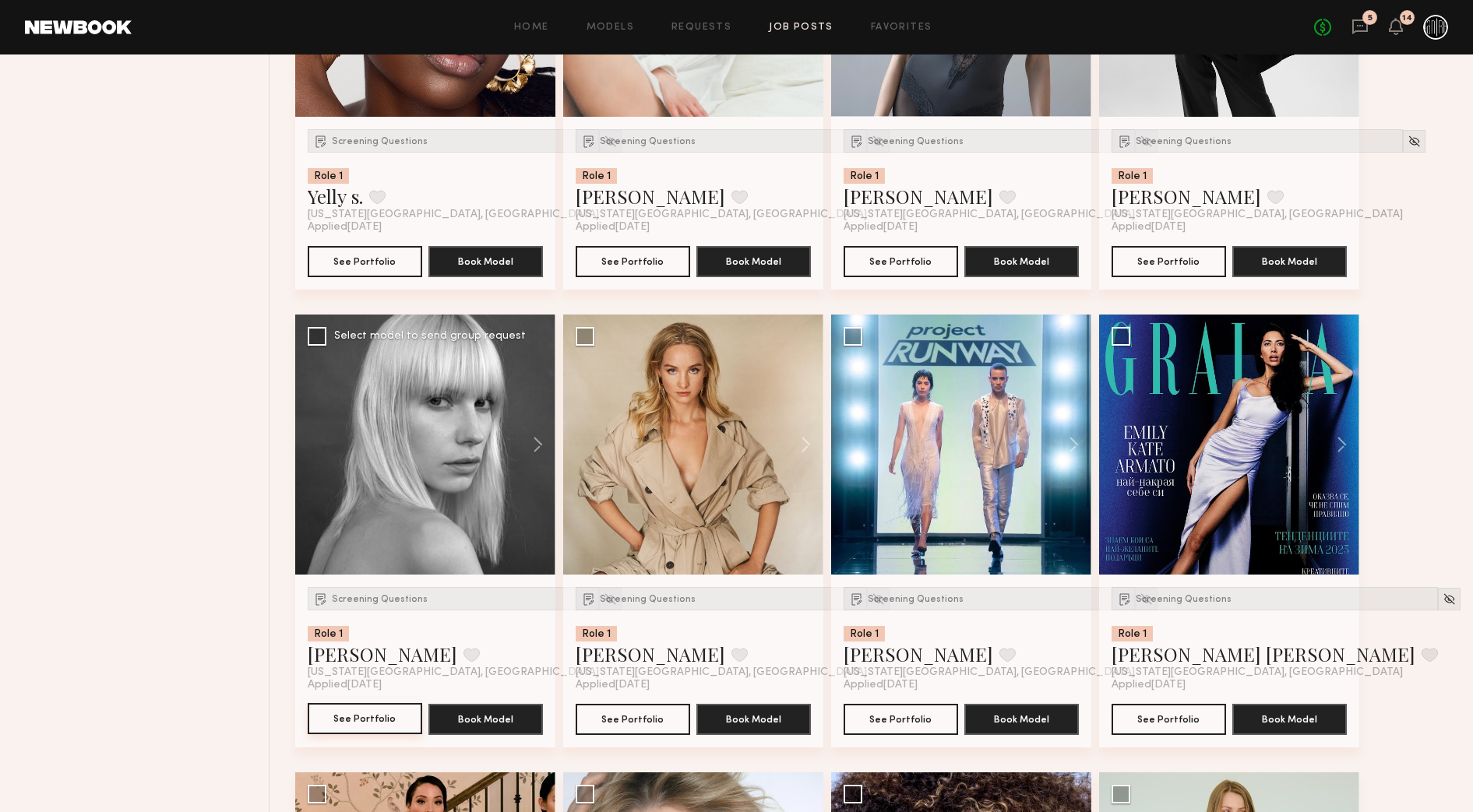
click at [372, 709] on button "See Portfolio" at bounding box center [364, 718] width 114 height 31
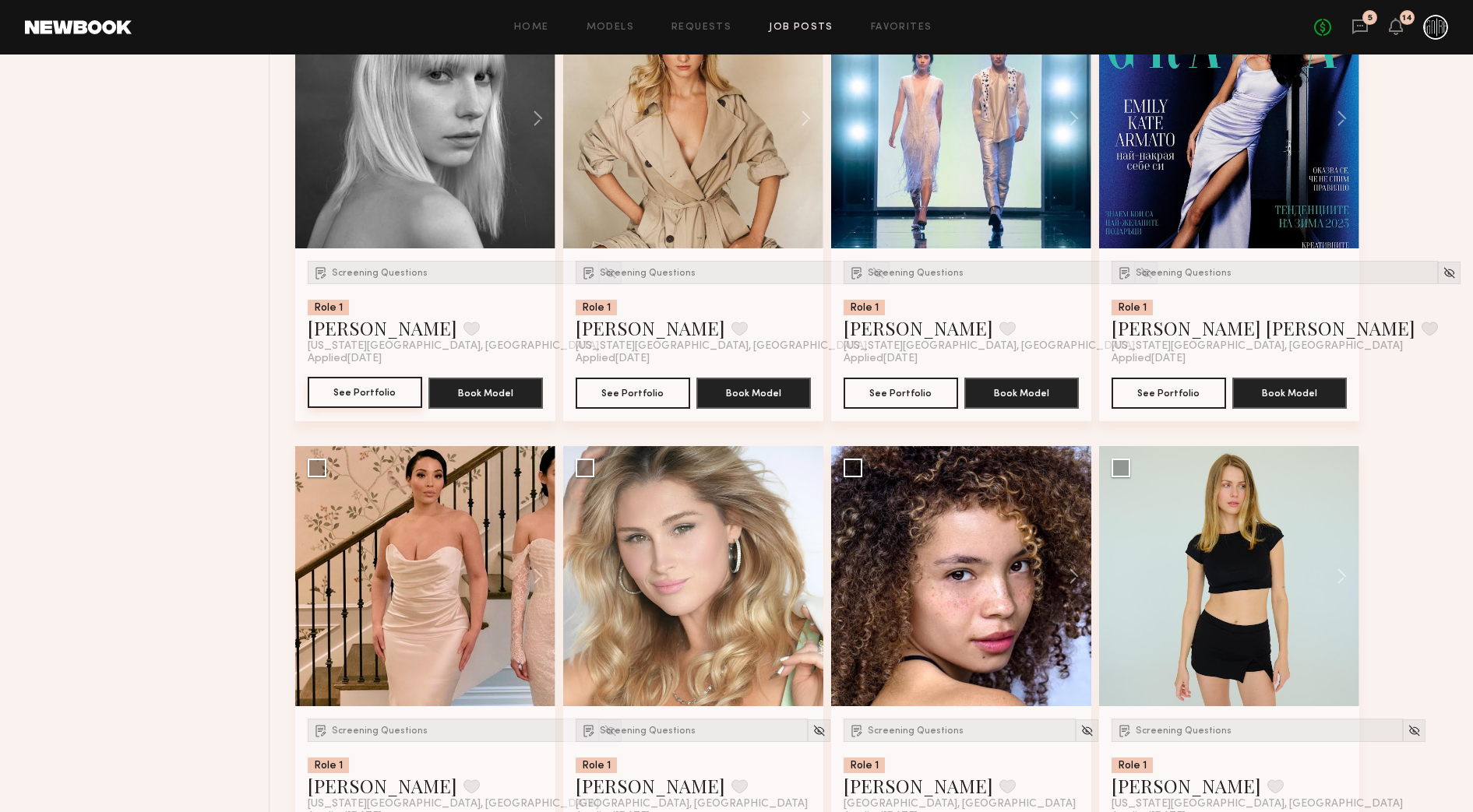
scroll to position [4901, 0]
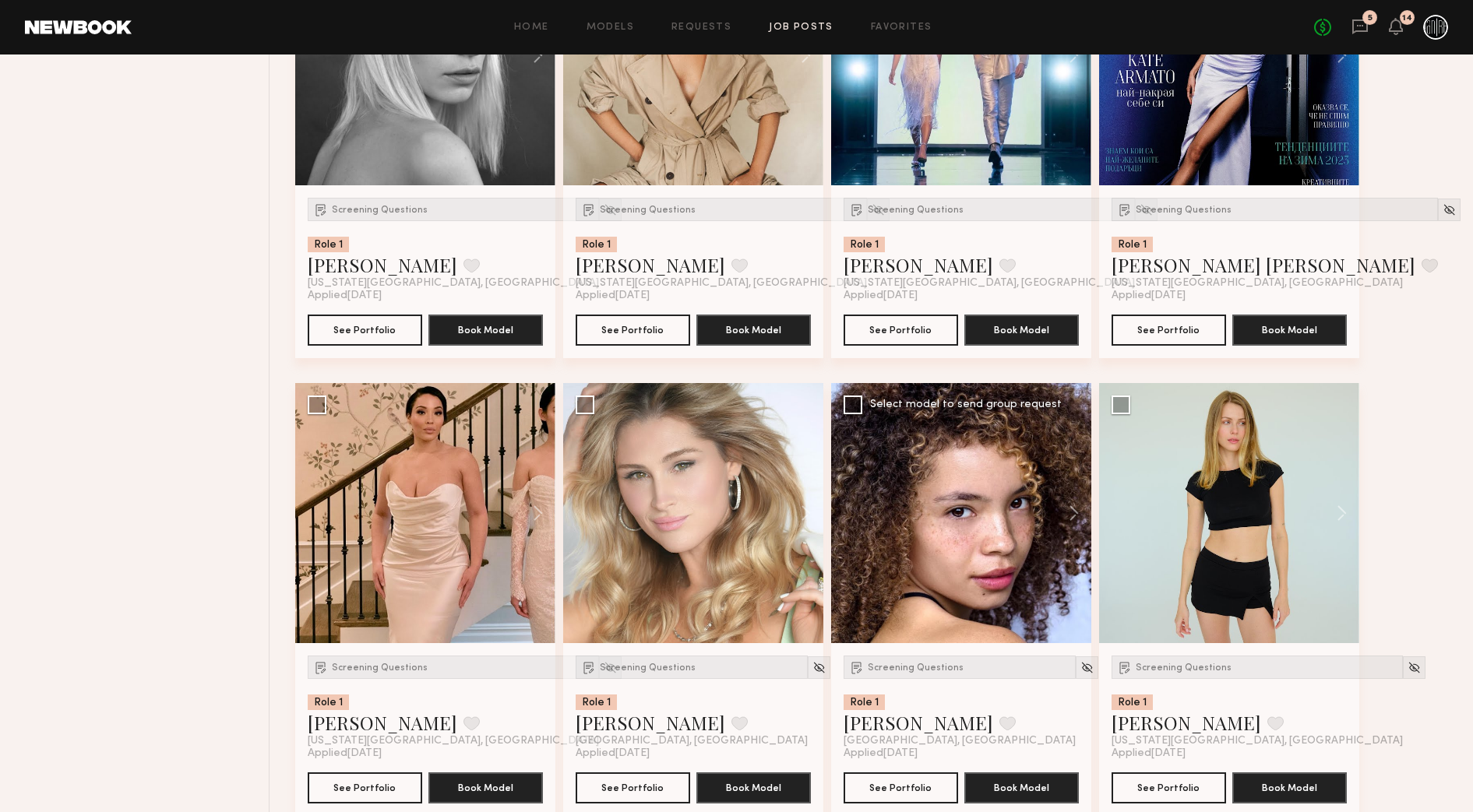
click at [884, 555] on div at bounding box center [961, 513] width 260 height 260
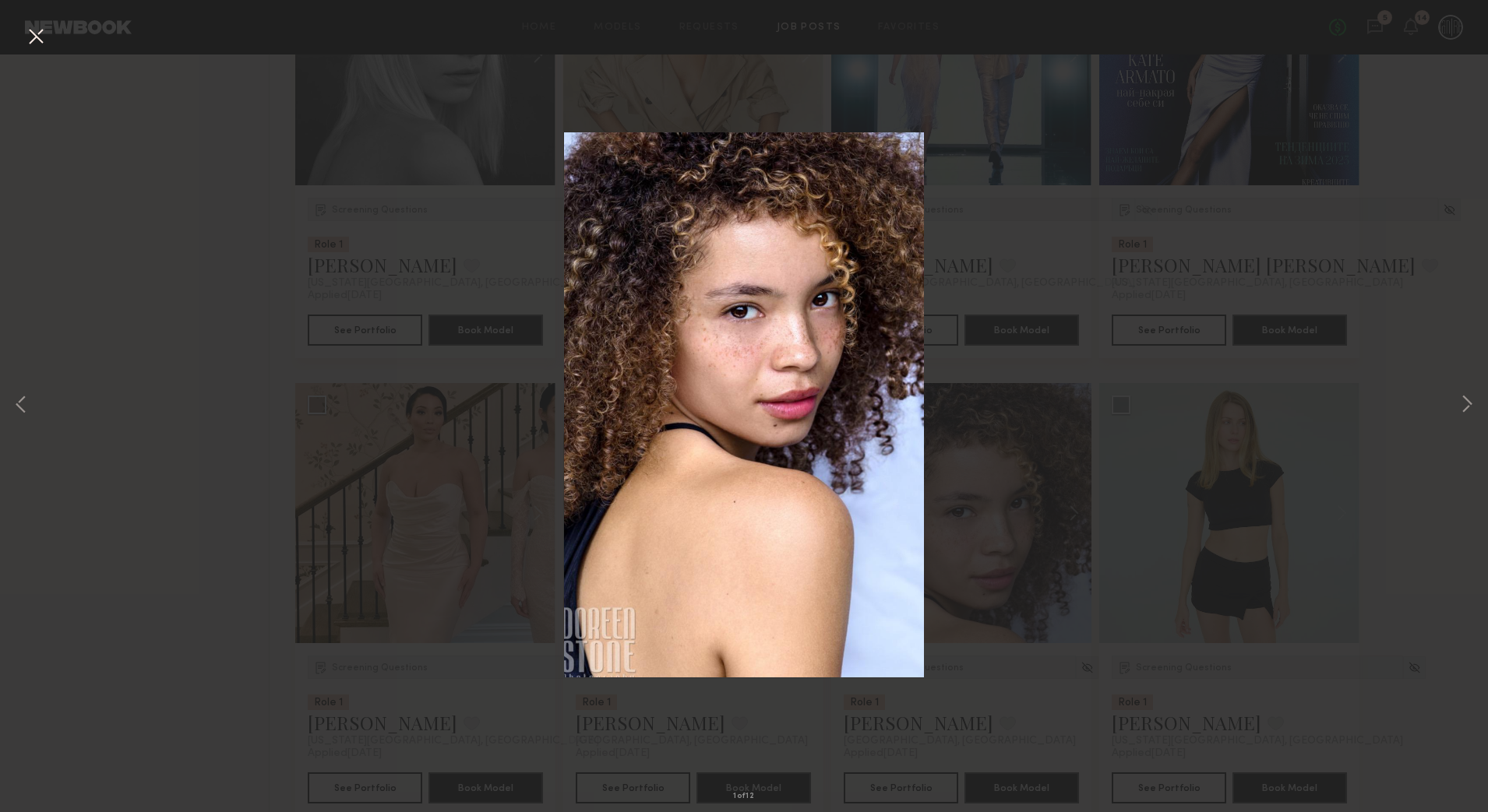
click at [41, 34] on button at bounding box center [35, 37] width 25 height 28
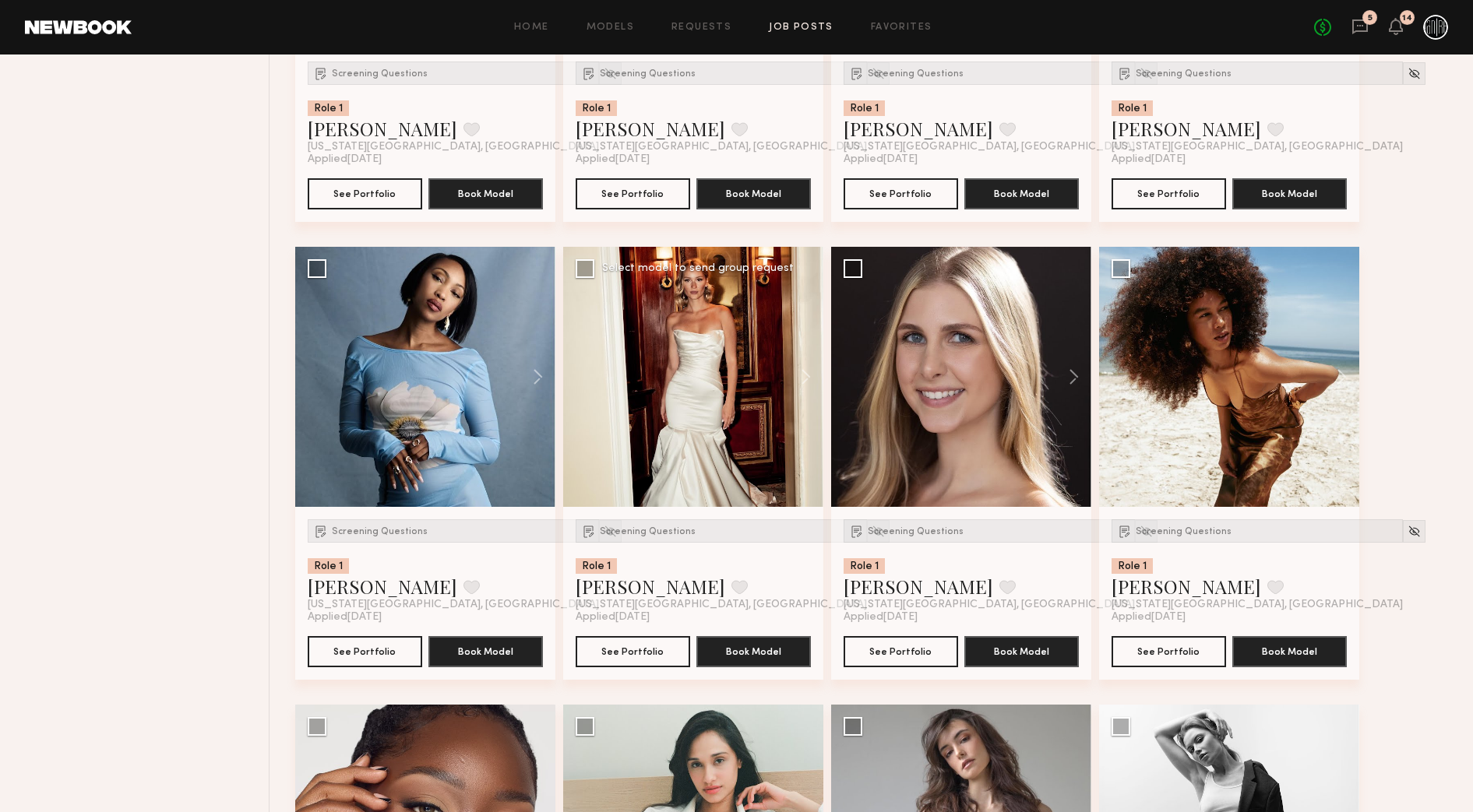
scroll to position [3636, 0]
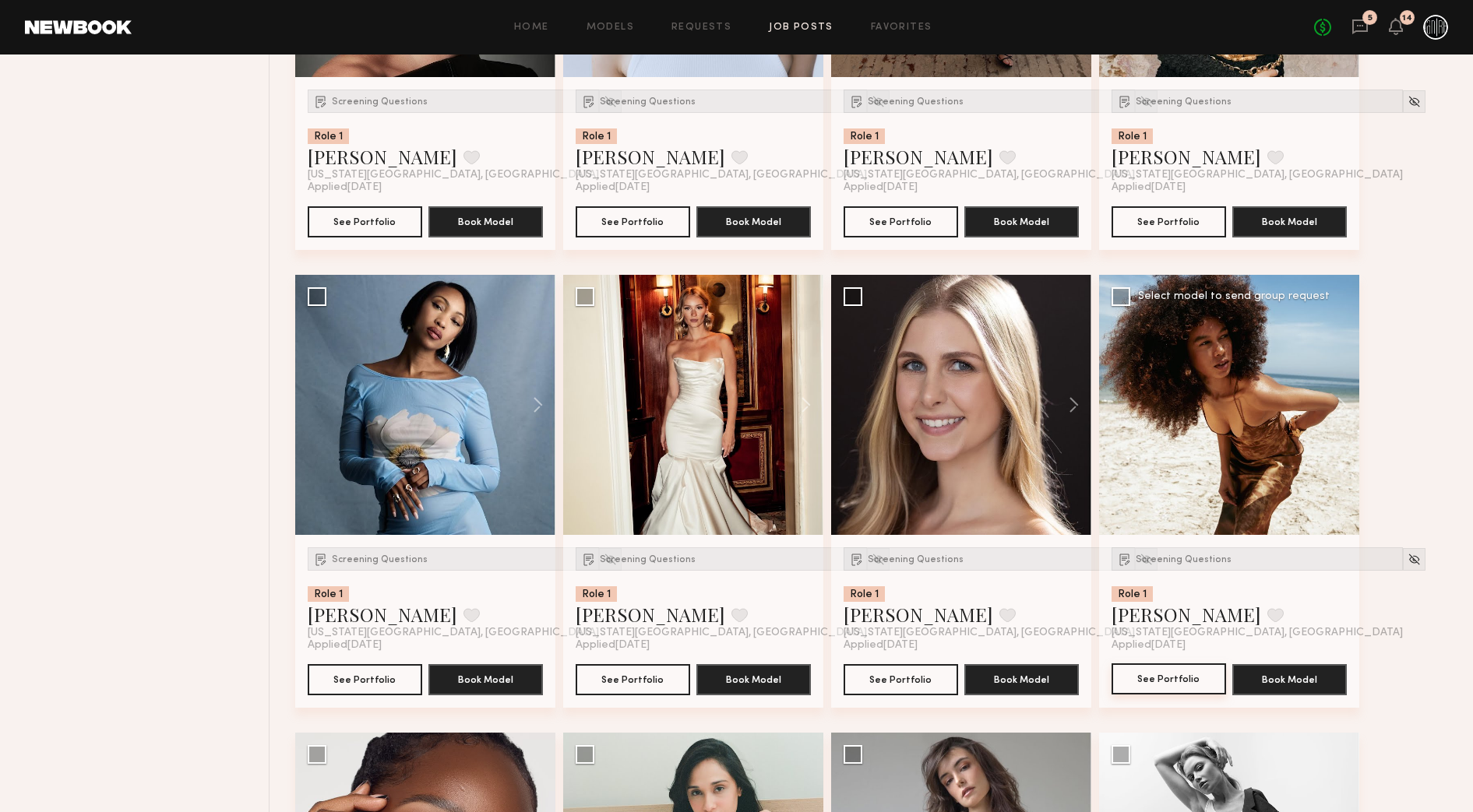
click at [1147, 680] on button "See Portfolio" at bounding box center [1168, 678] width 114 height 31
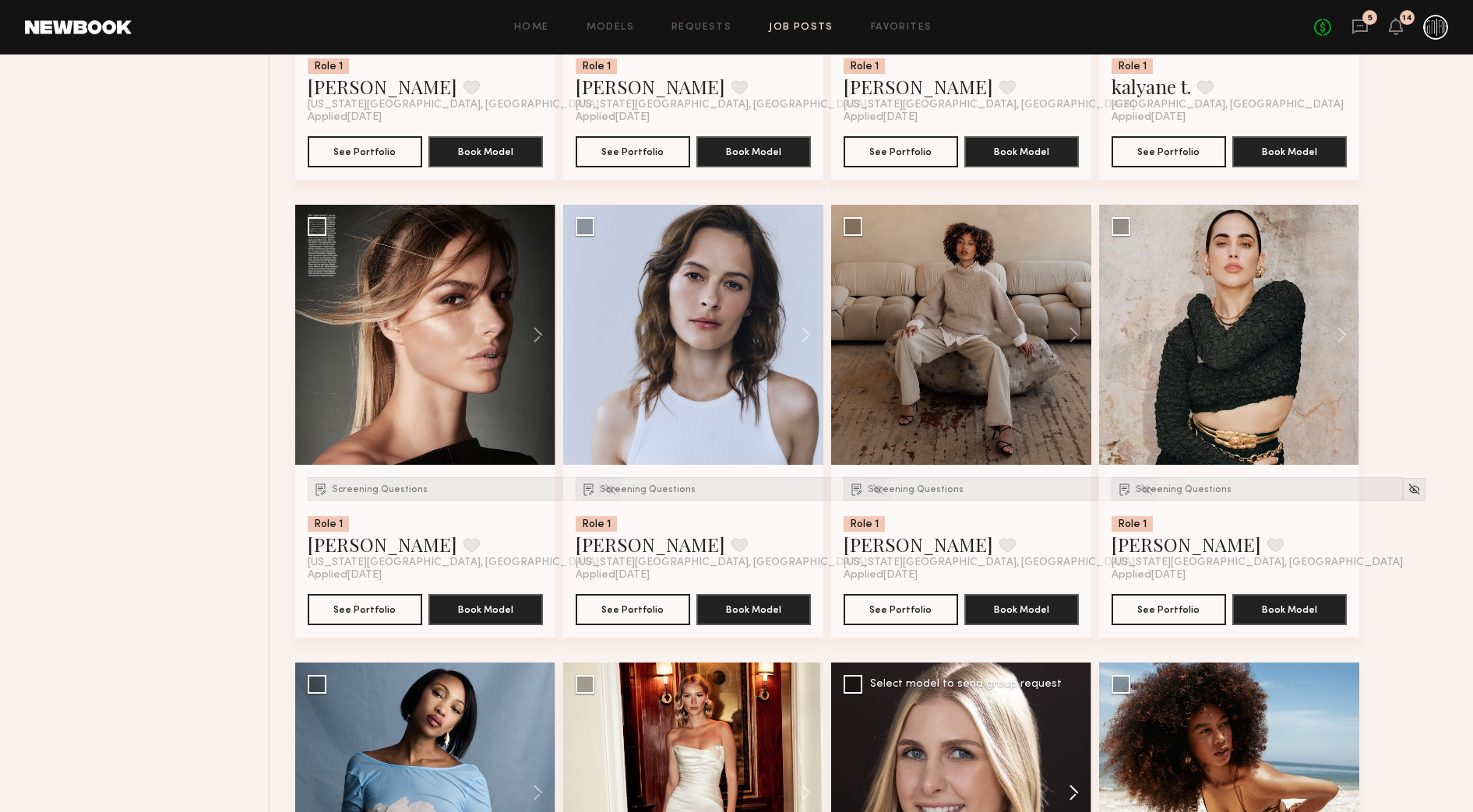
scroll to position [3246, 0]
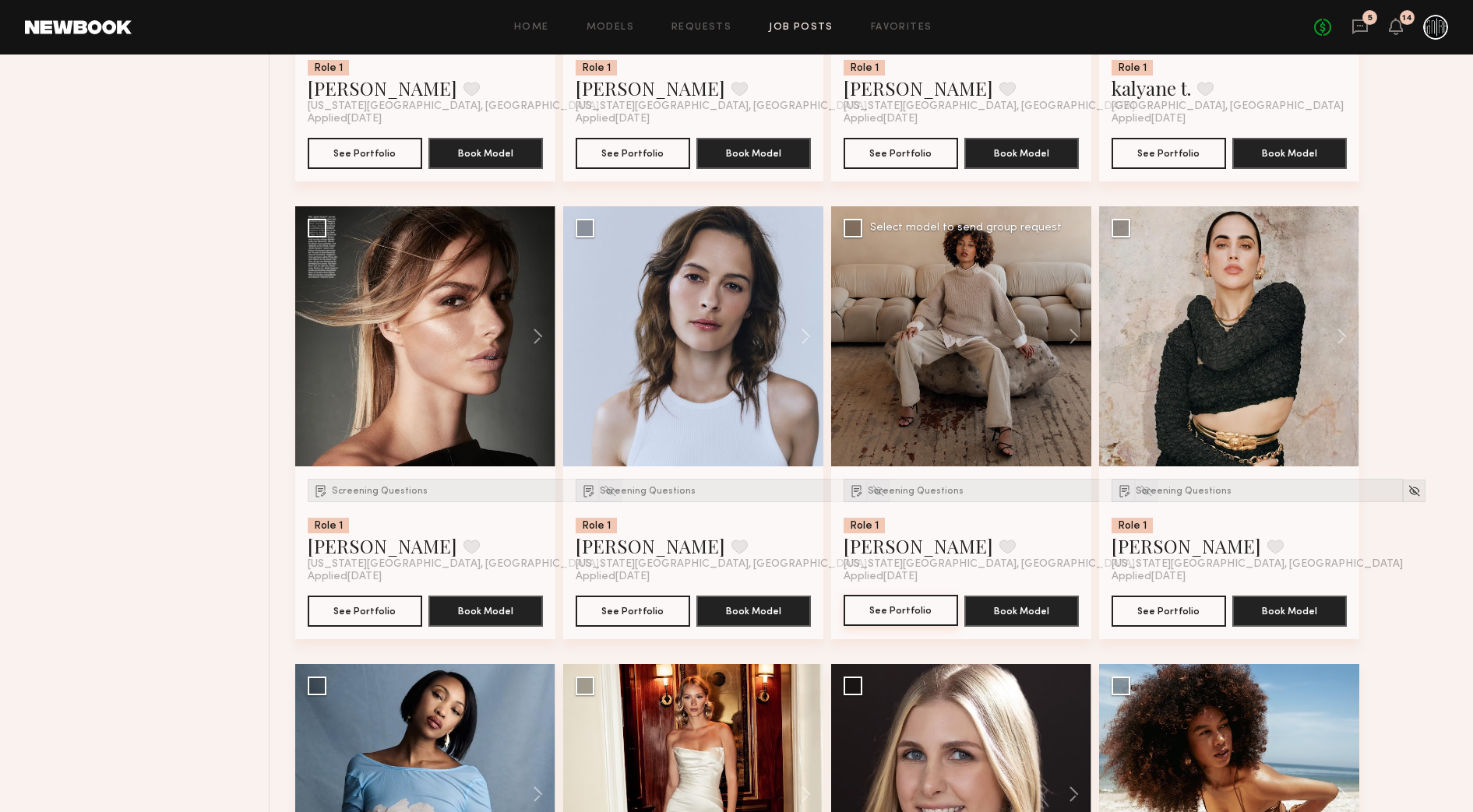
click at [932, 607] on button "See Portfolio" at bounding box center [901, 610] width 114 height 31
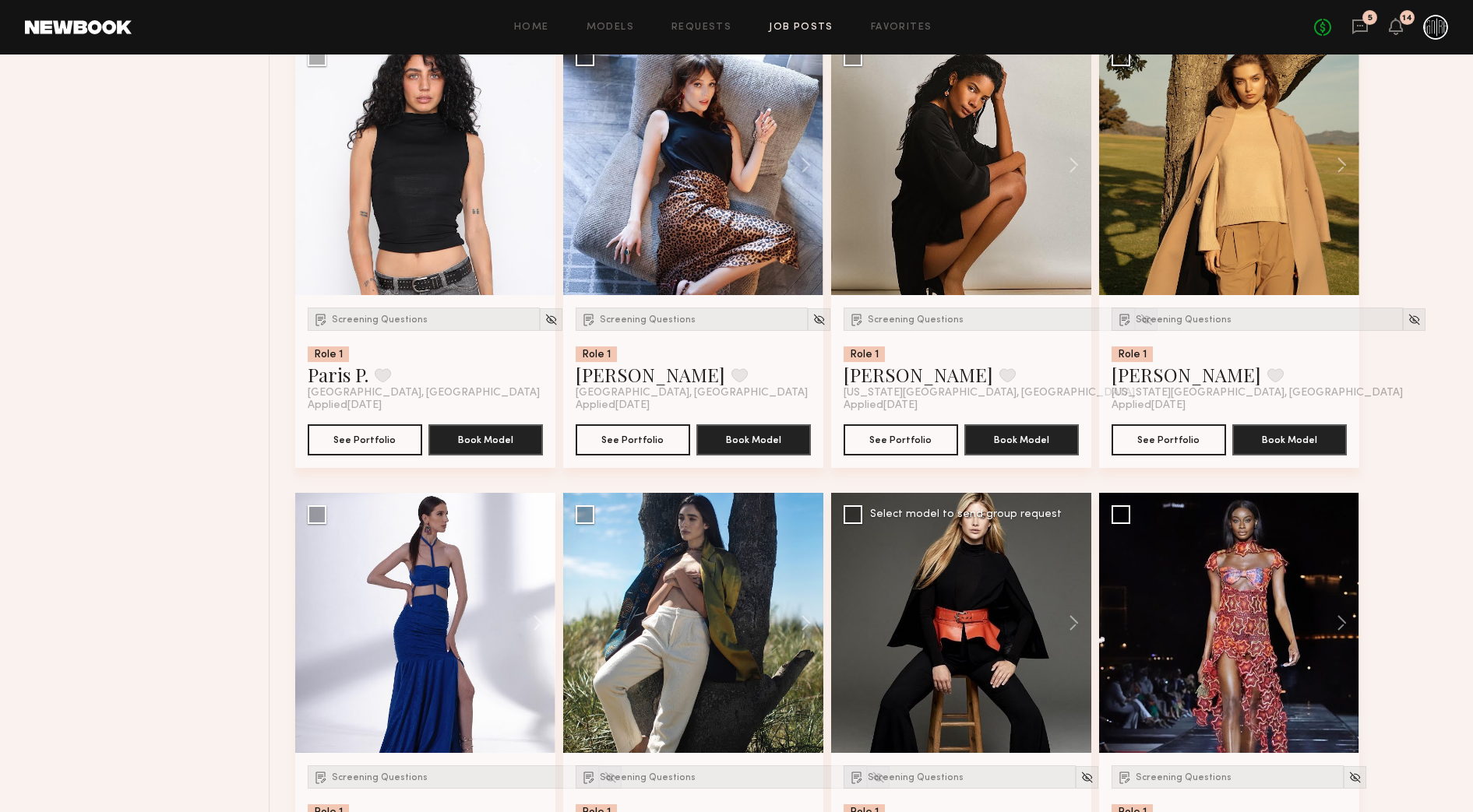
scroll to position [2176, 0]
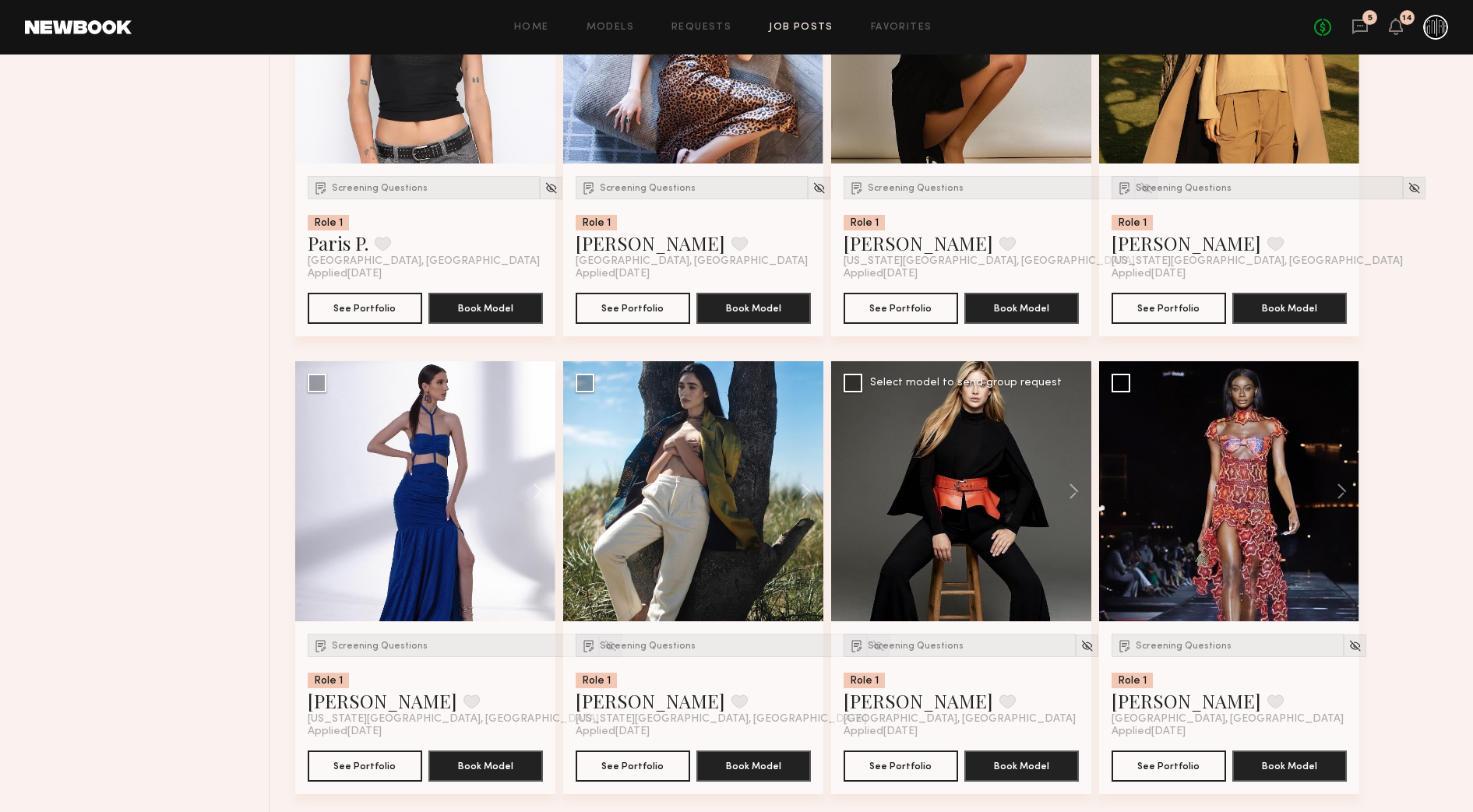
click at [956, 431] on div at bounding box center [961, 492] width 260 height 260
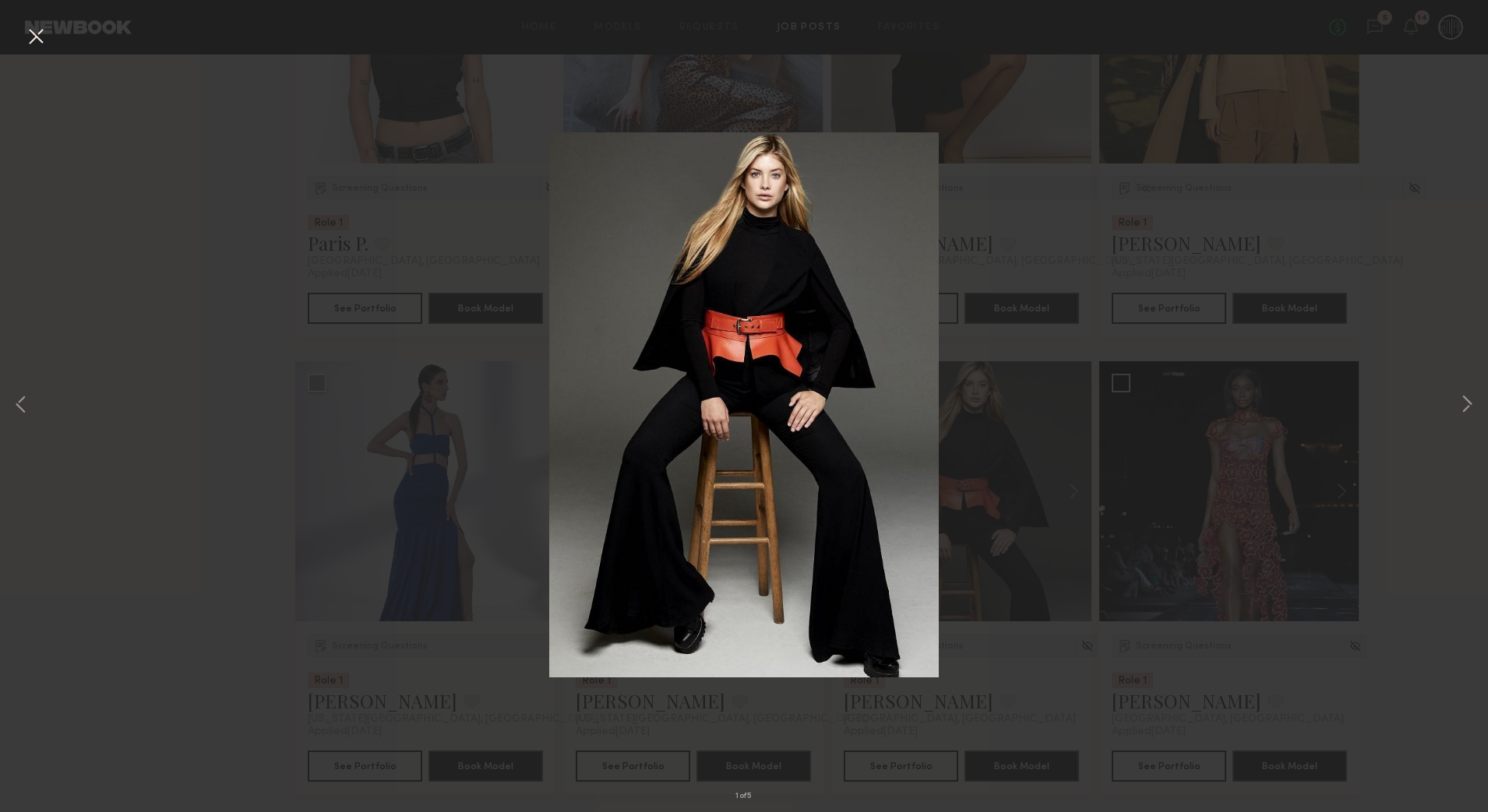
click at [976, 371] on div "1 of 5" at bounding box center [744, 406] width 1488 height 812
click at [23, 48] on button at bounding box center [35, 37] width 25 height 28
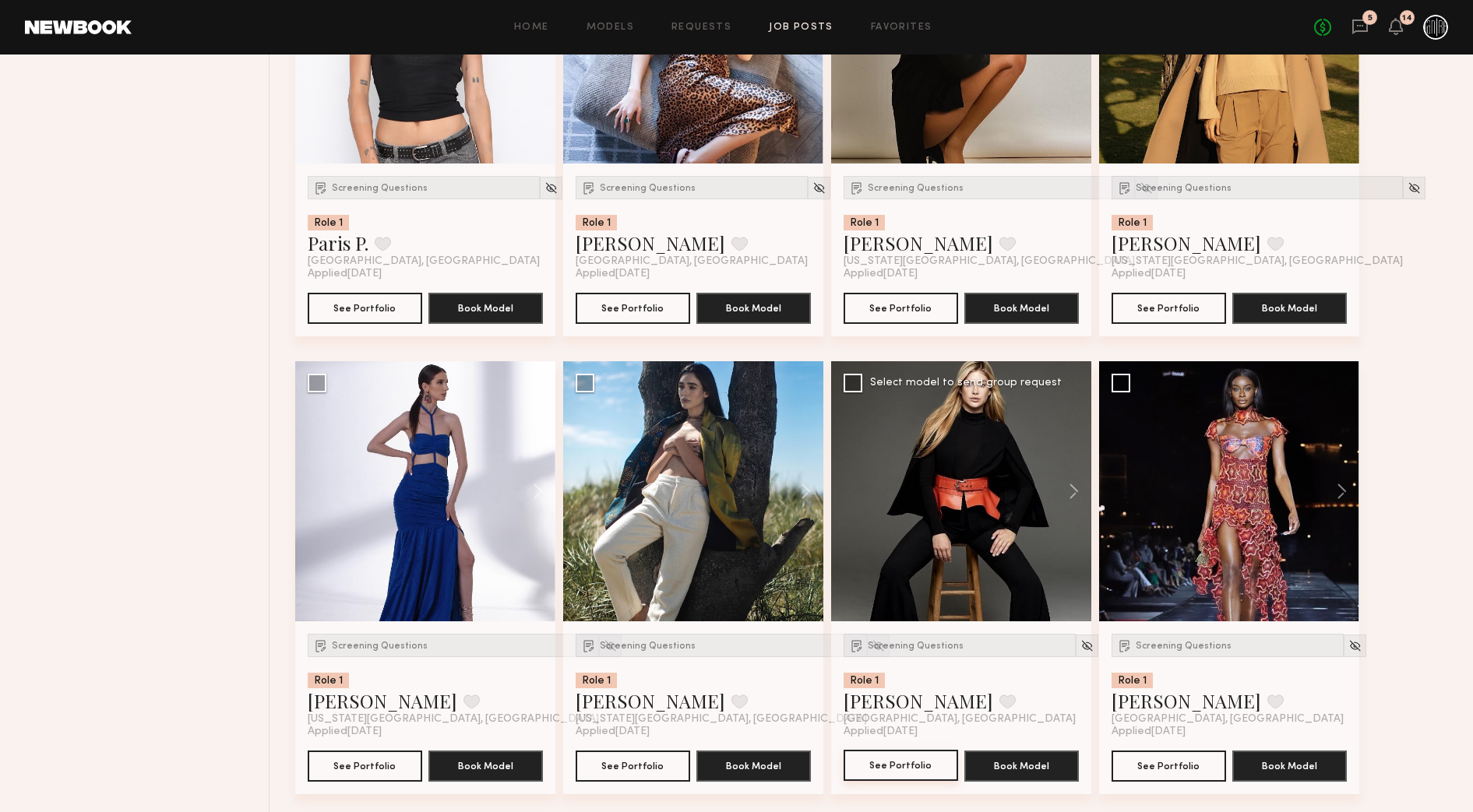
click at [886, 777] on button "See Portfolio" at bounding box center [901, 765] width 114 height 31
click at [1224, 483] on div at bounding box center [1229, 492] width 260 height 260
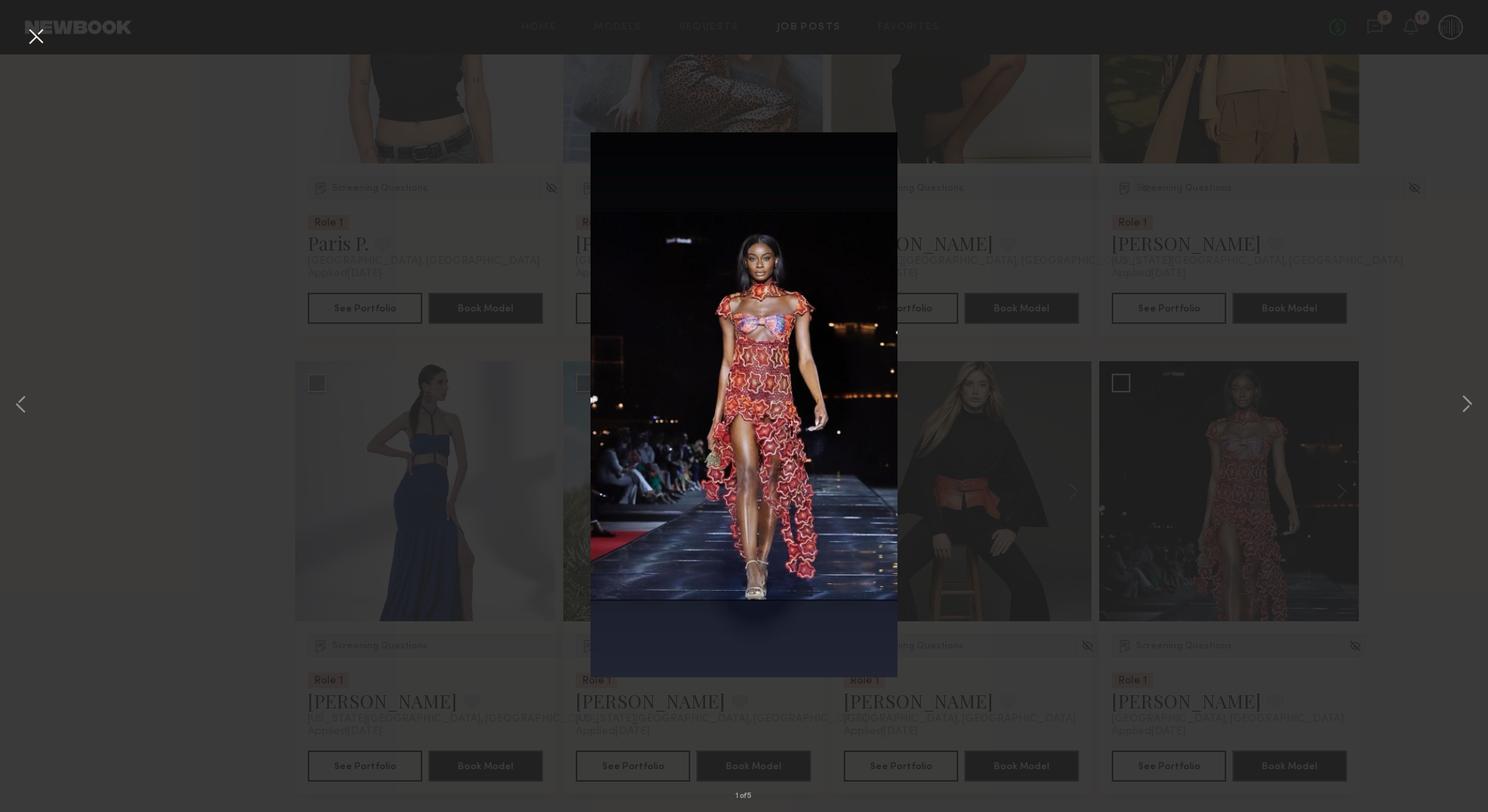
click at [348, 264] on div "1 of 5" at bounding box center [744, 406] width 1488 height 812
click at [50, 39] on div "1 of 5" at bounding box center [744, 406] width 1488 height 812
click at [41, 39] on button at bounding box center [35, 37] width 25 height 28
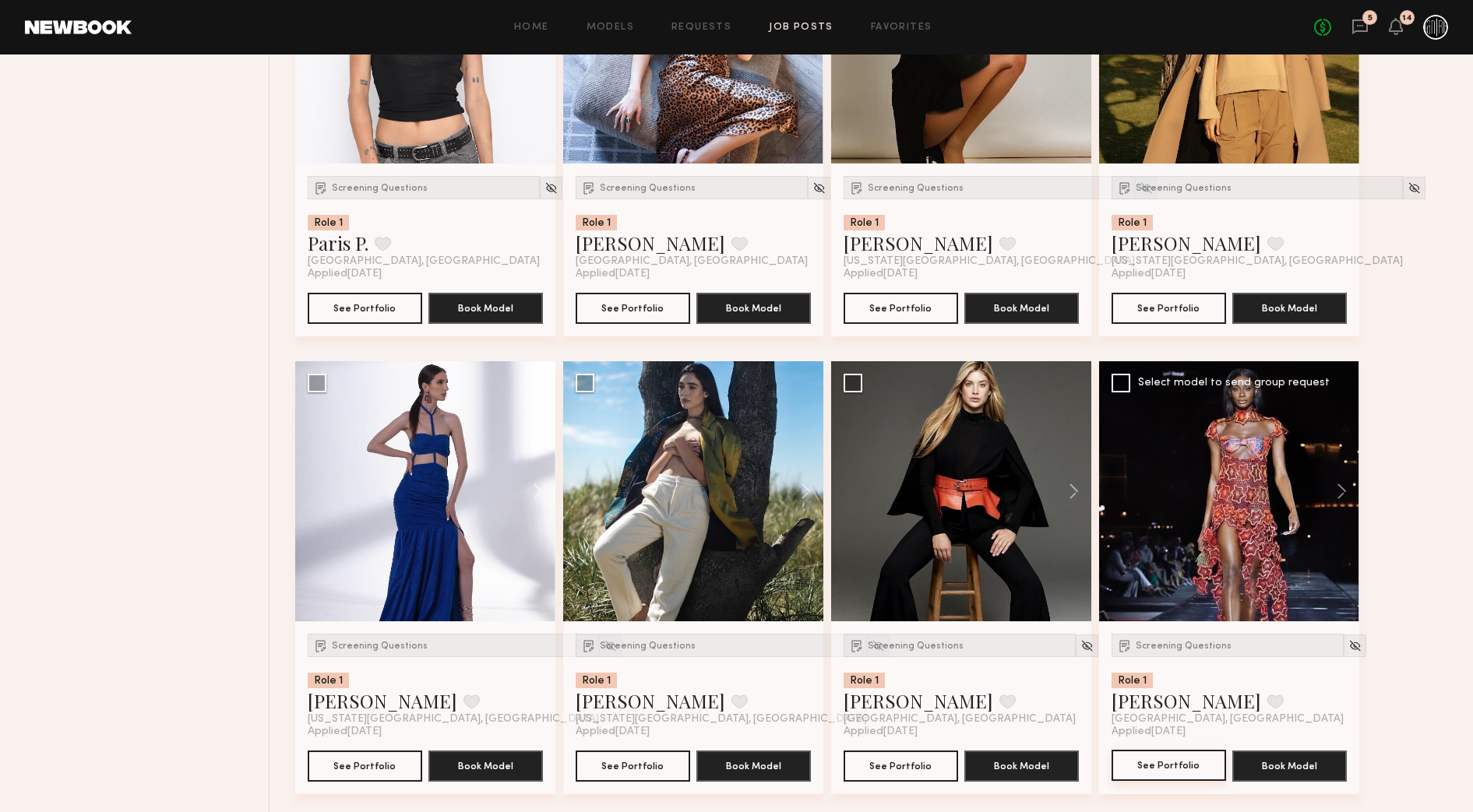
click at [1194, 769] on button "See Portfolio" at bounding box center [1168, 765] width 114 height 31
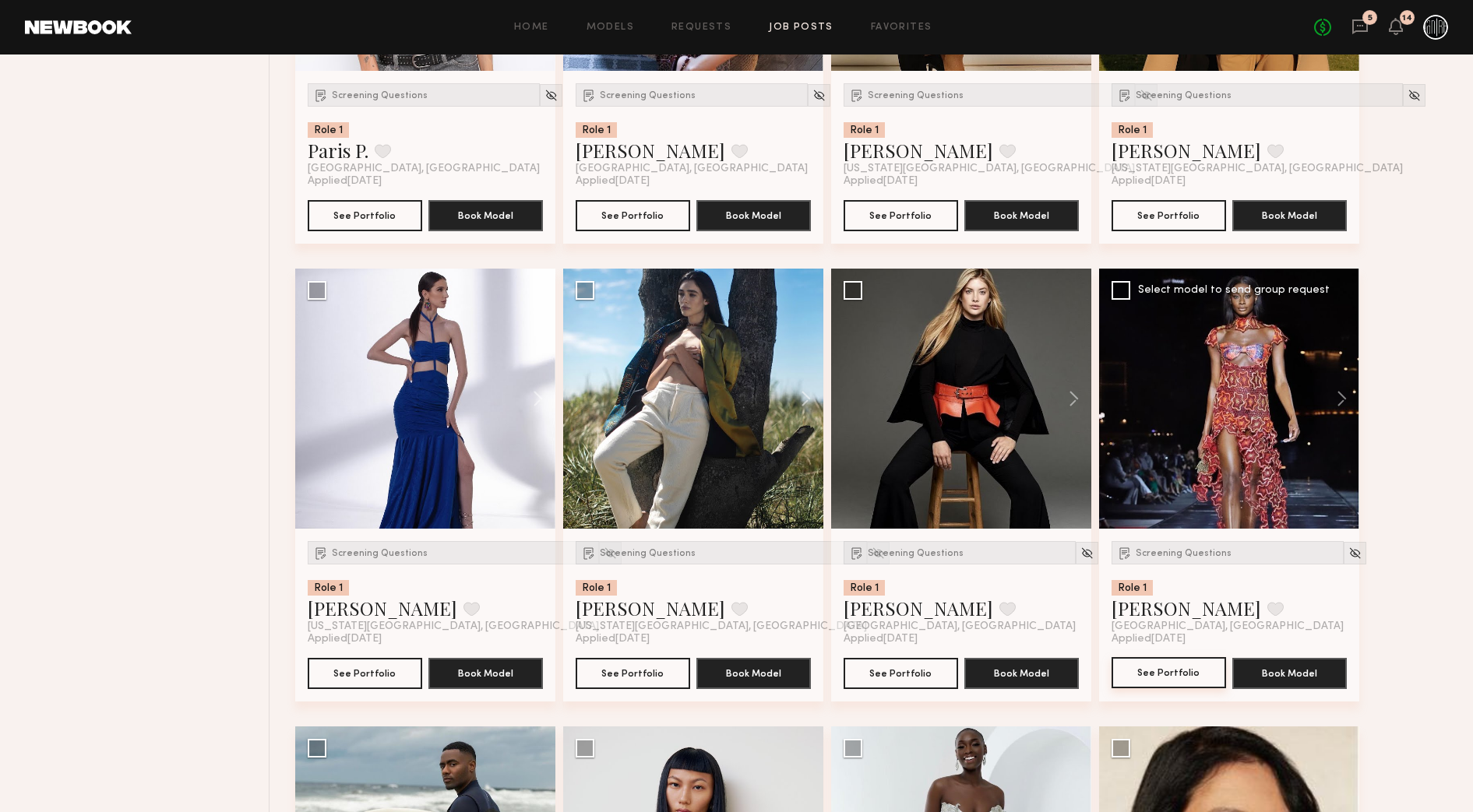
scroll to position [2273, 0]
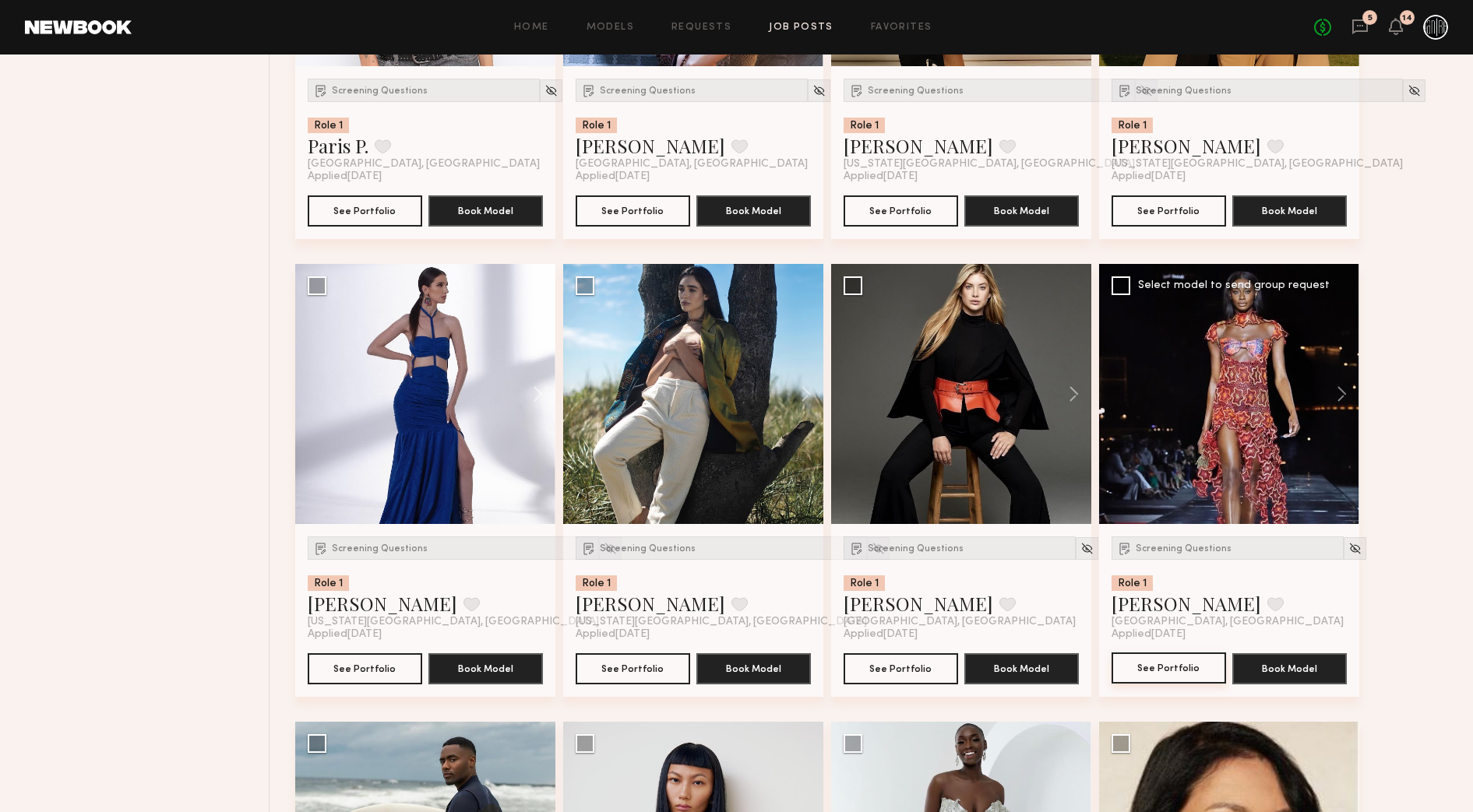
click at [1176, 664] on button "See Portfolio" at bounding box center [1168, 668] width 114 height 31
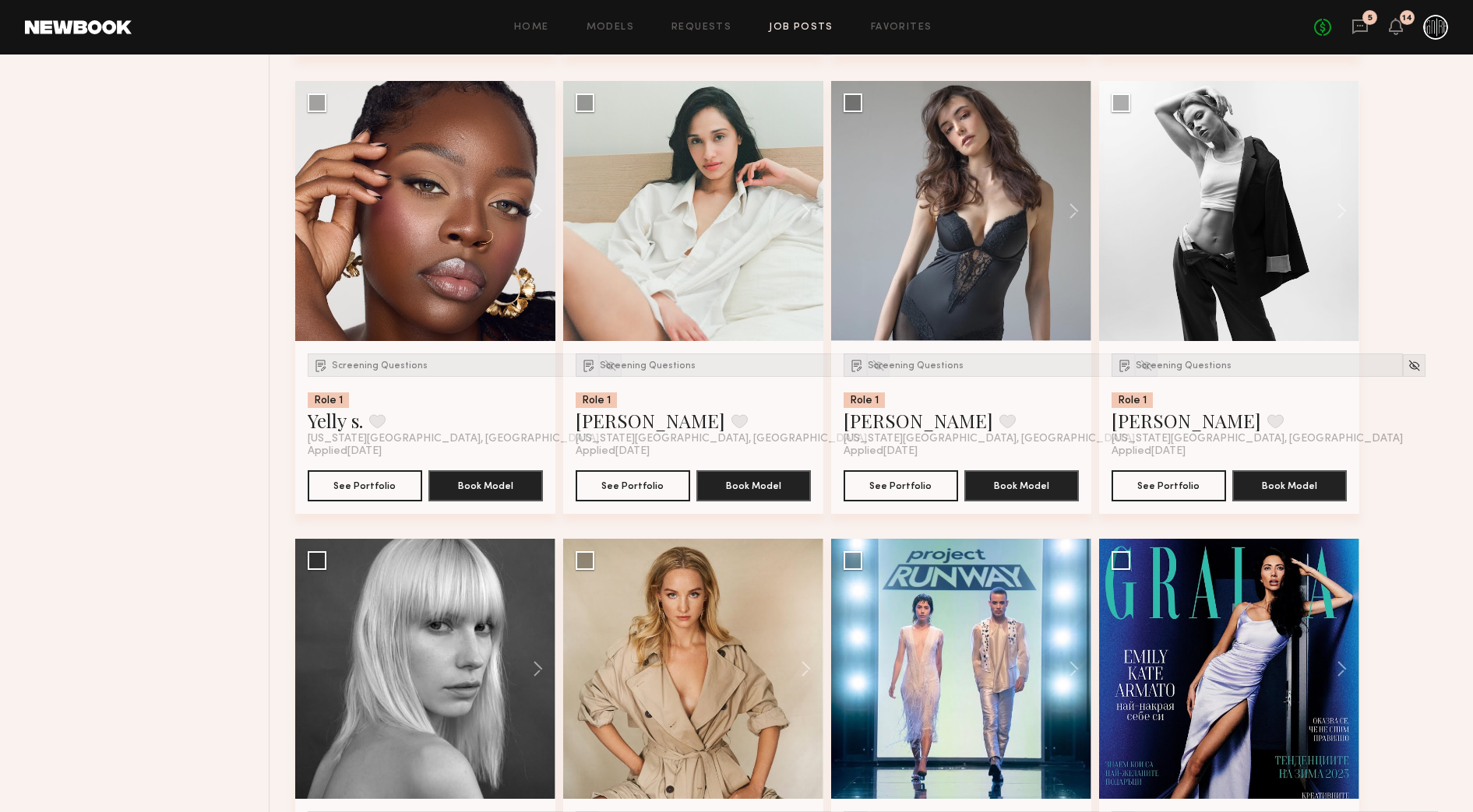
scroll to position [4317, 0]
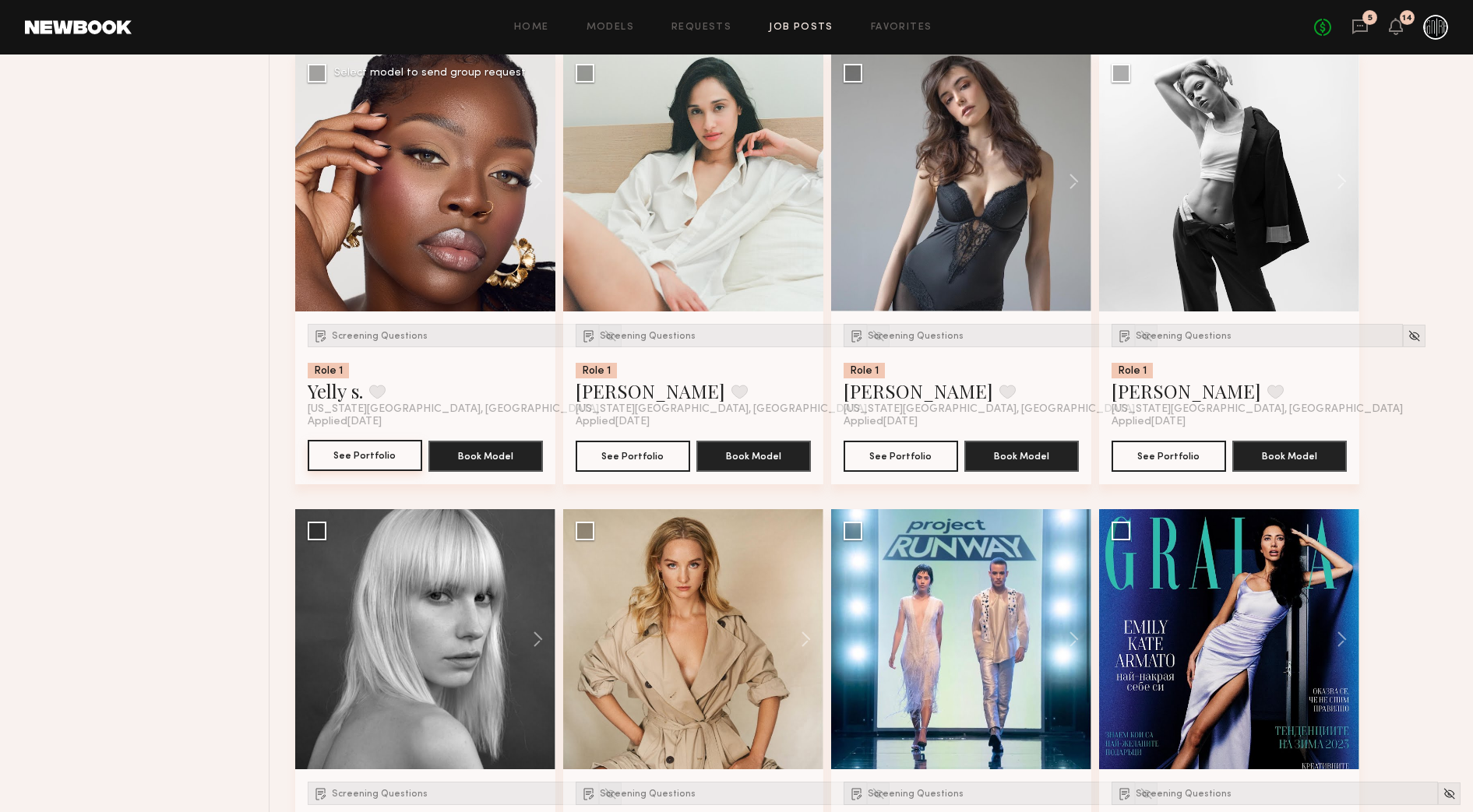
click at [355, 448] on button "See Portfolio" at bounding box center [364, 455] width 114 height 31
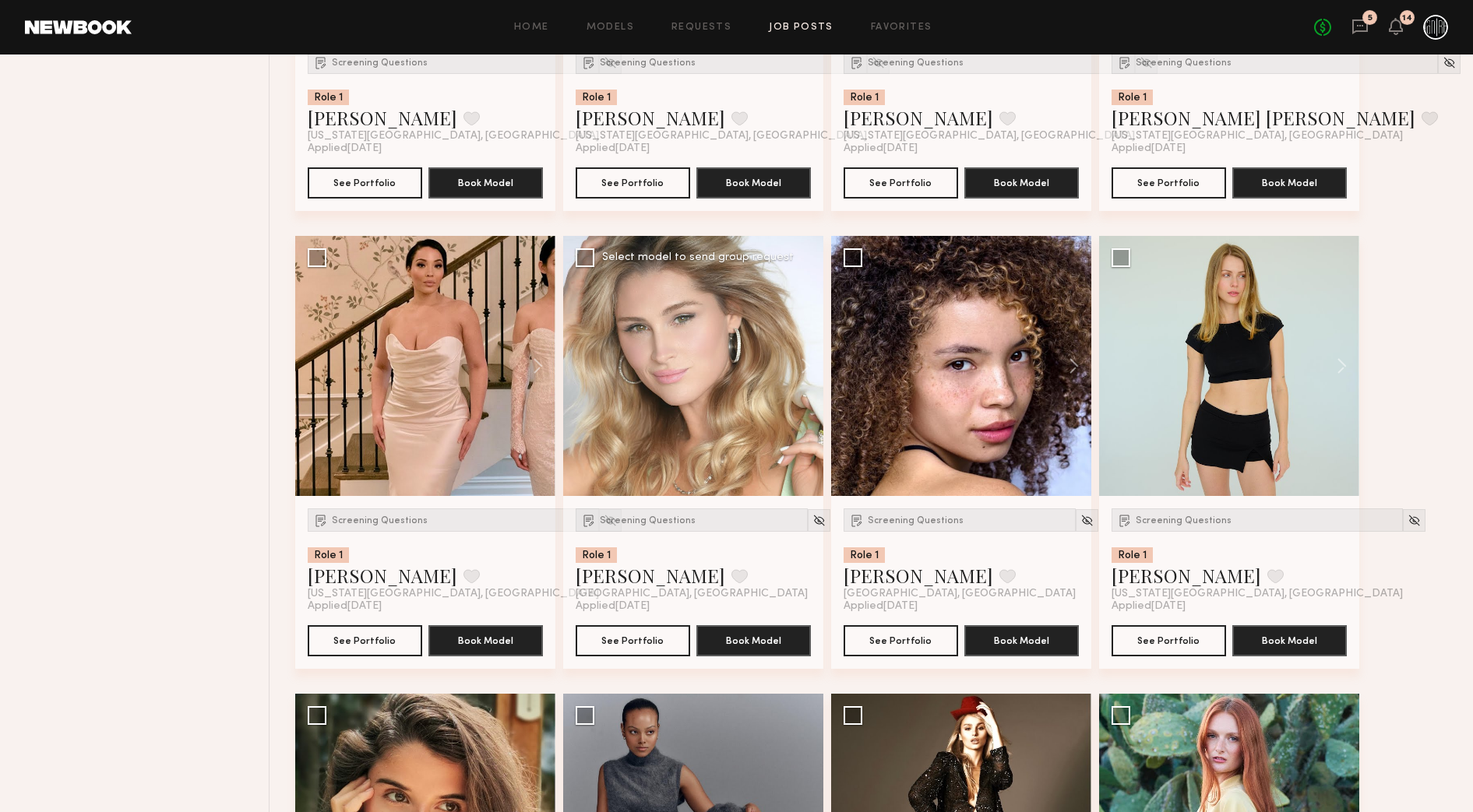
scroll to position [5096, 0]
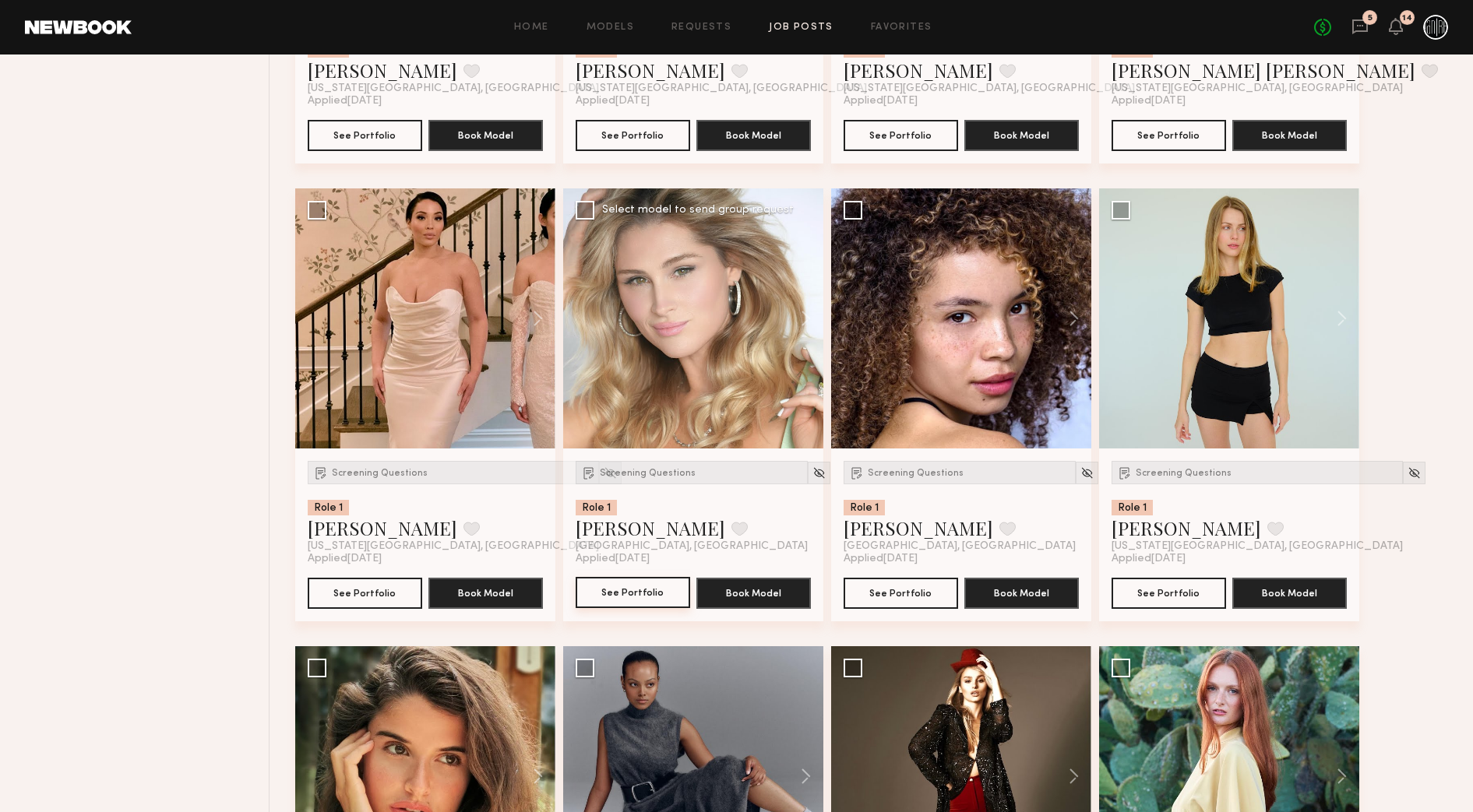
click at [662, 591] on button "See Portfolio" at bounding box center [633, 592] width 114 height 31
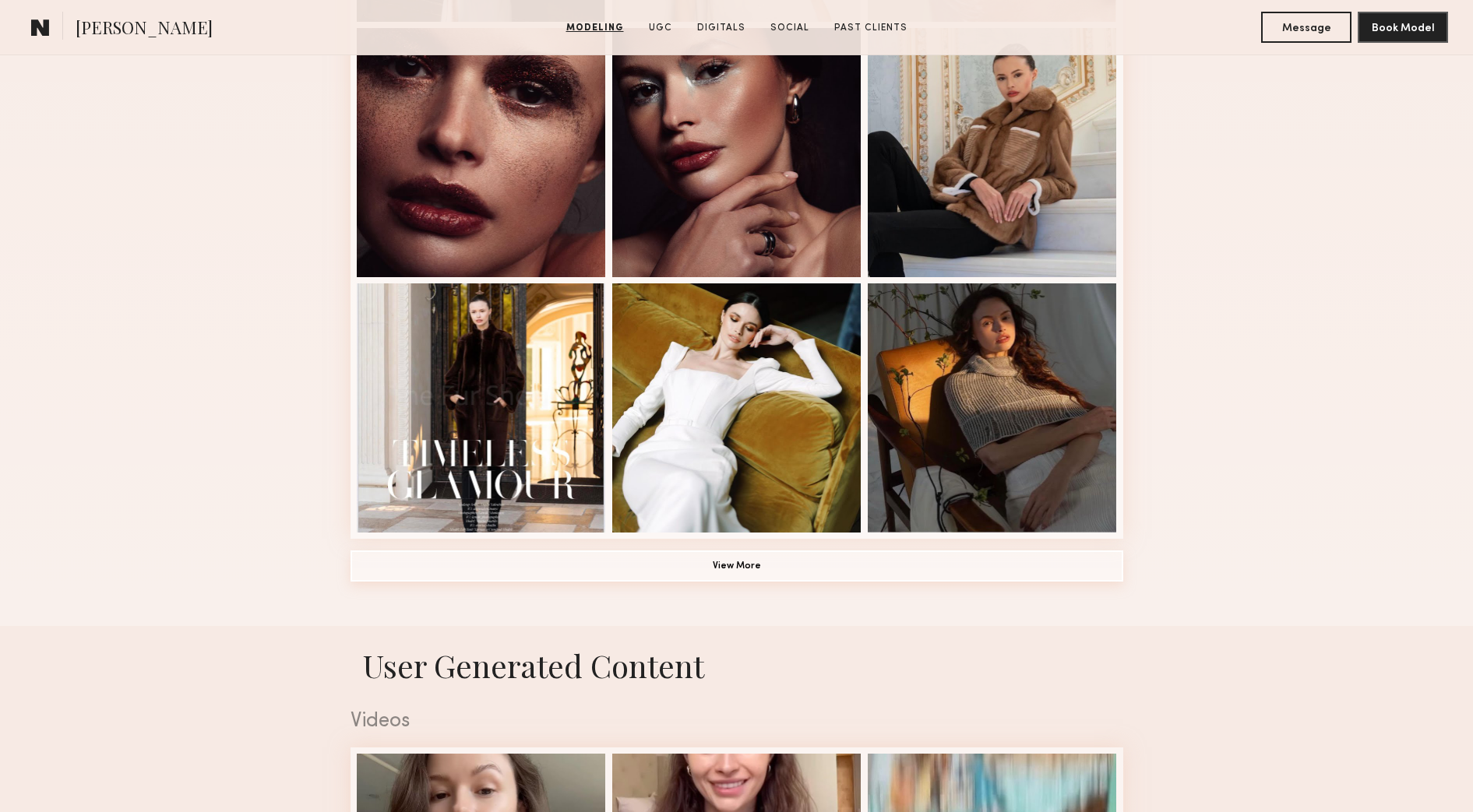
scroll to position [974, 0]
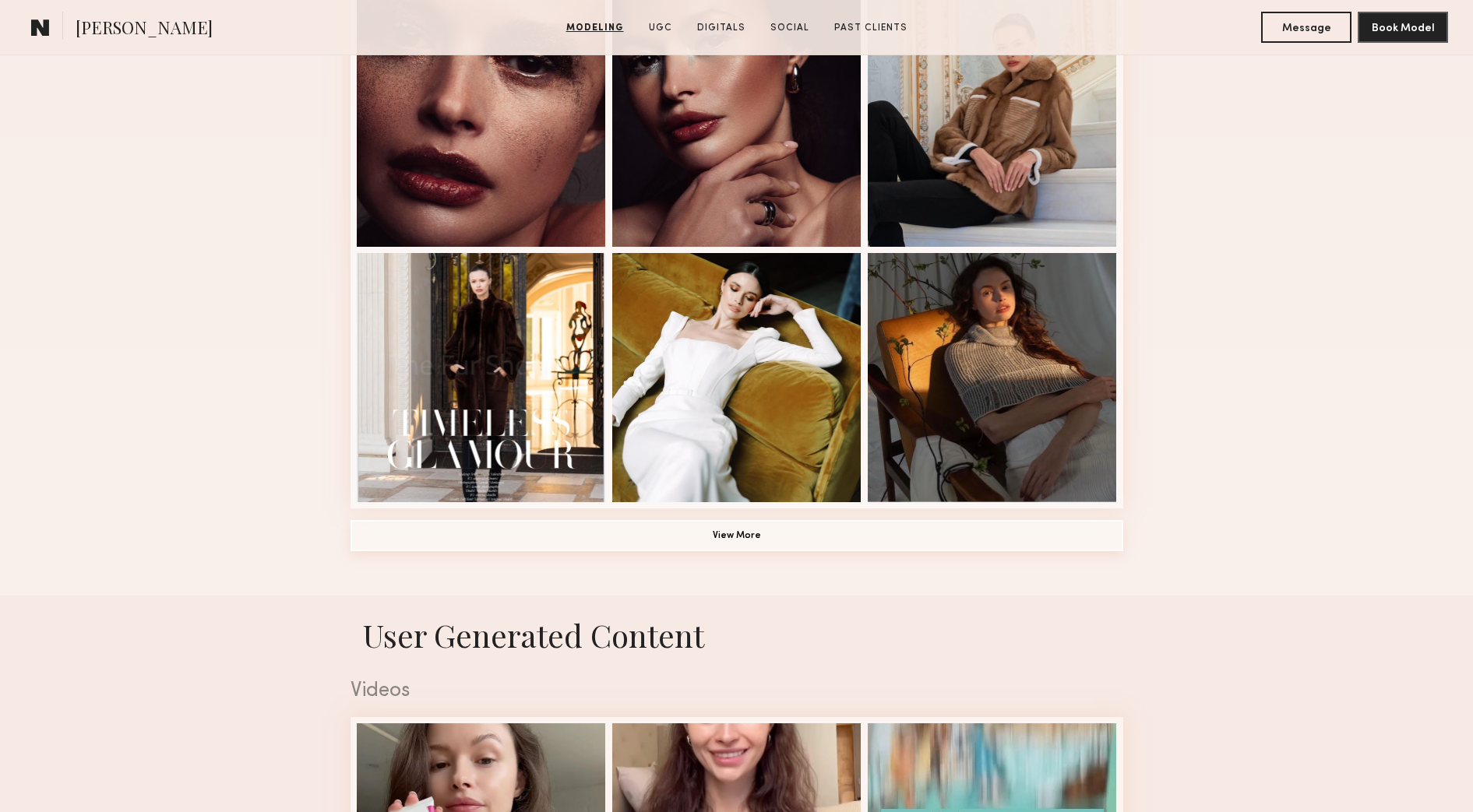
click at [874, 551] on button "View More" at bounding box center [736, 535] width 772 height 31
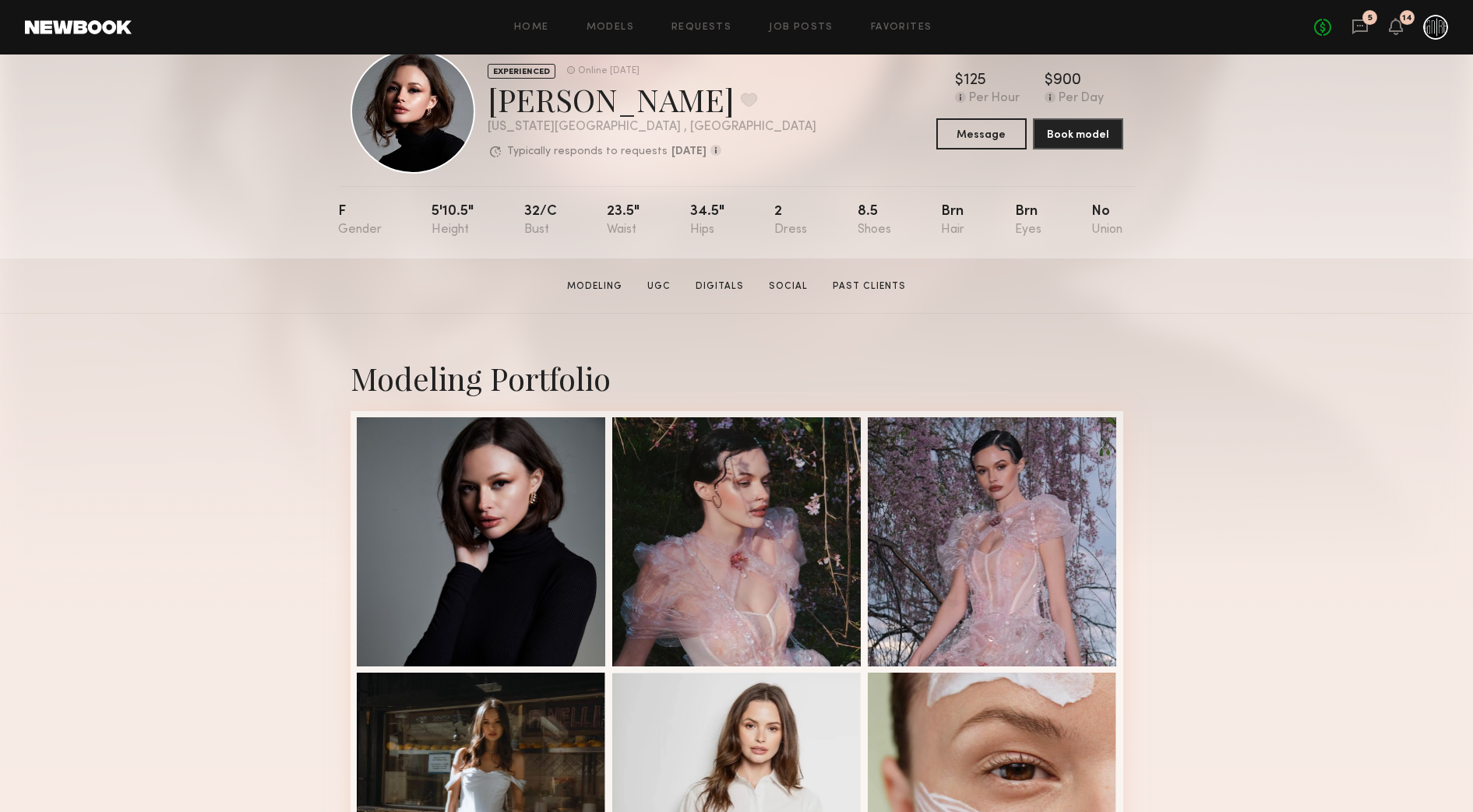
scroll to position [0, 0]
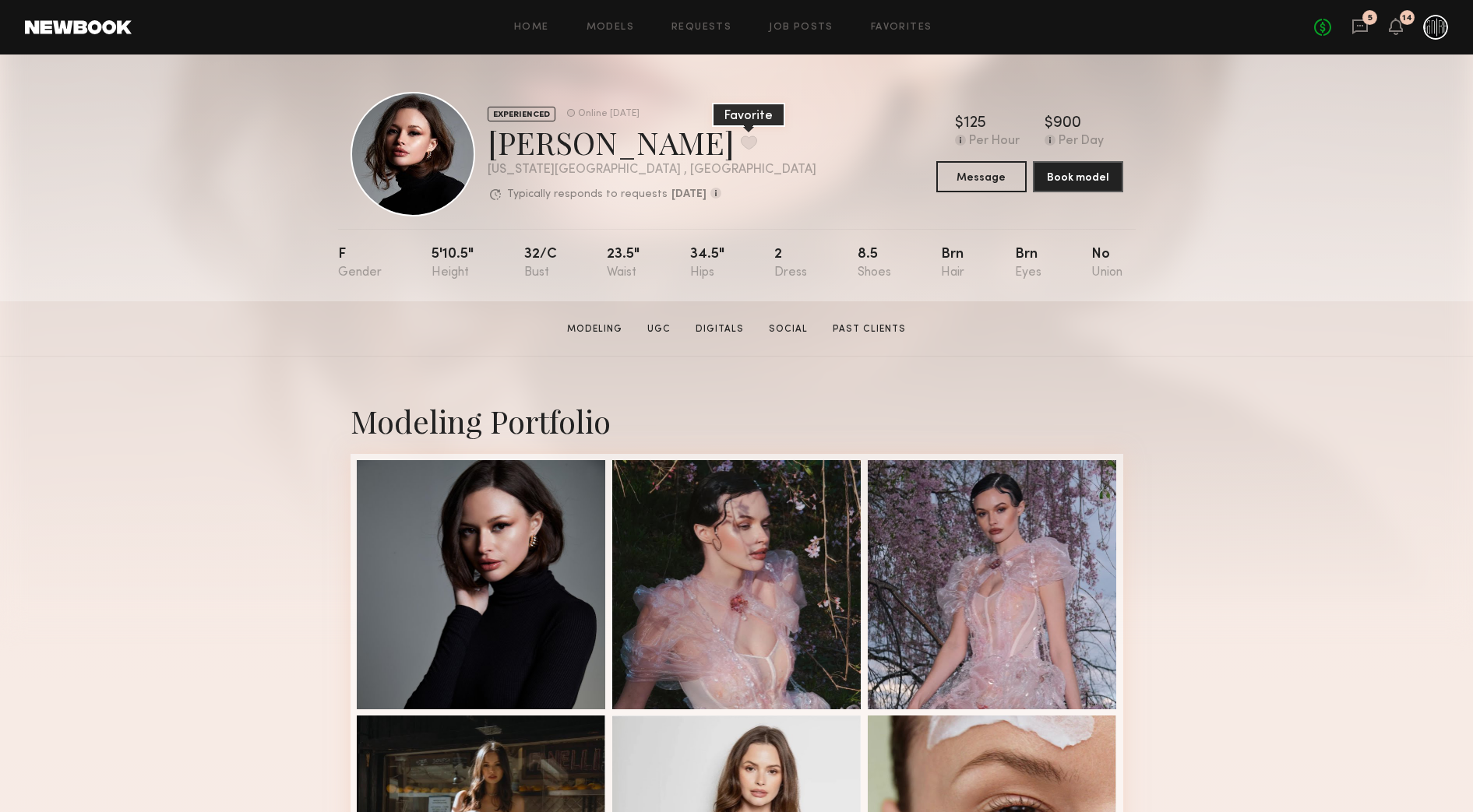
click at [740, 140] on button at bounding box center [748, 142] width 16 height 14
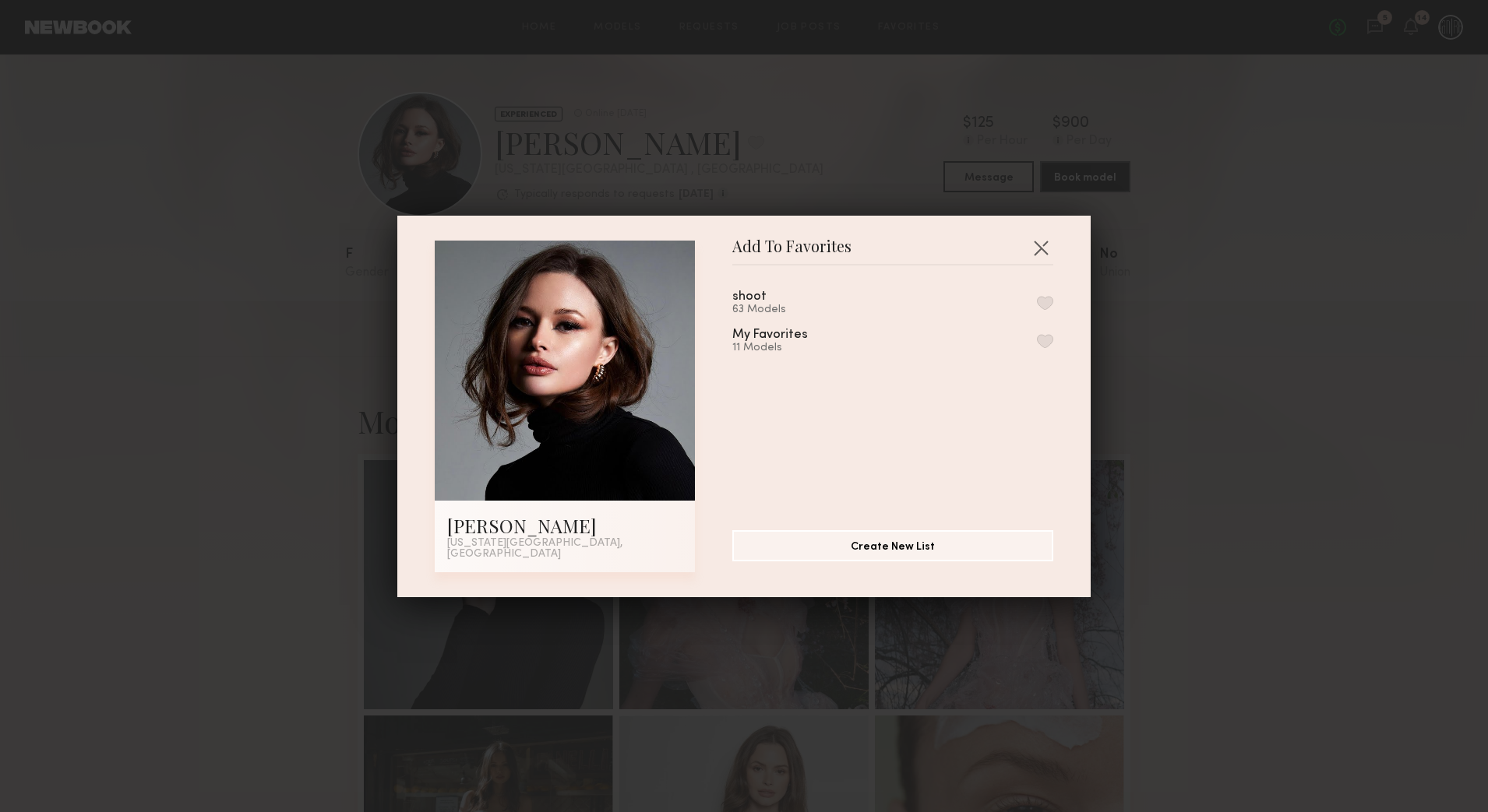
click at [1037, 346] on button "button" at bounding box center [1045, 341] width 16 height 14
click at [1028, 246] on button "button" at bounding box center [1040, 248] width 25 height 25
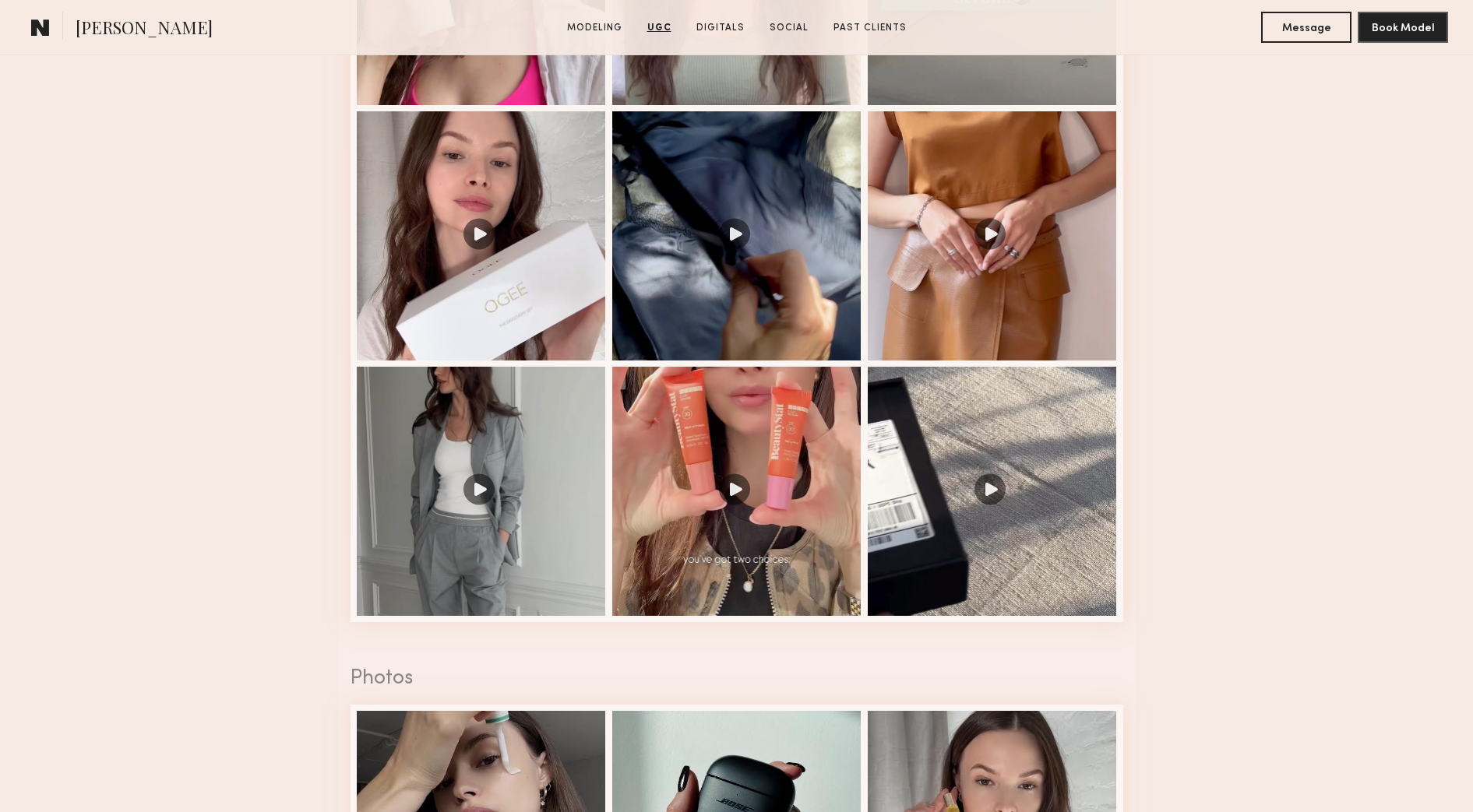
scroll to position [3018, 0]
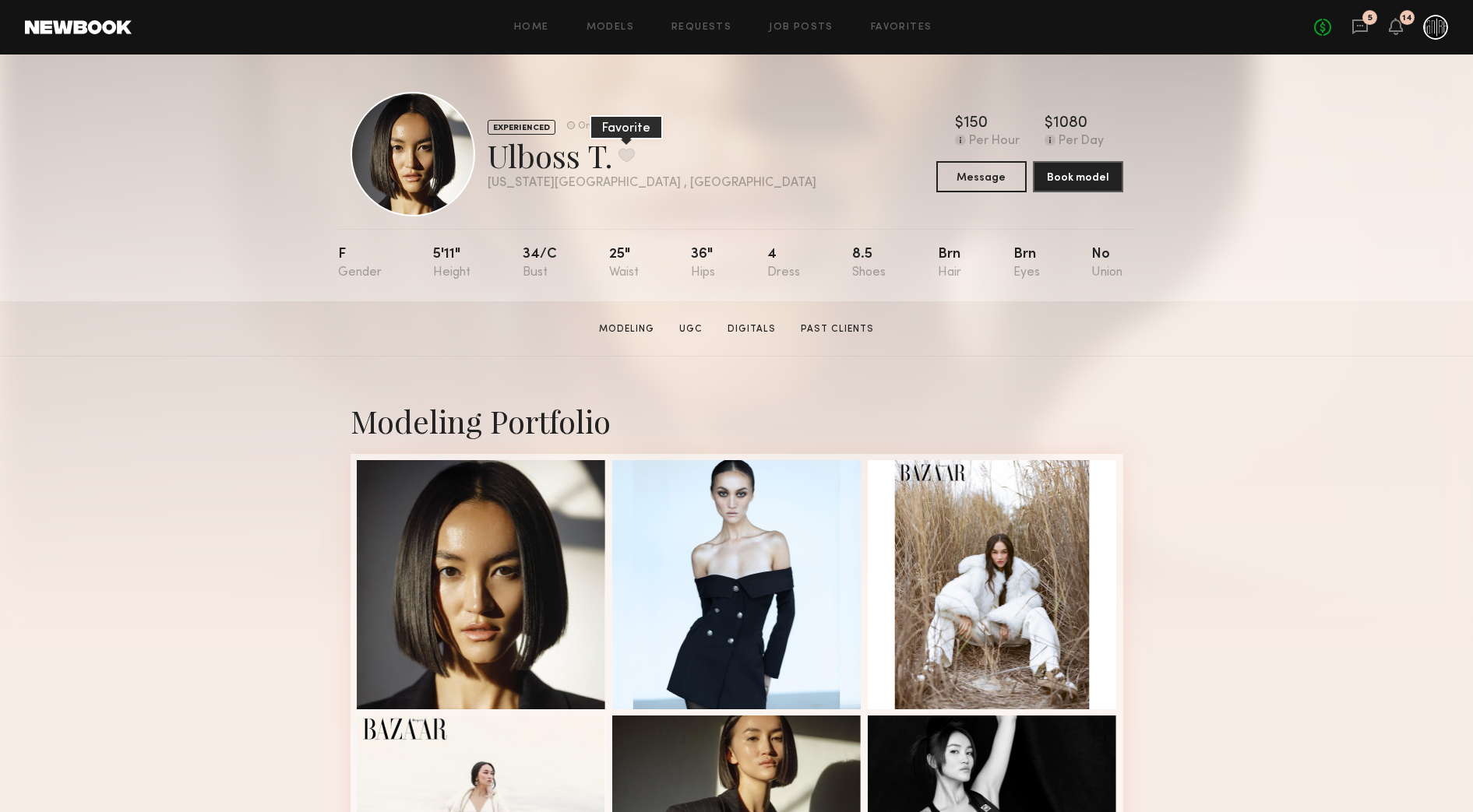
click at [630, 153] on button at bounding box center [626, 155] width 16 height 14
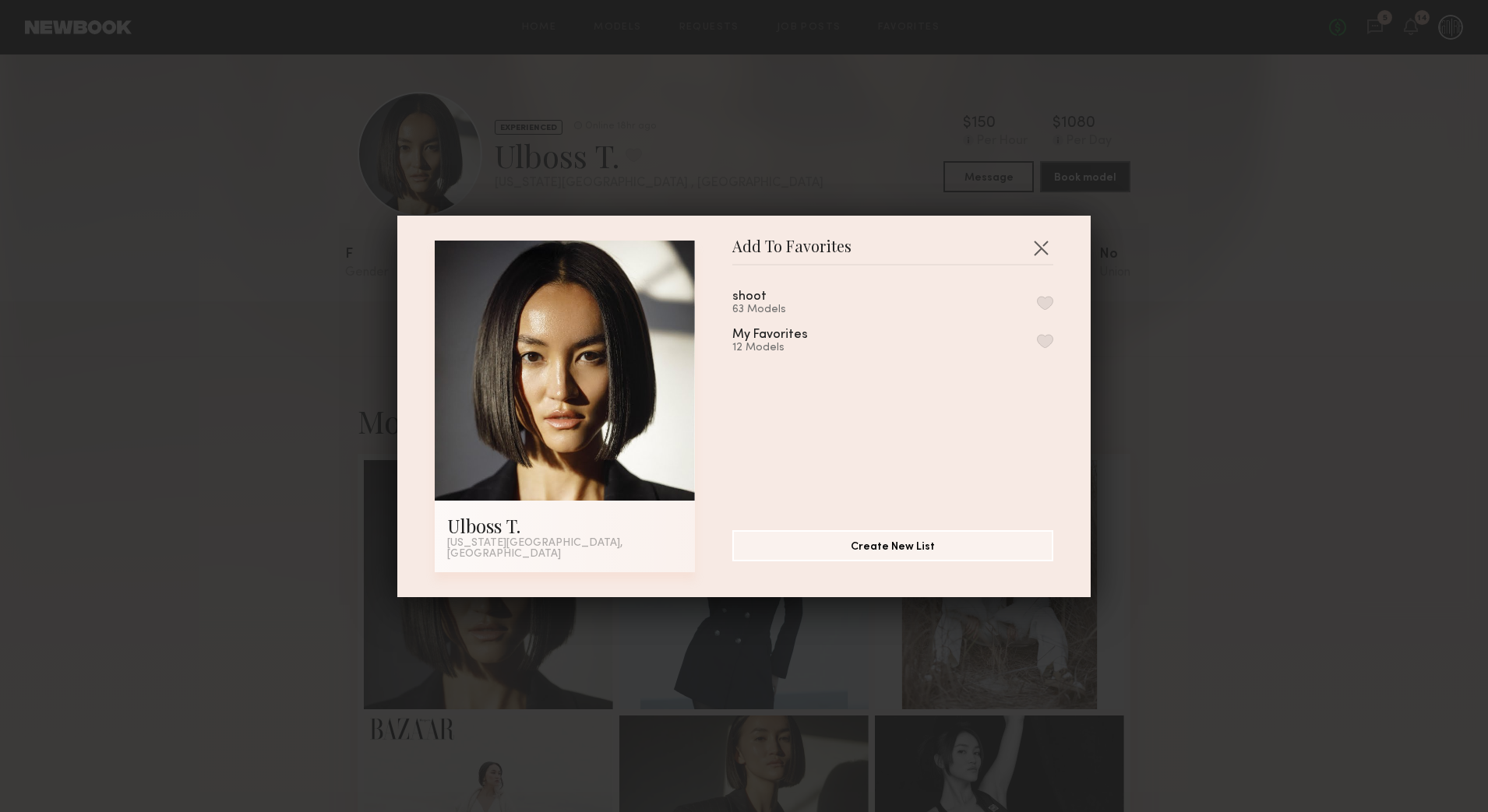
click at [1037, 346] on button "button" at bounding box center [1045, 341] width 16 height 14
click at [1036, 259] on button "button" at bounding box center [1040, 248] width 25 height 25
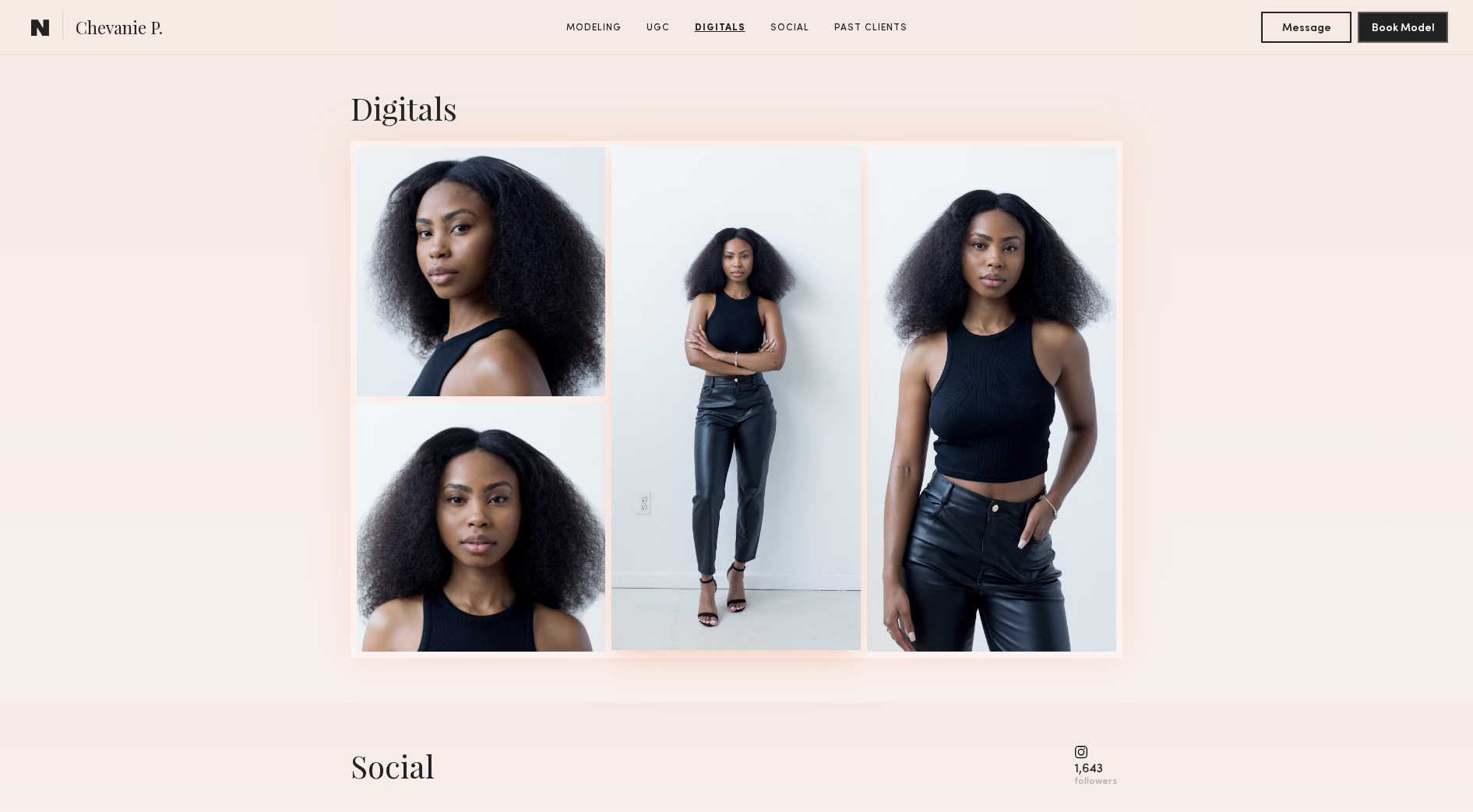
scroll to position [1947, 0]
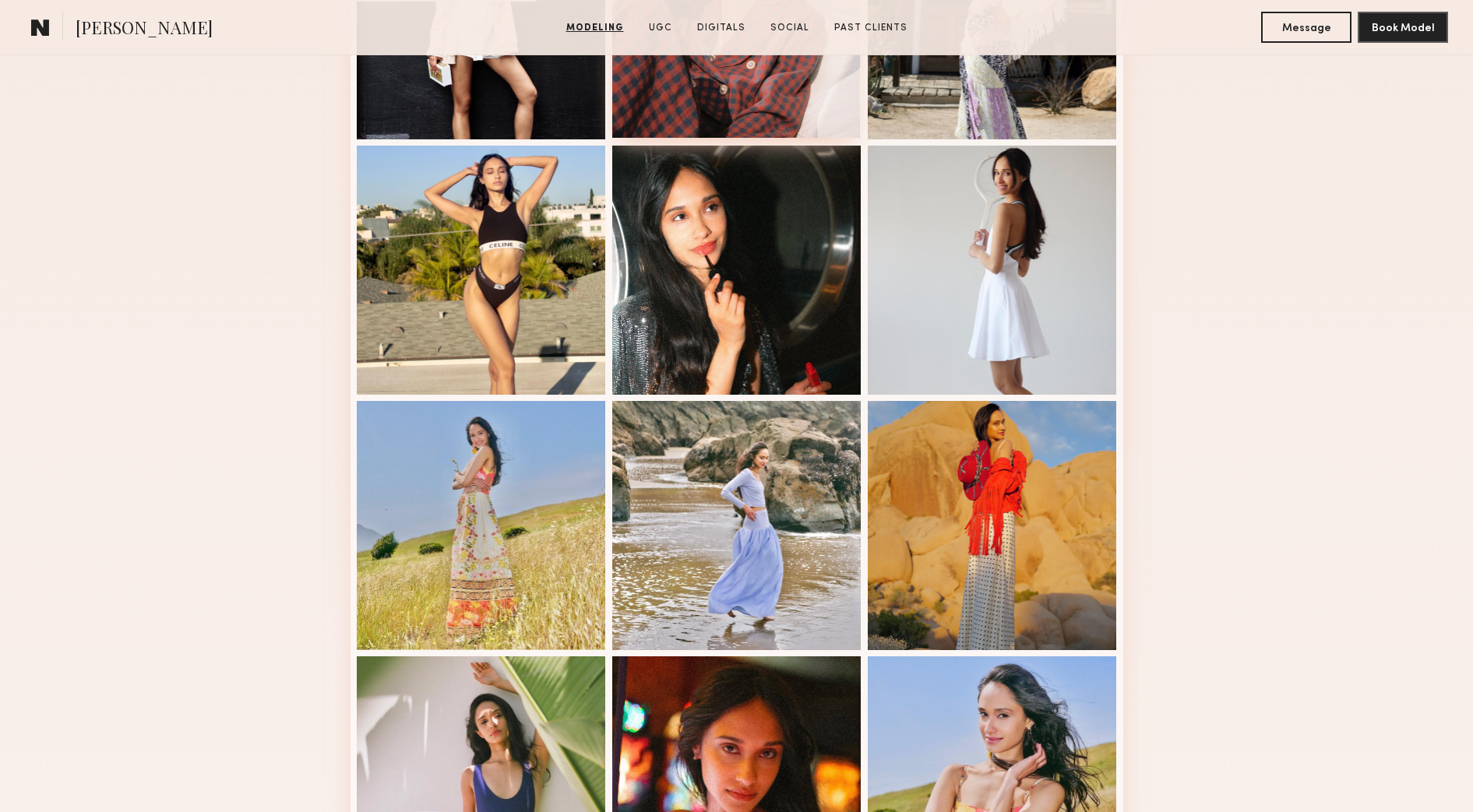
scroll to position [778, 0]
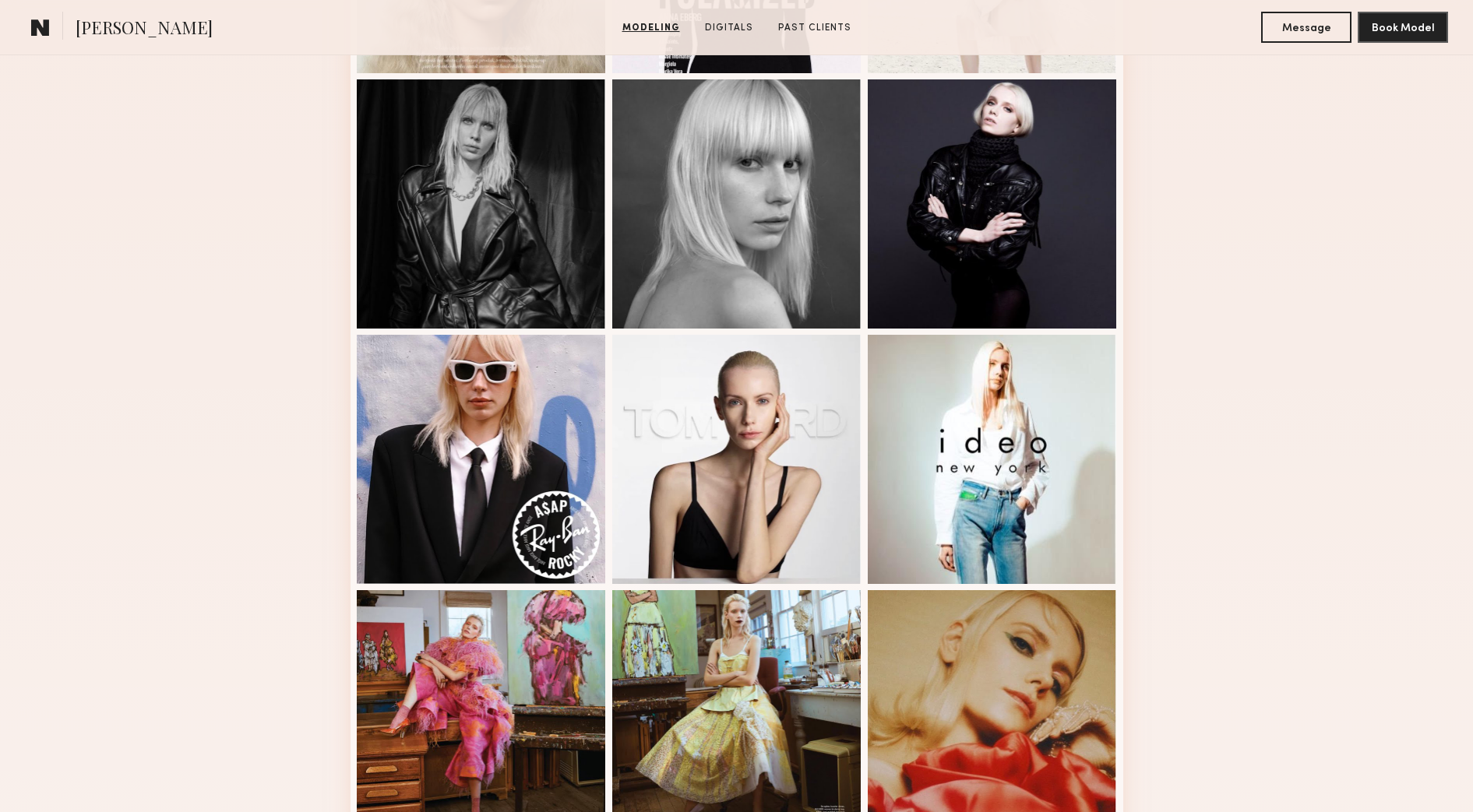
scroll to position [778, 0]
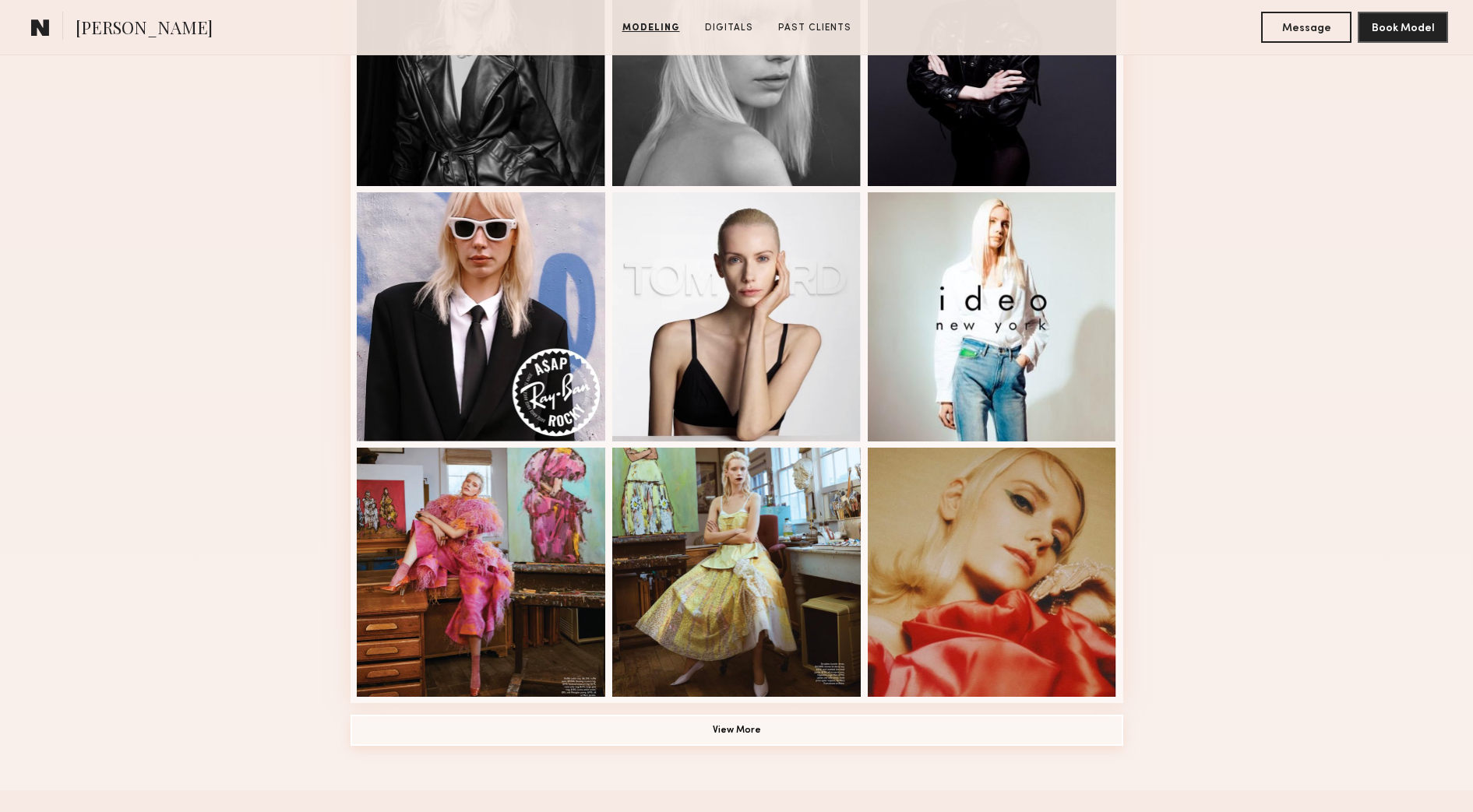
click at [1047, 732] on button "View More" at bounding box center [736, 730] width 772 height 31
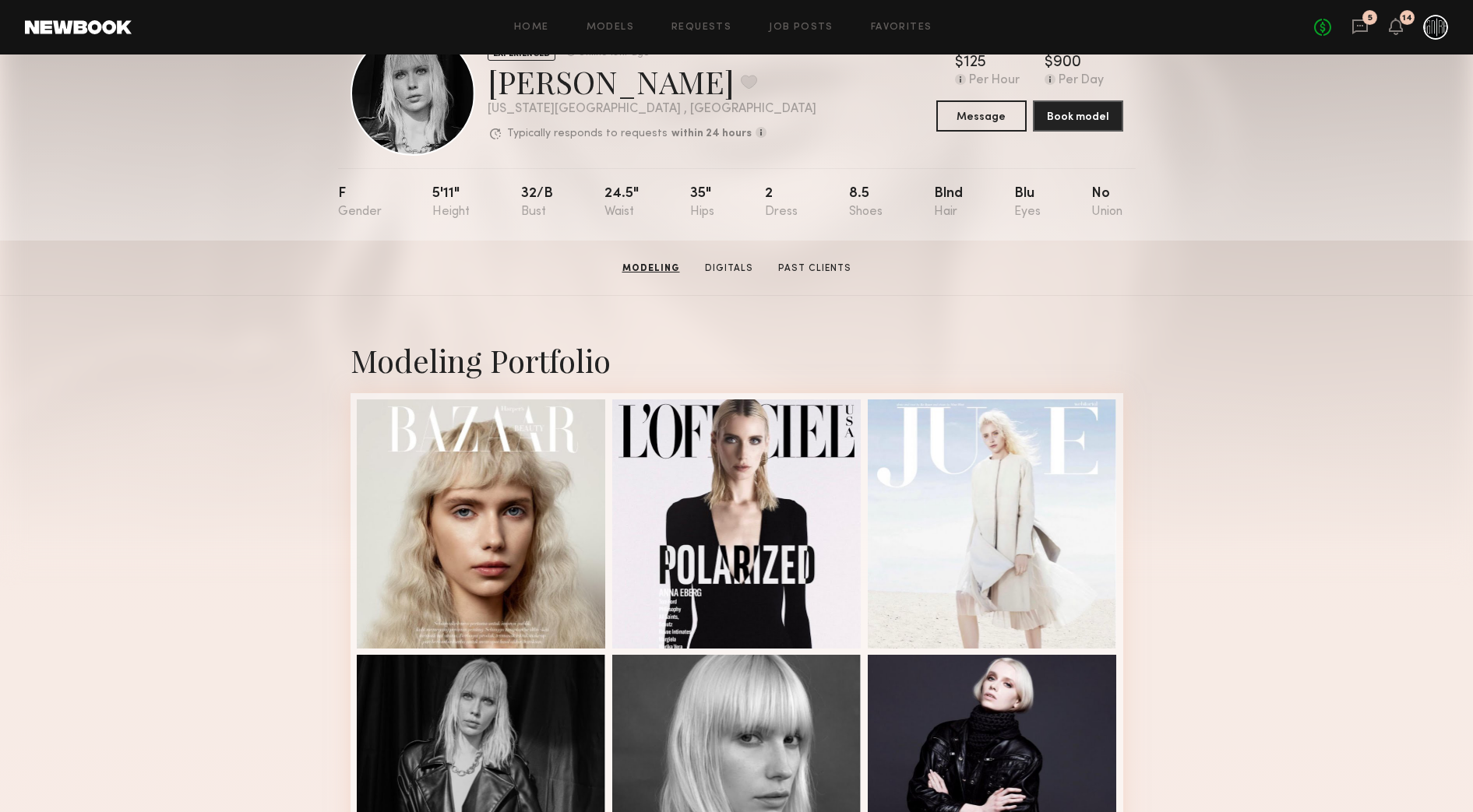
scroll to position [7, 0]
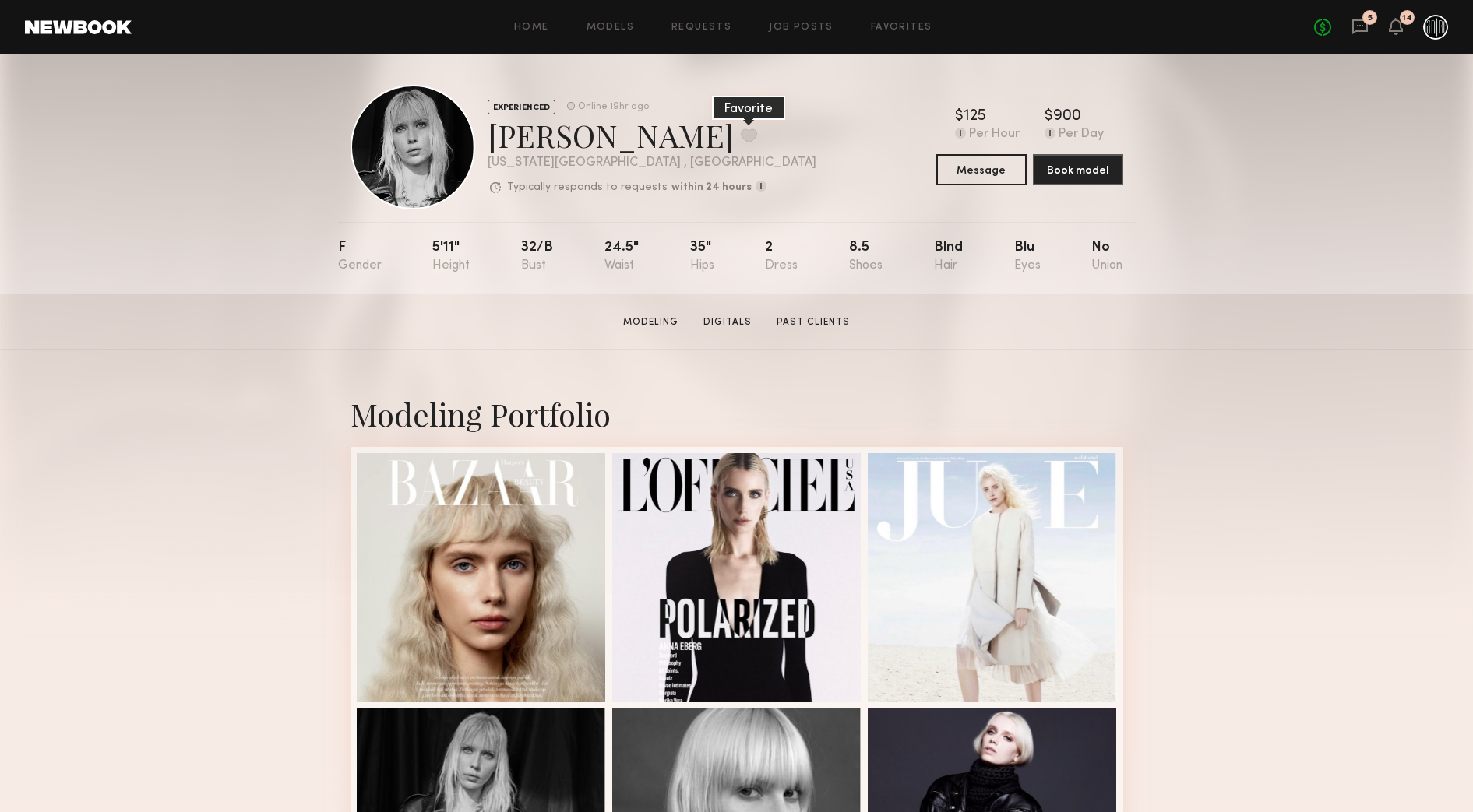
click at [740, 128] on button at bounding box center [748, 135] width 16 height 14
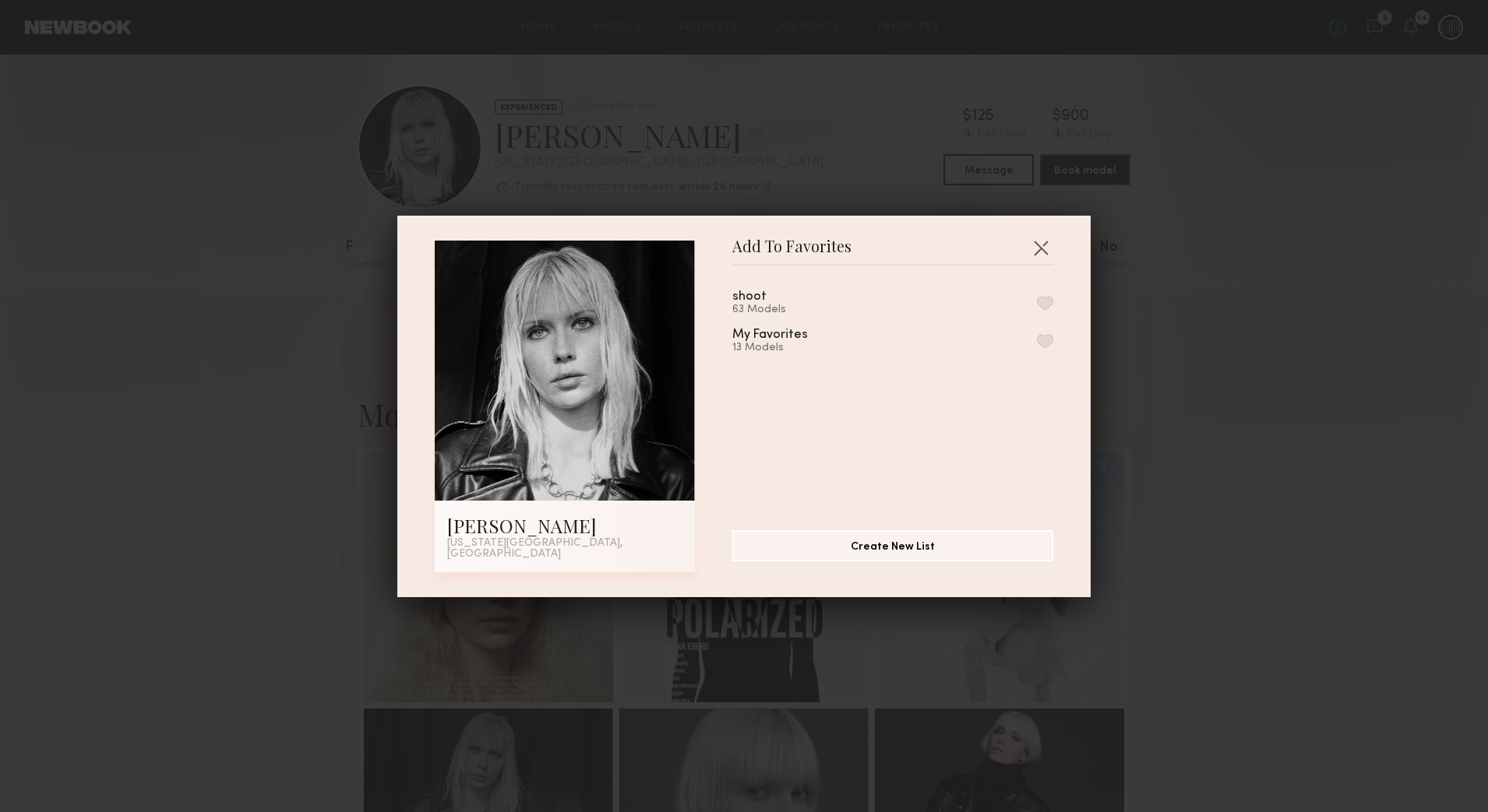
click at [1037, 349] on button "button" at bounding box center [1045, 341] width 16 height 14
click at [1033, 249] on button "button" at bounding box center [1040, 248] width 25 height 25
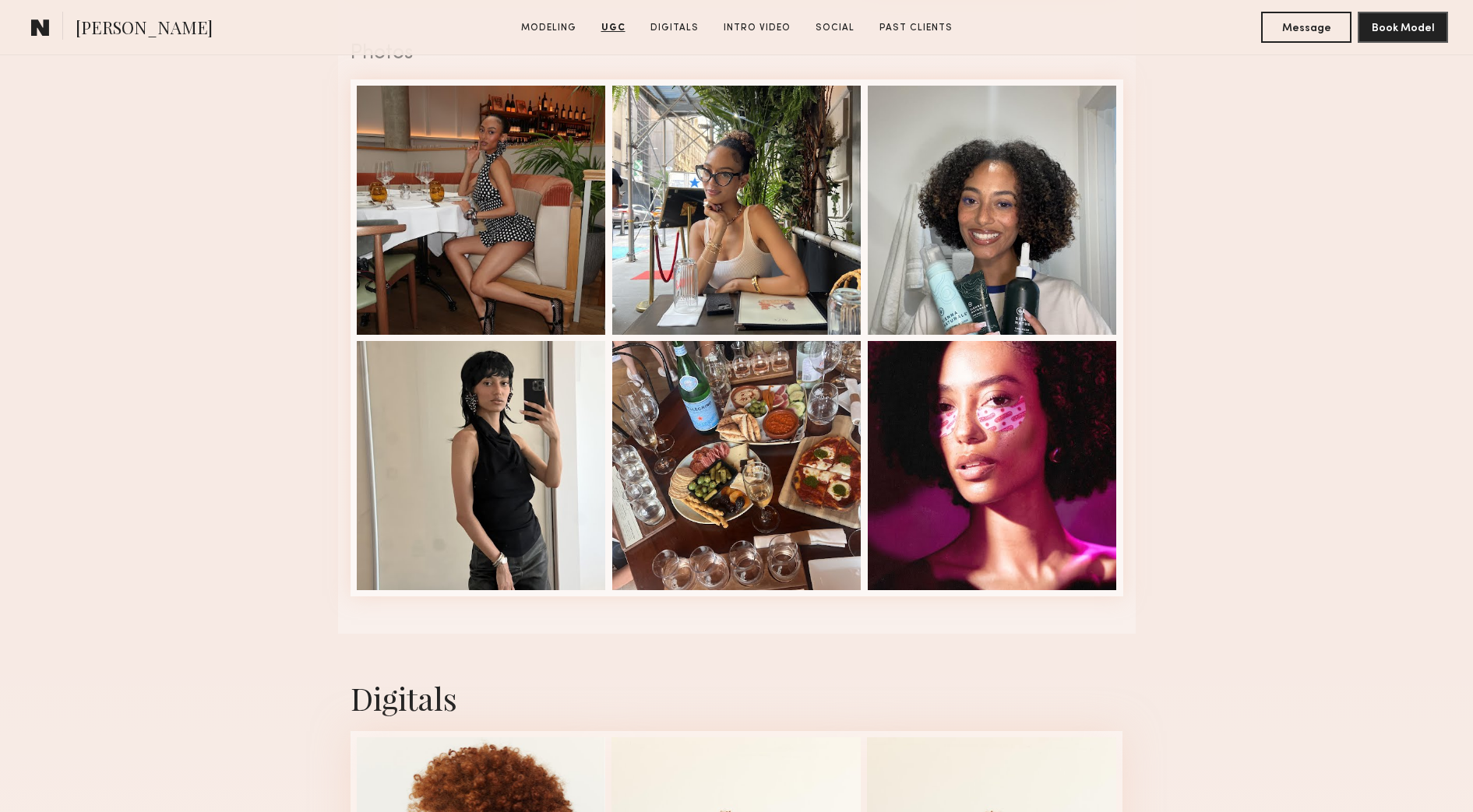
scroll to position [2725, 0]
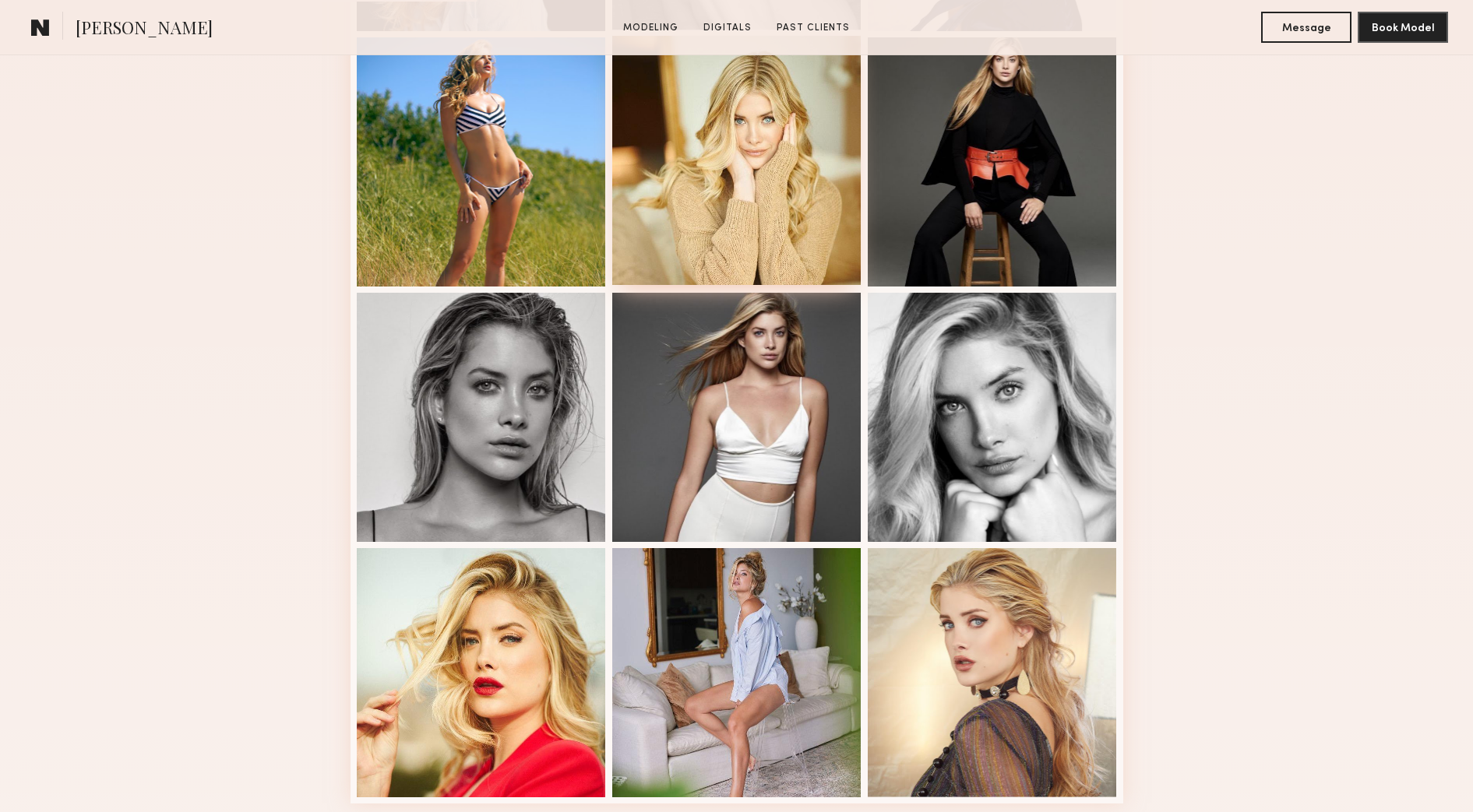
scroll to position [681, 0]
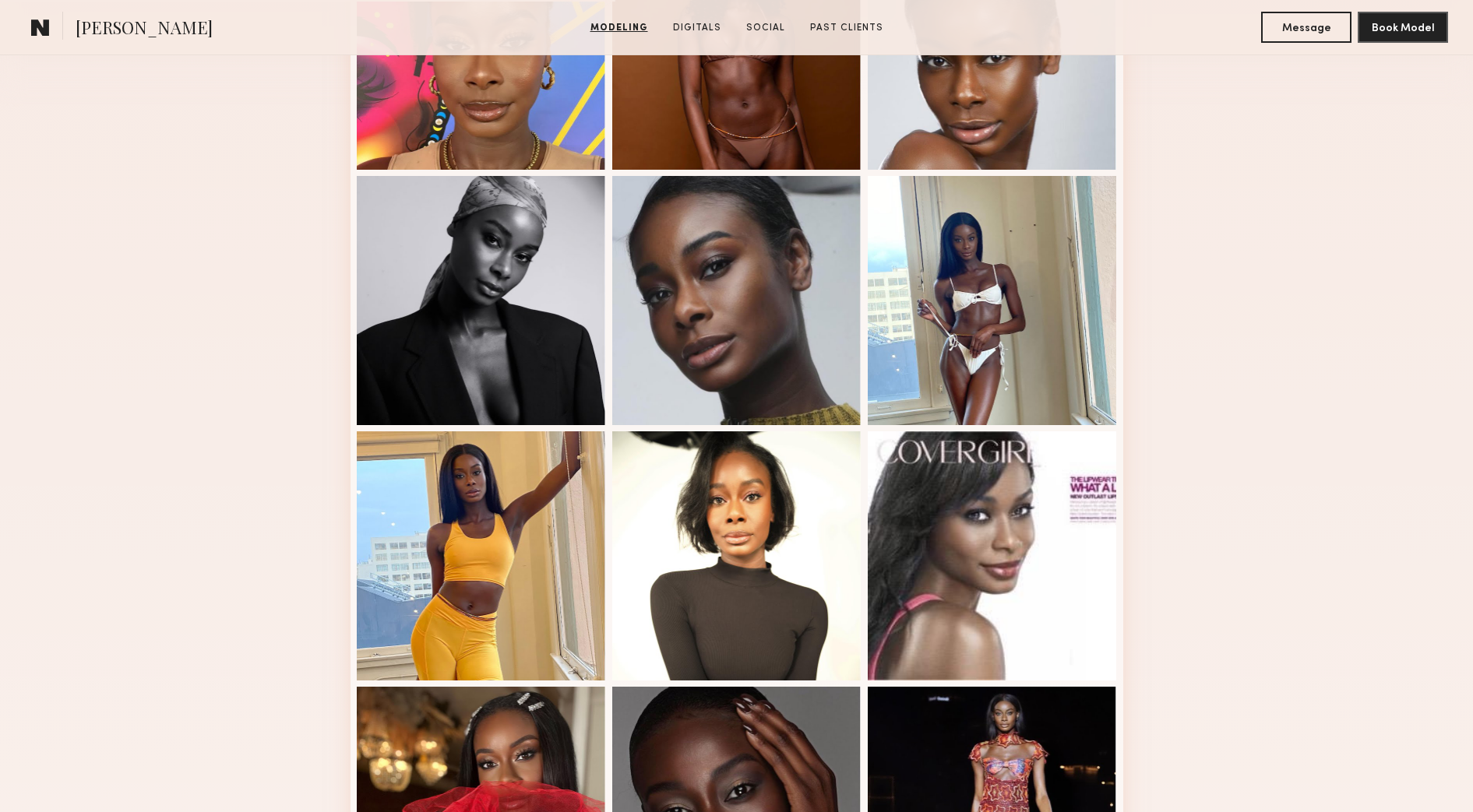
scroll to position [584, 0]
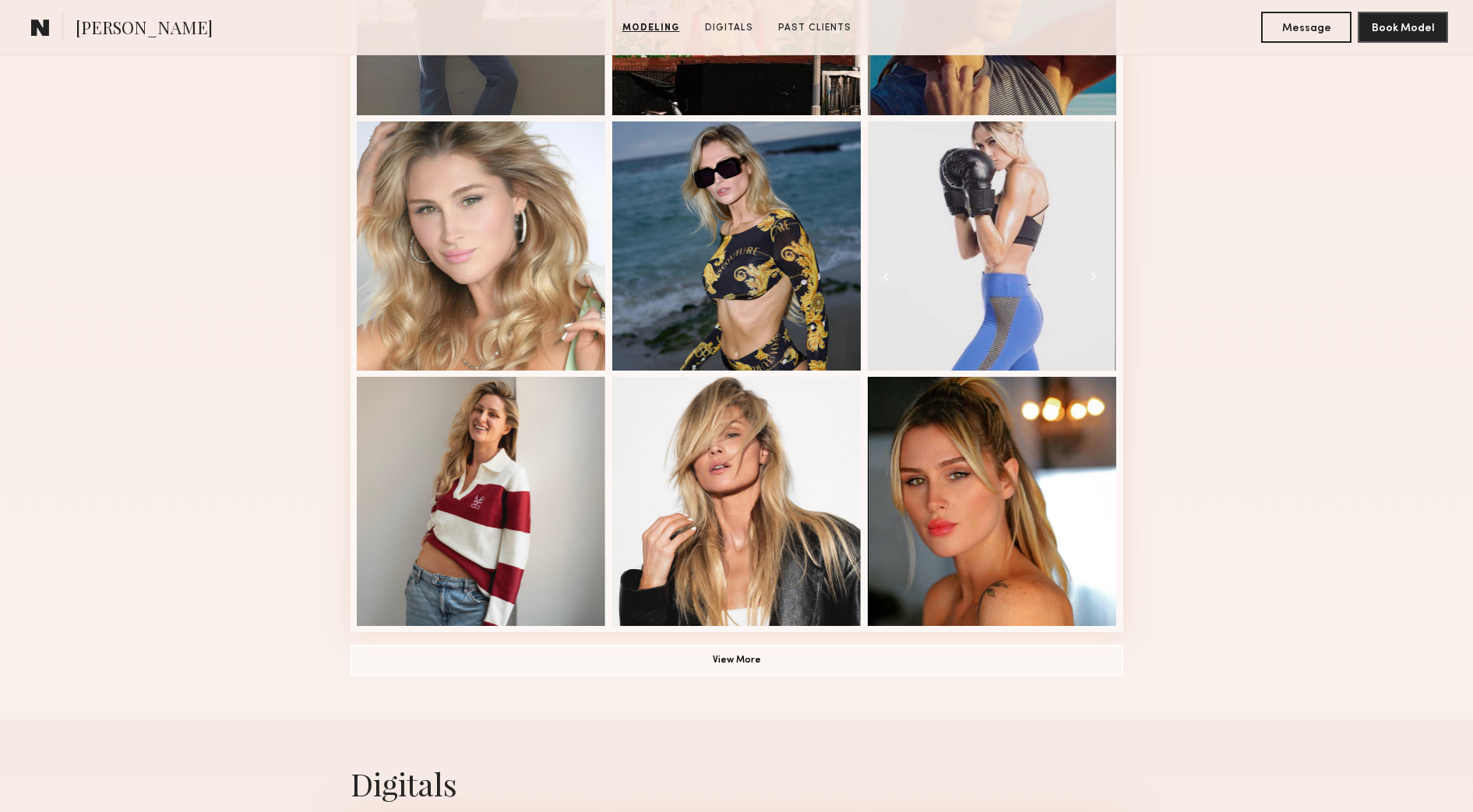
scroll to position [974, 0]
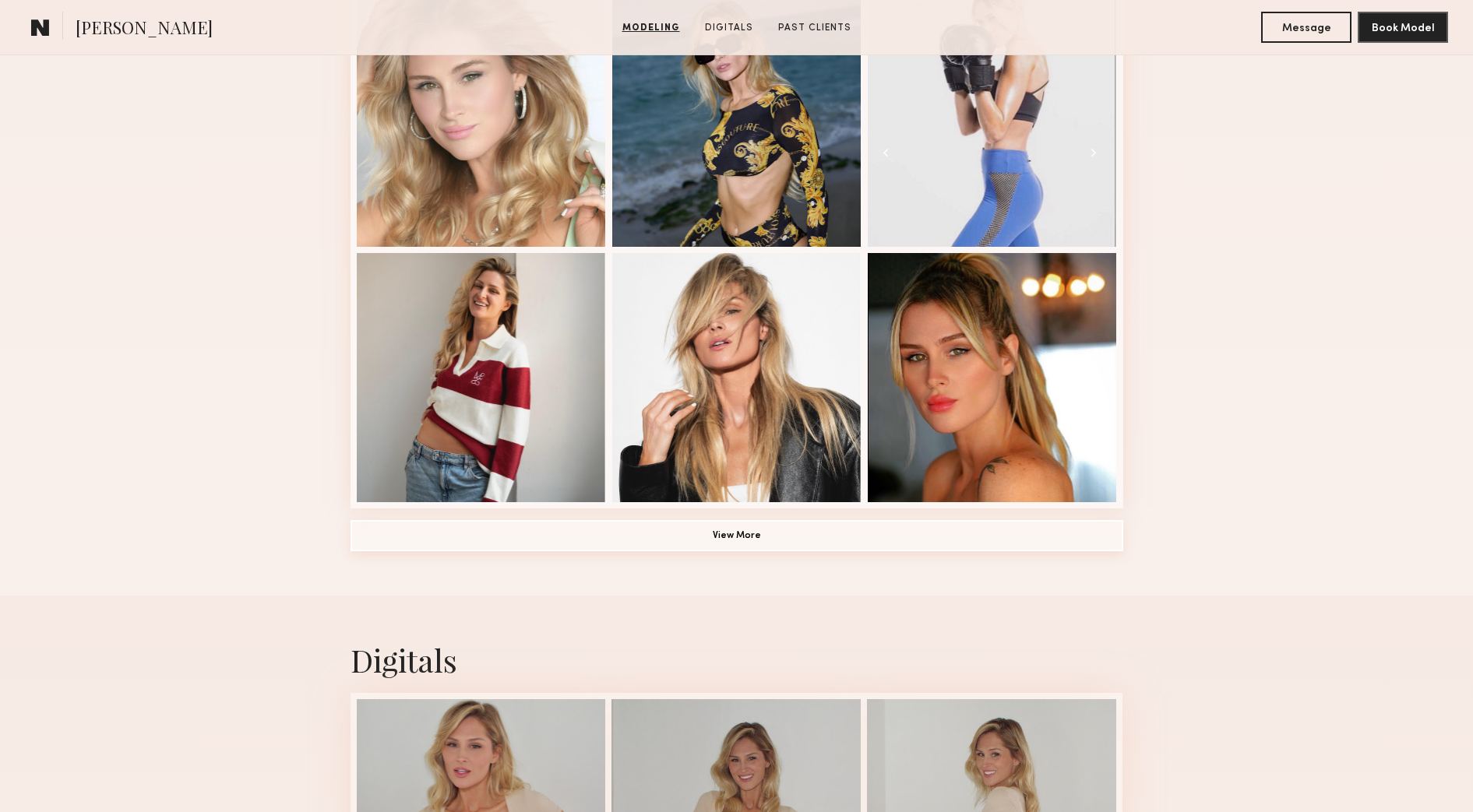
click at [756, 532] on button "View More" at bounding box center [736, 535] width 772 height 31
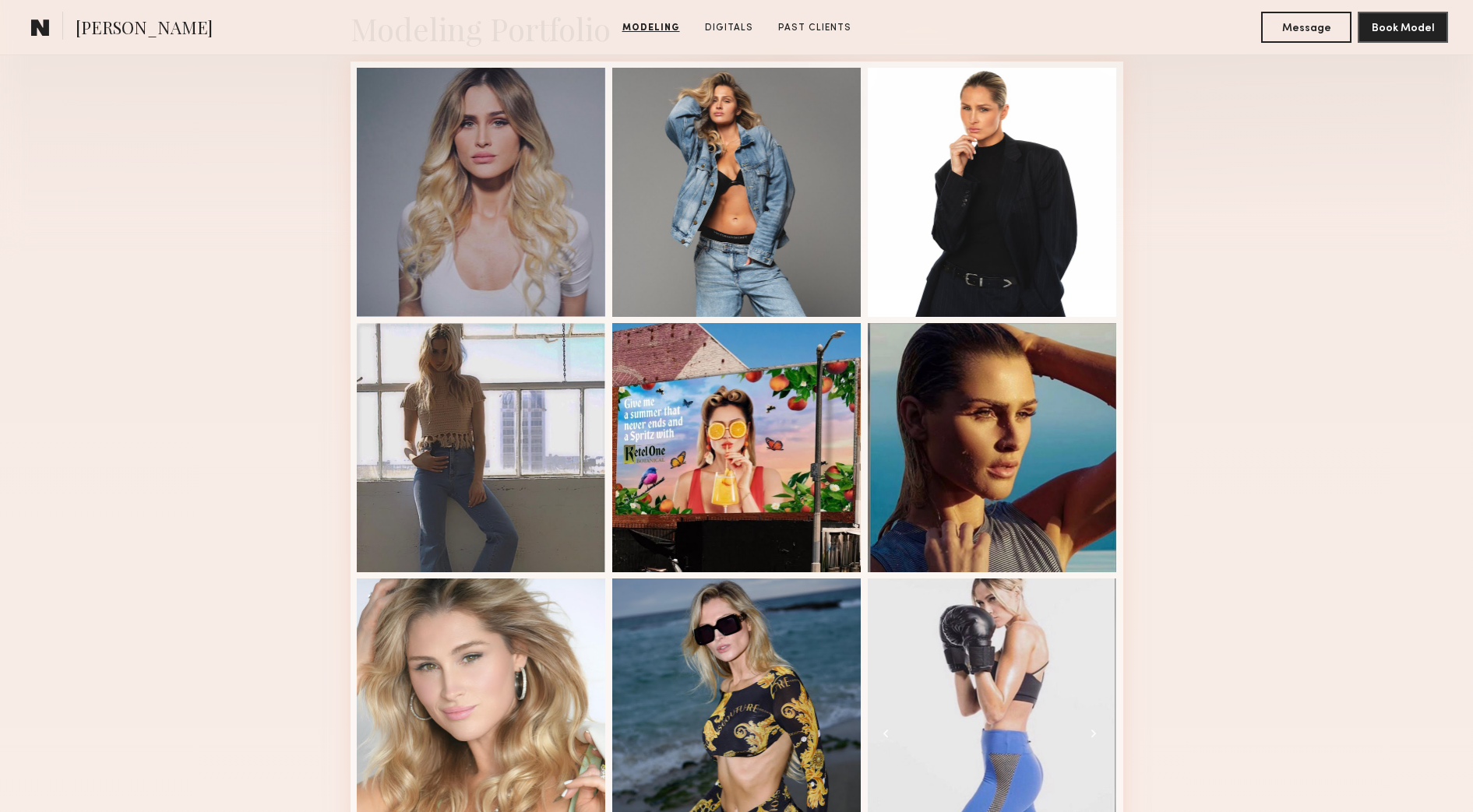
scroll to position [389, 0]
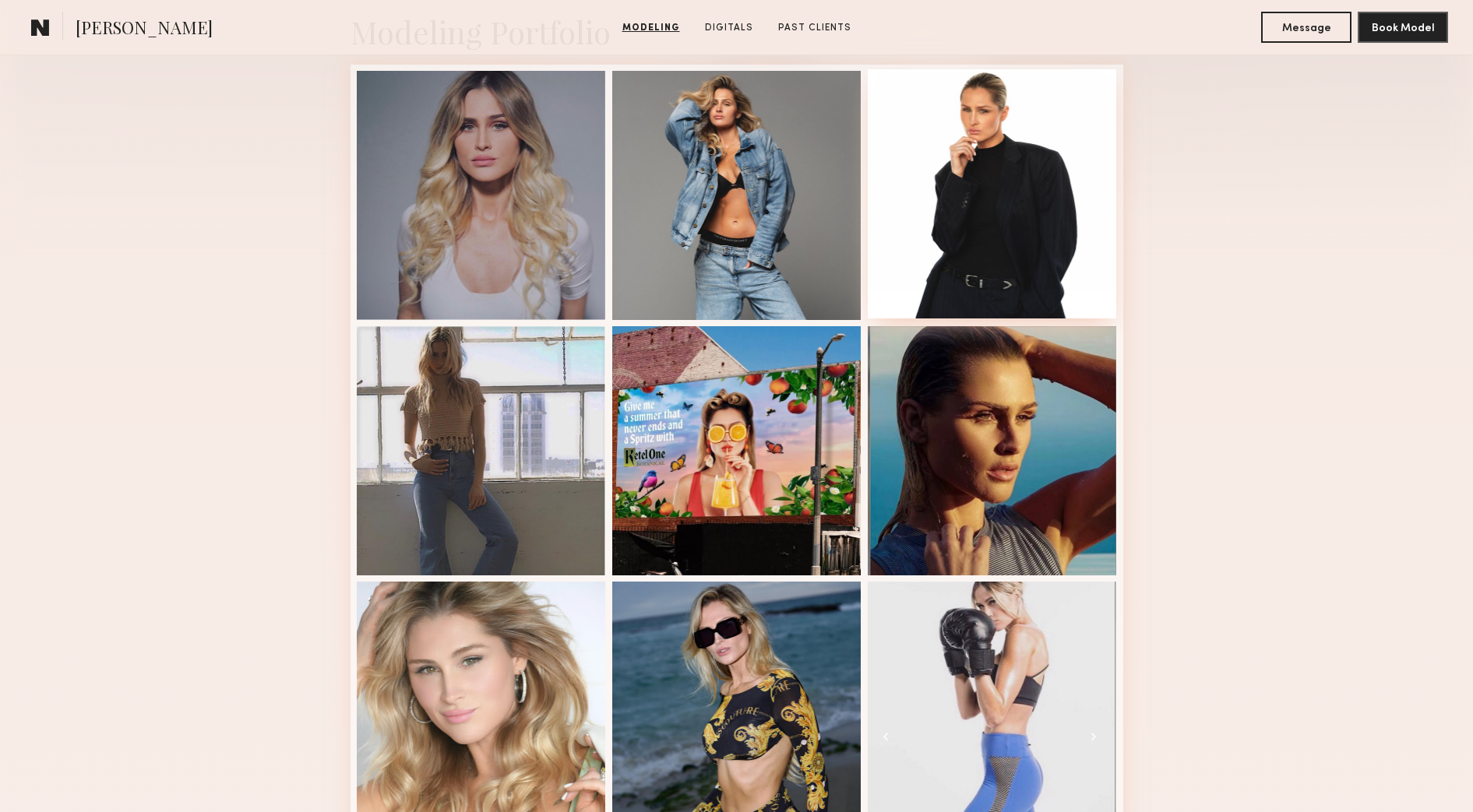
click at [989, 252] on div at bounding box center [993, 194] width 249 height 249
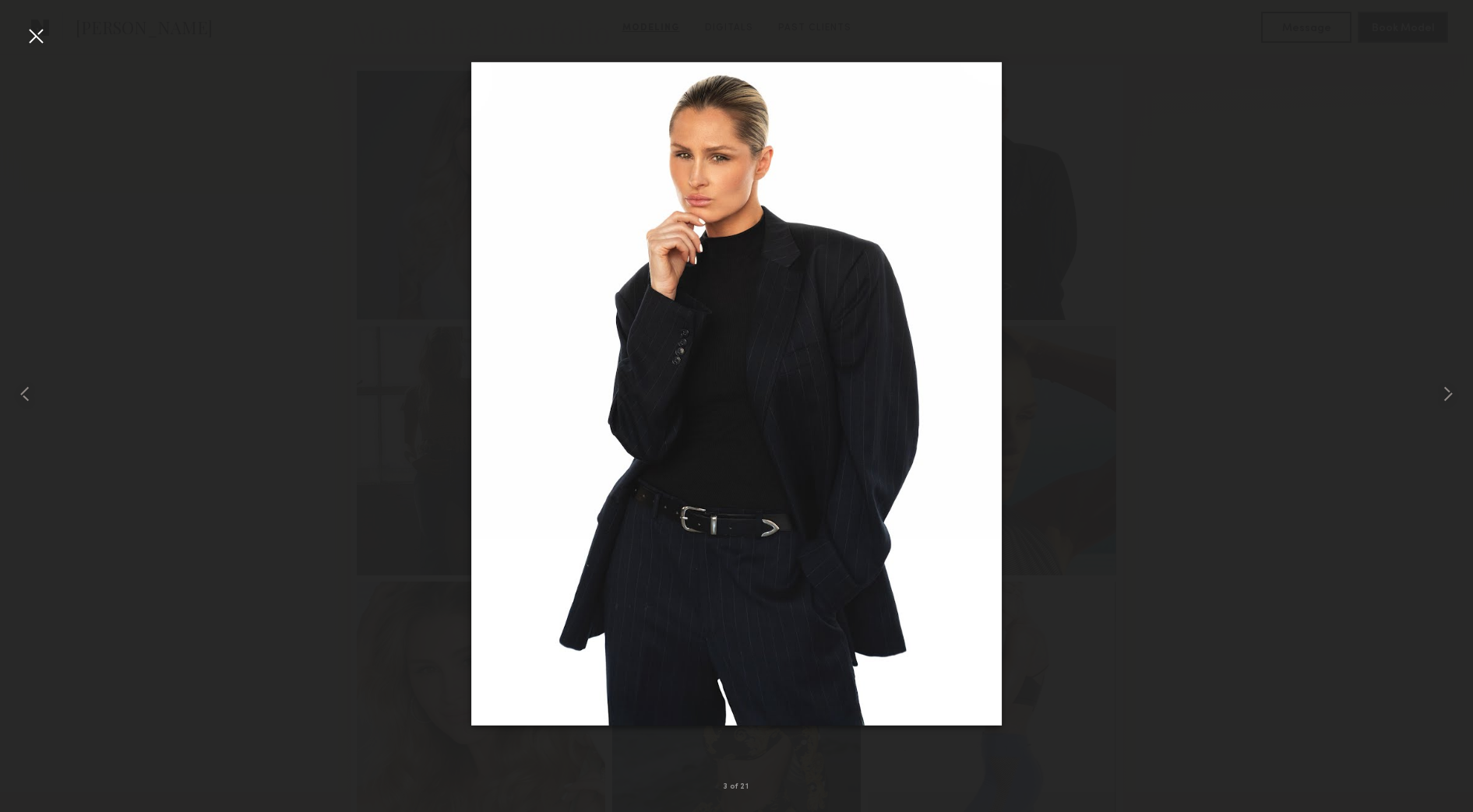
click at [42, 42] on div at bounding box center [35, 35] width 25 height 25
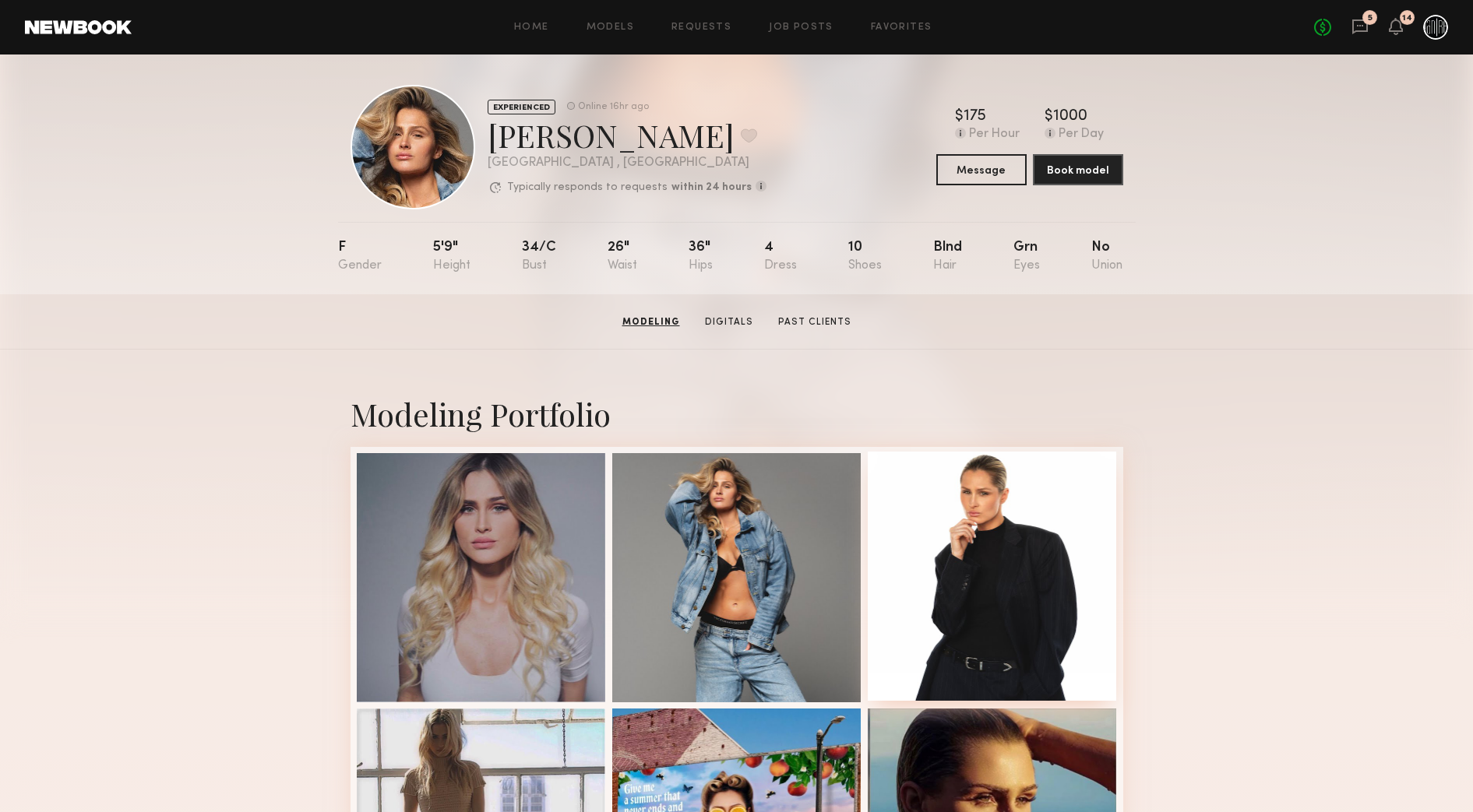
scroll to position [0, 0]
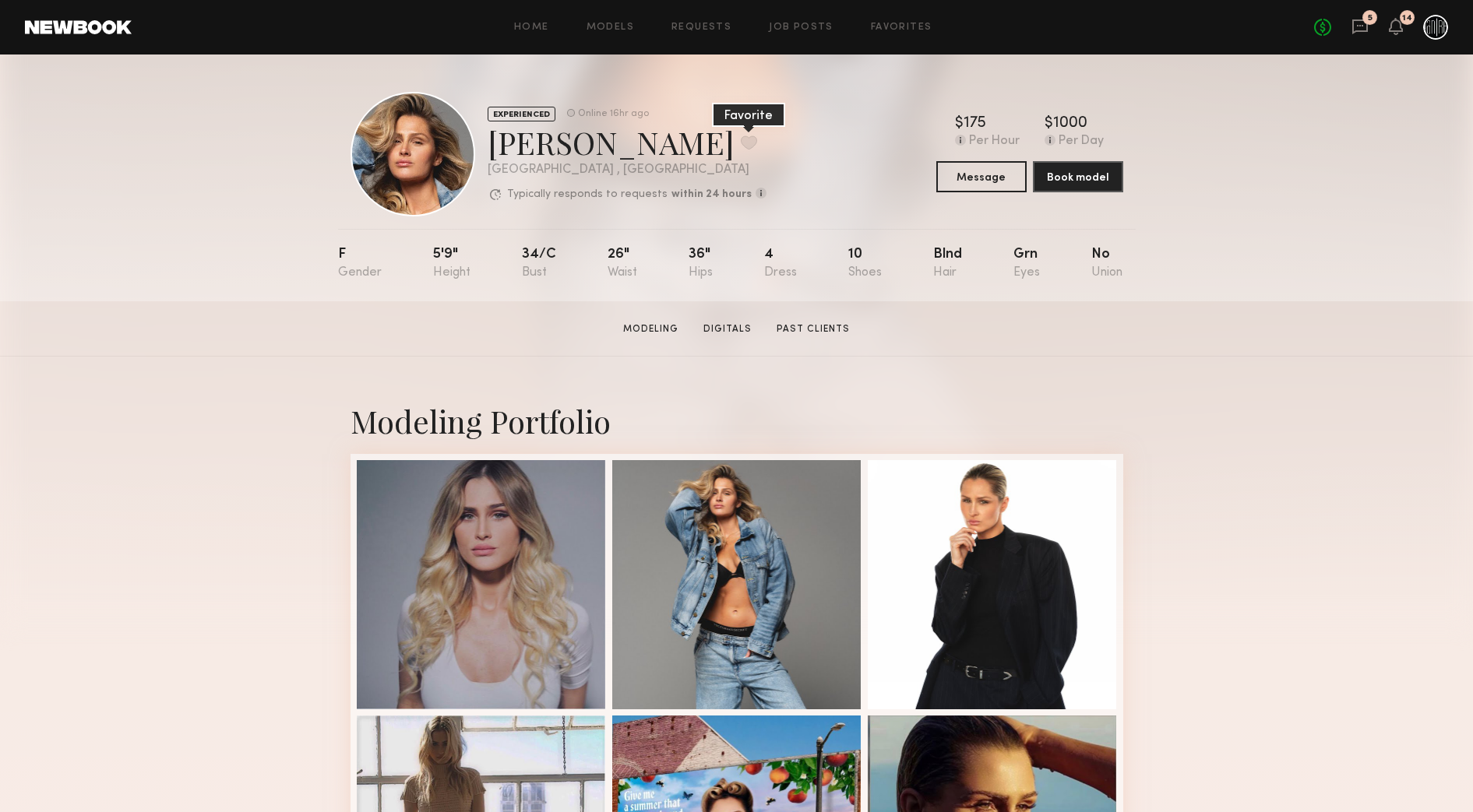
click at [740, 143] on button at bounding box center [748, 142] width 16 height 14
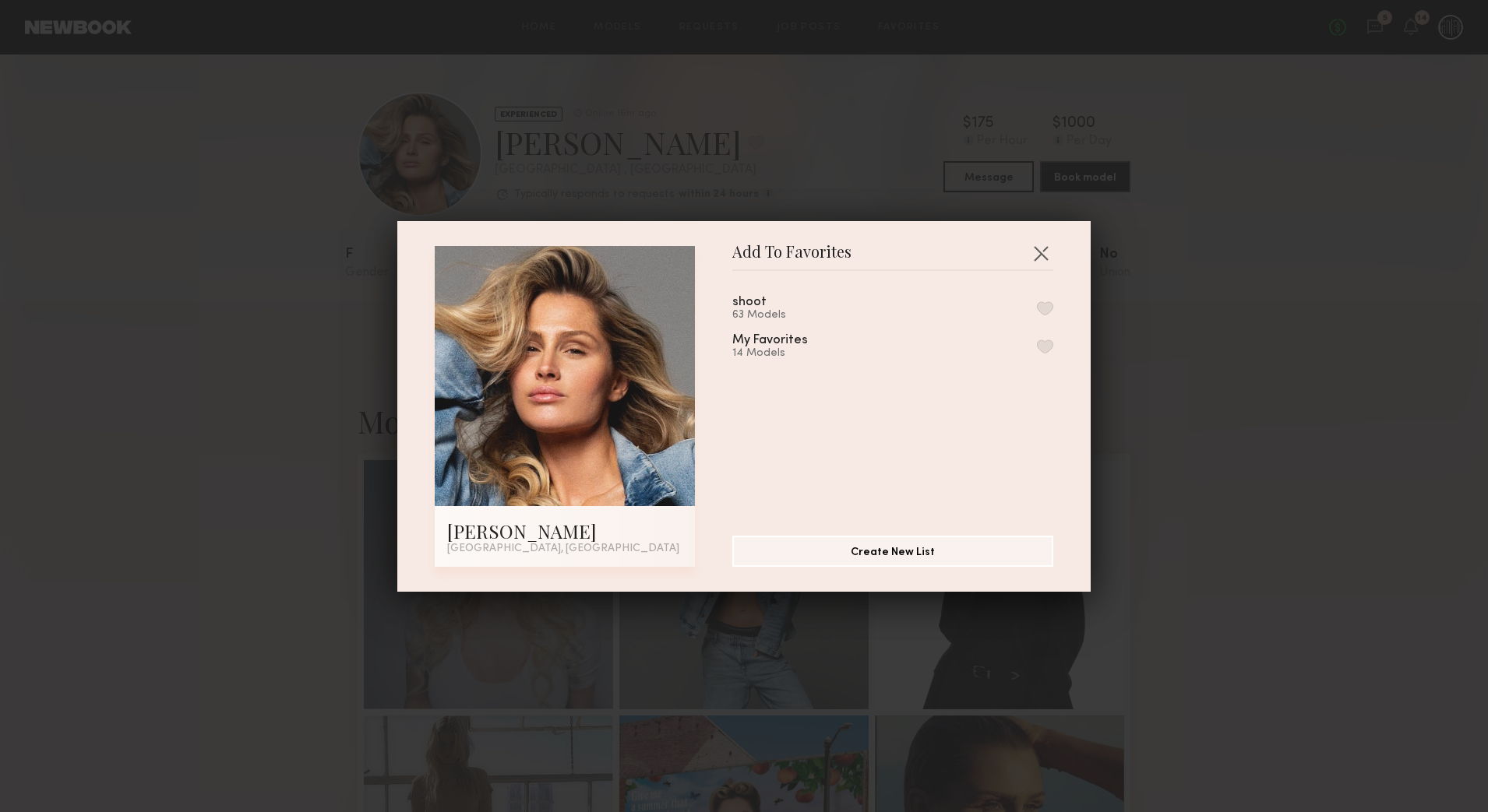
click at [1037, 349] on button "button" at bounding box center [1045, 347] width 16 height 14
click at [1028, 262] on button "button" at bounding box center [1040, 253] width 25 height 25
